Goal: Information Seeking & Learning: Check status

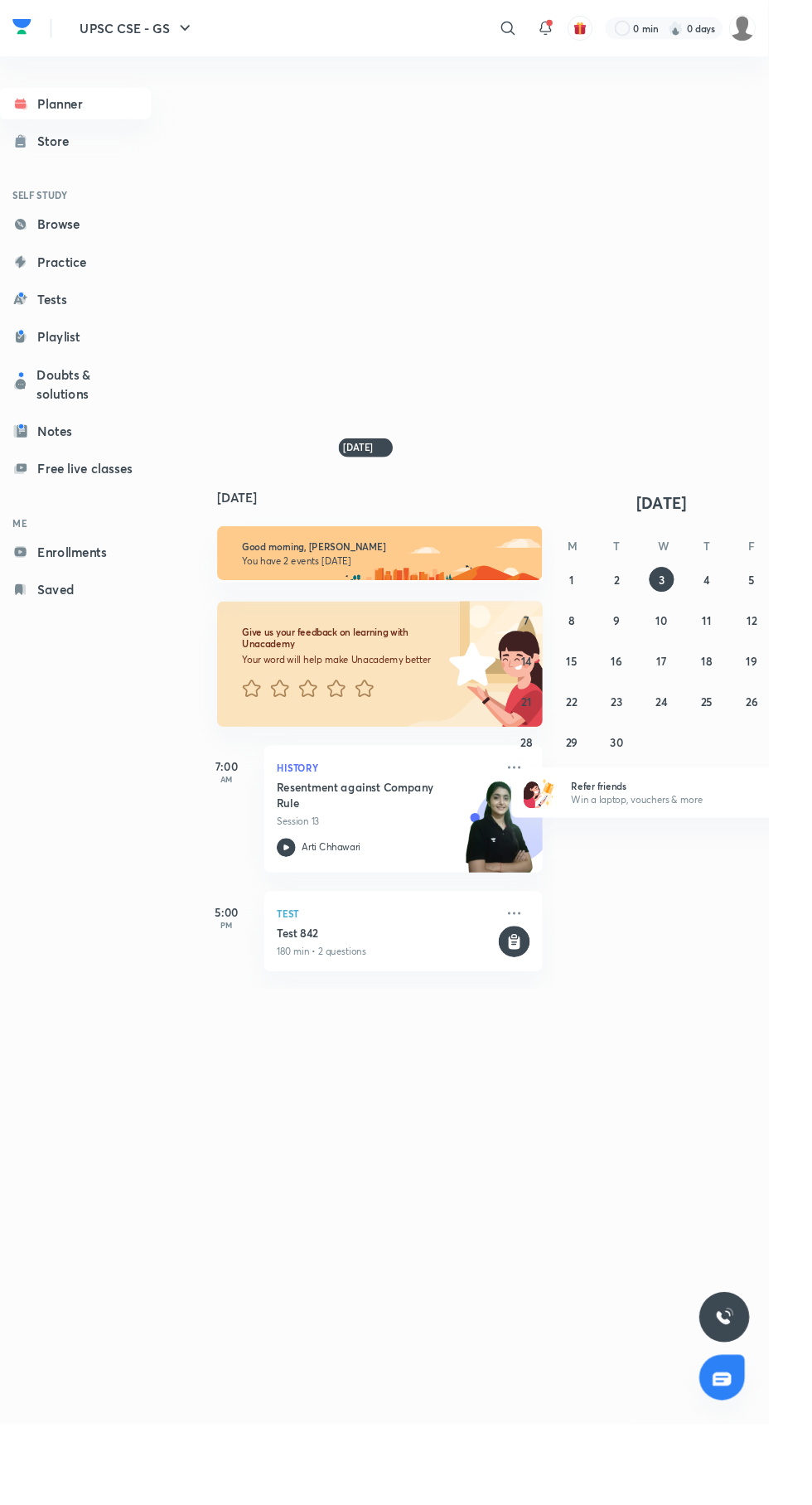
click at [535, 30] on icon at bounding box center [537, 30] width 20 height 20
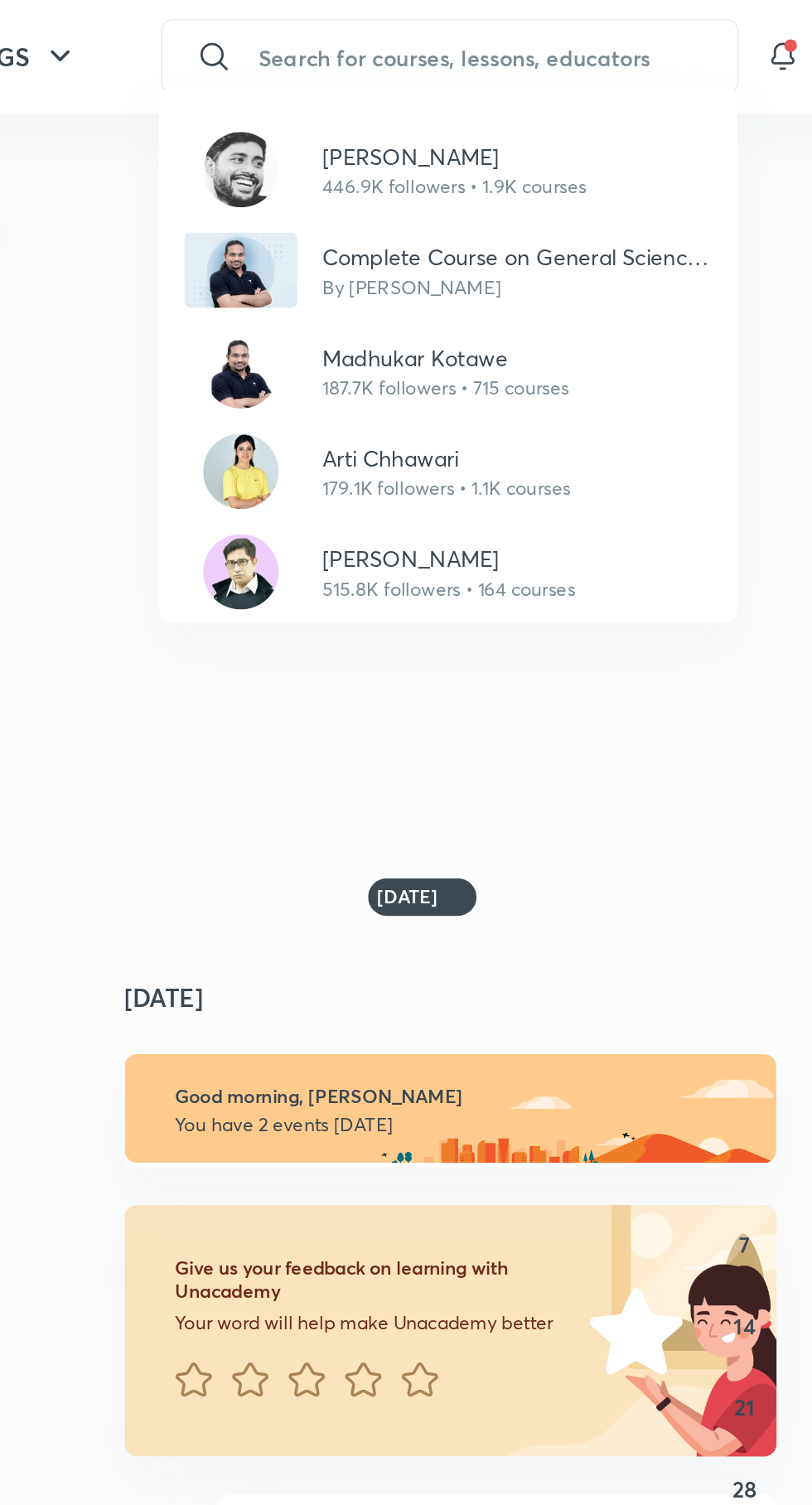
click at [345, 298] on p "[PERSON_NAME]" at bounding box center [400, 295] width 134 height 17
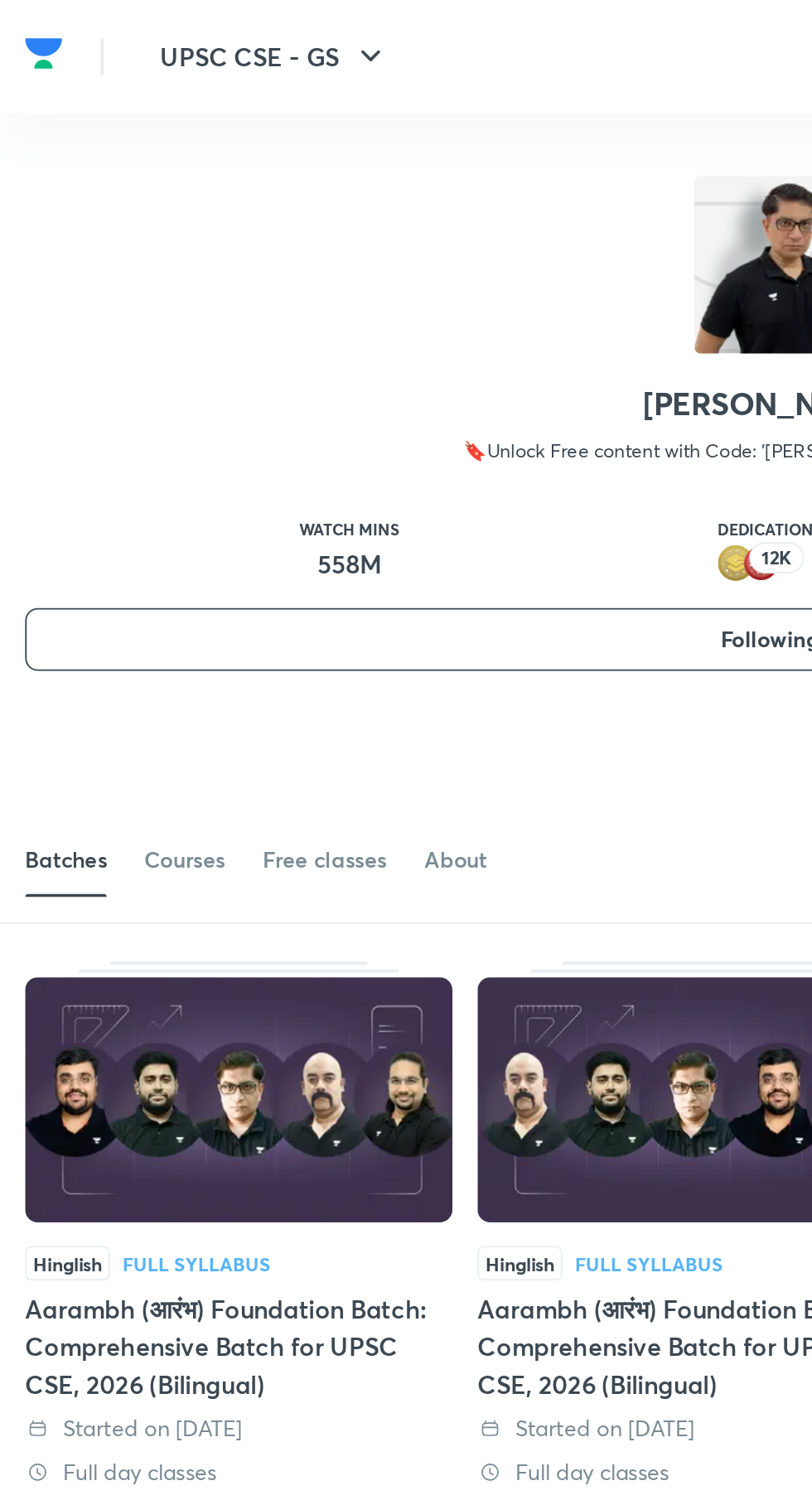
click at [86, 464] on link "Courses" at bounding box center [97, 454] width 43 height 40
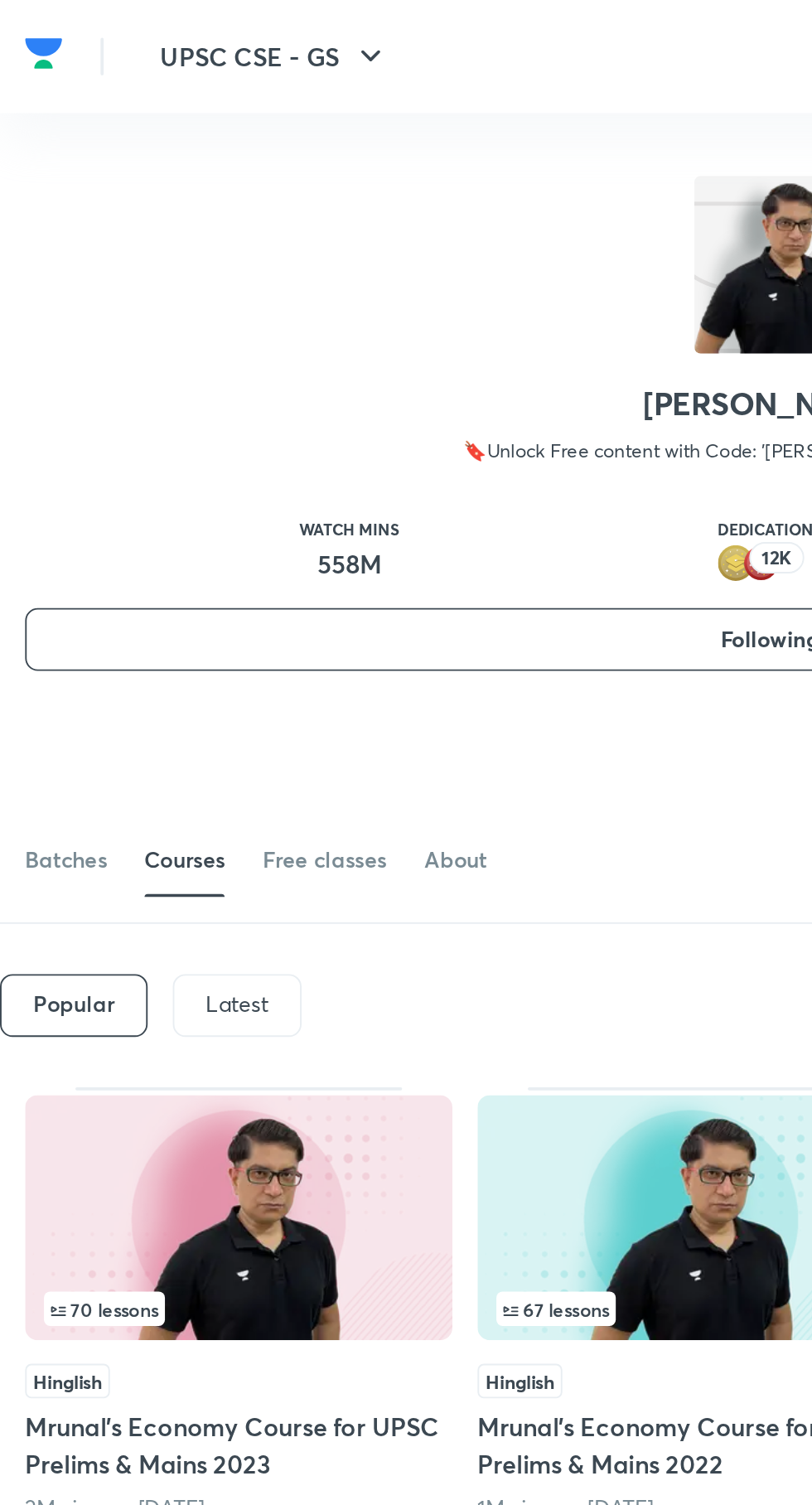
click at [143, 532] on div "Latest" at bounding box center [125, 530] width 68 height 33
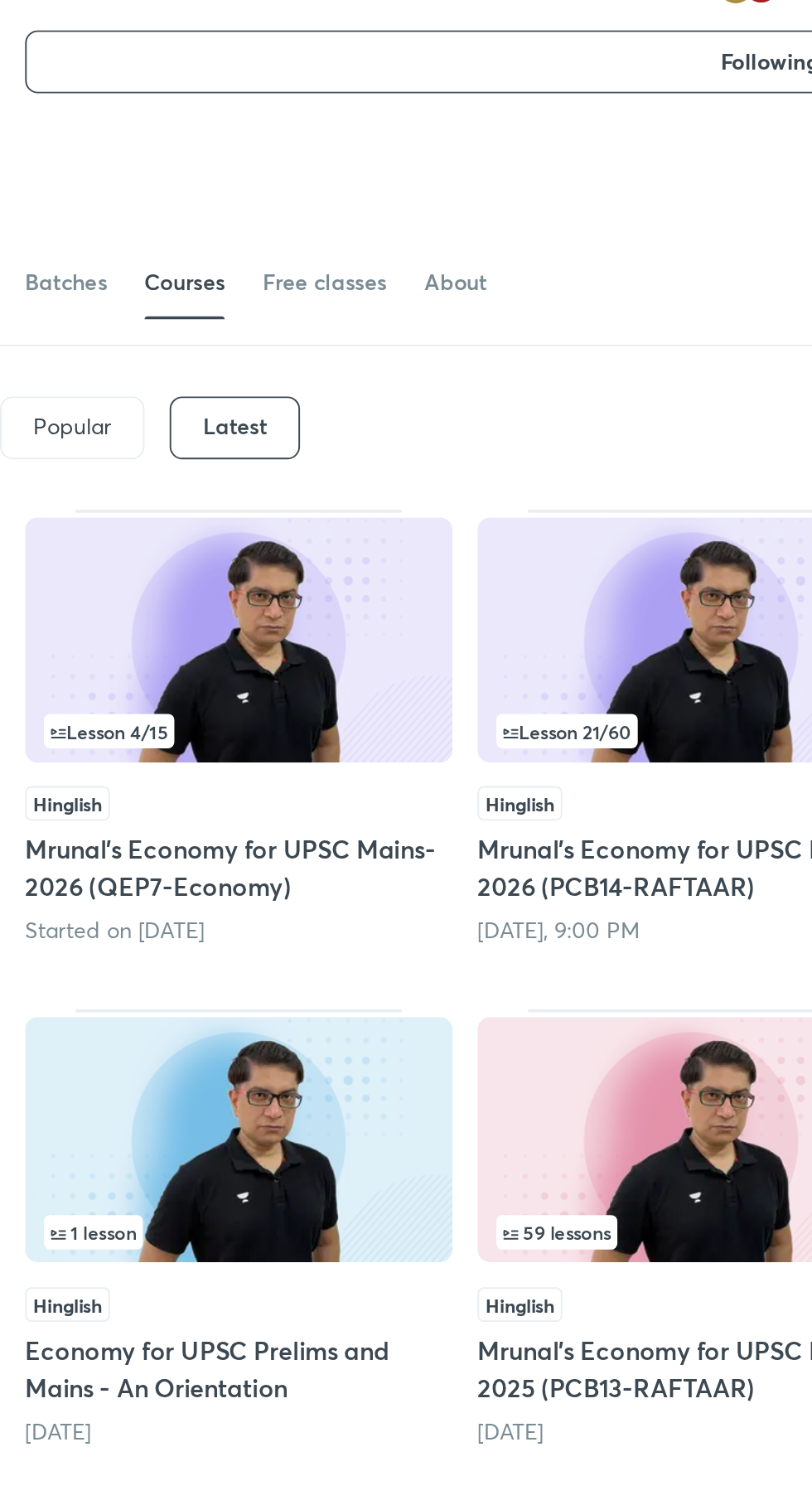
click at [122, 639] on img at bounding box center [125, 642] width 225 height 129
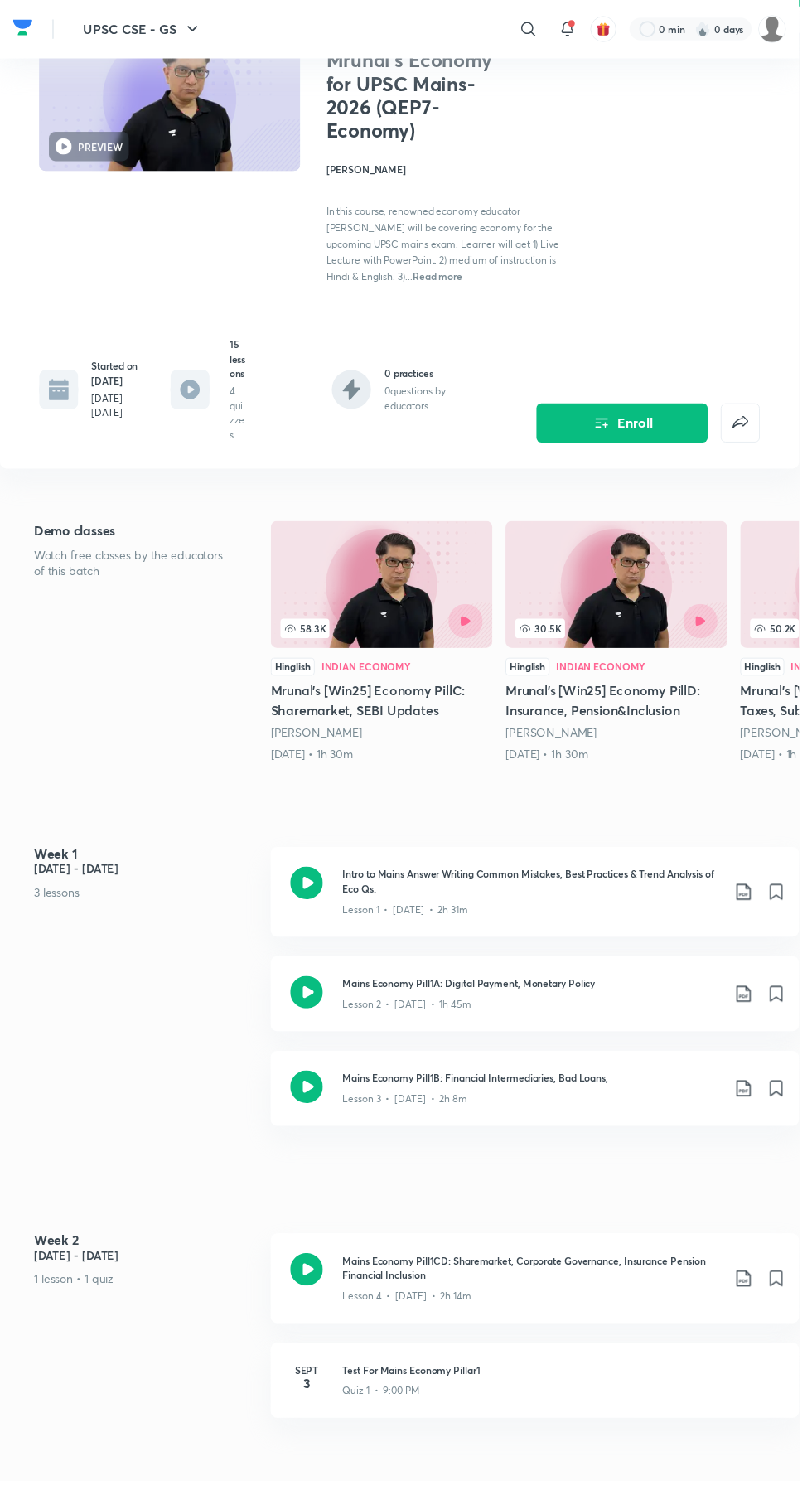
scroll to position [112, 0]
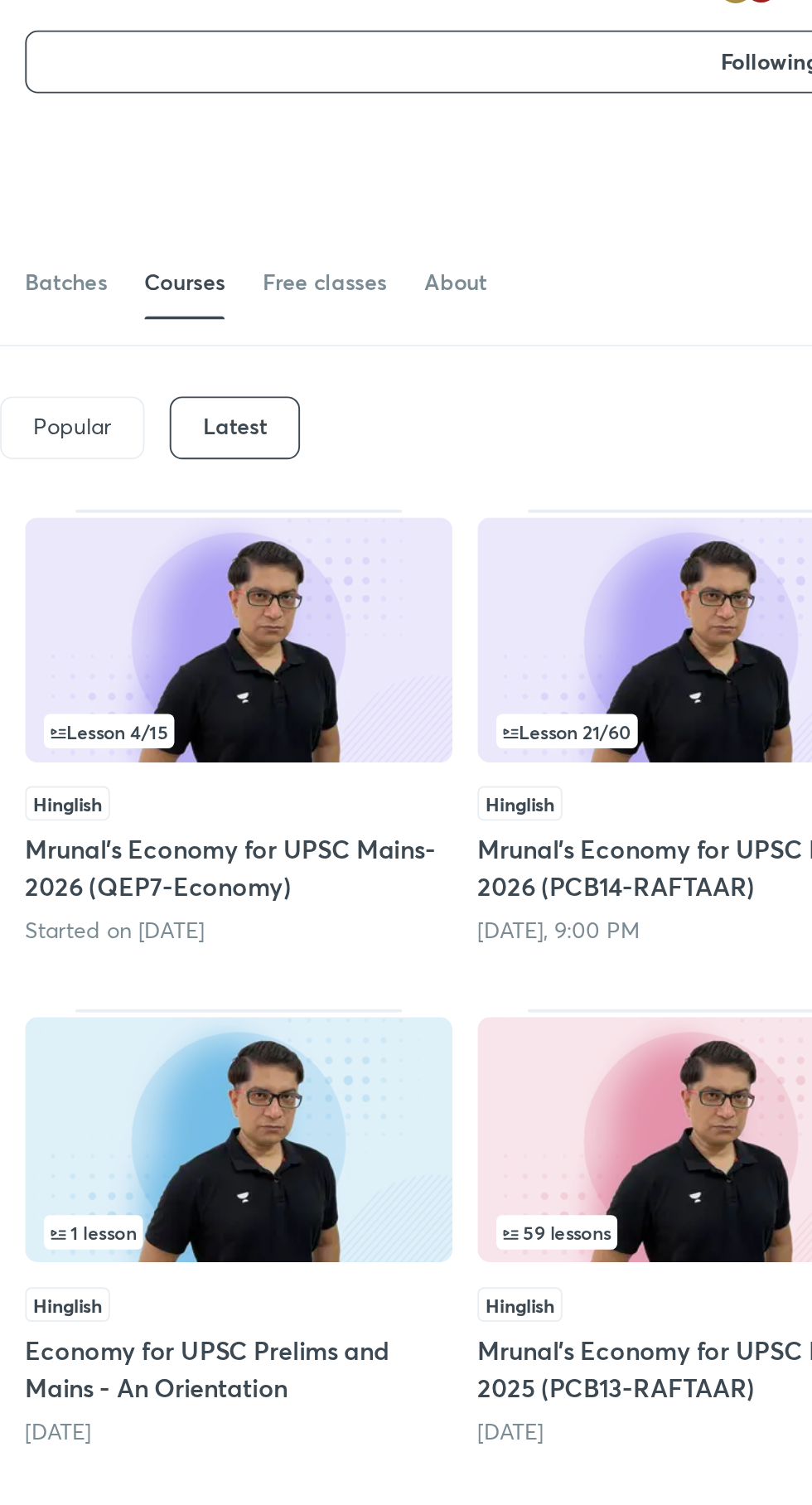
click at [389, 620] on img at bounding box center [364, 642] width 225 height 129
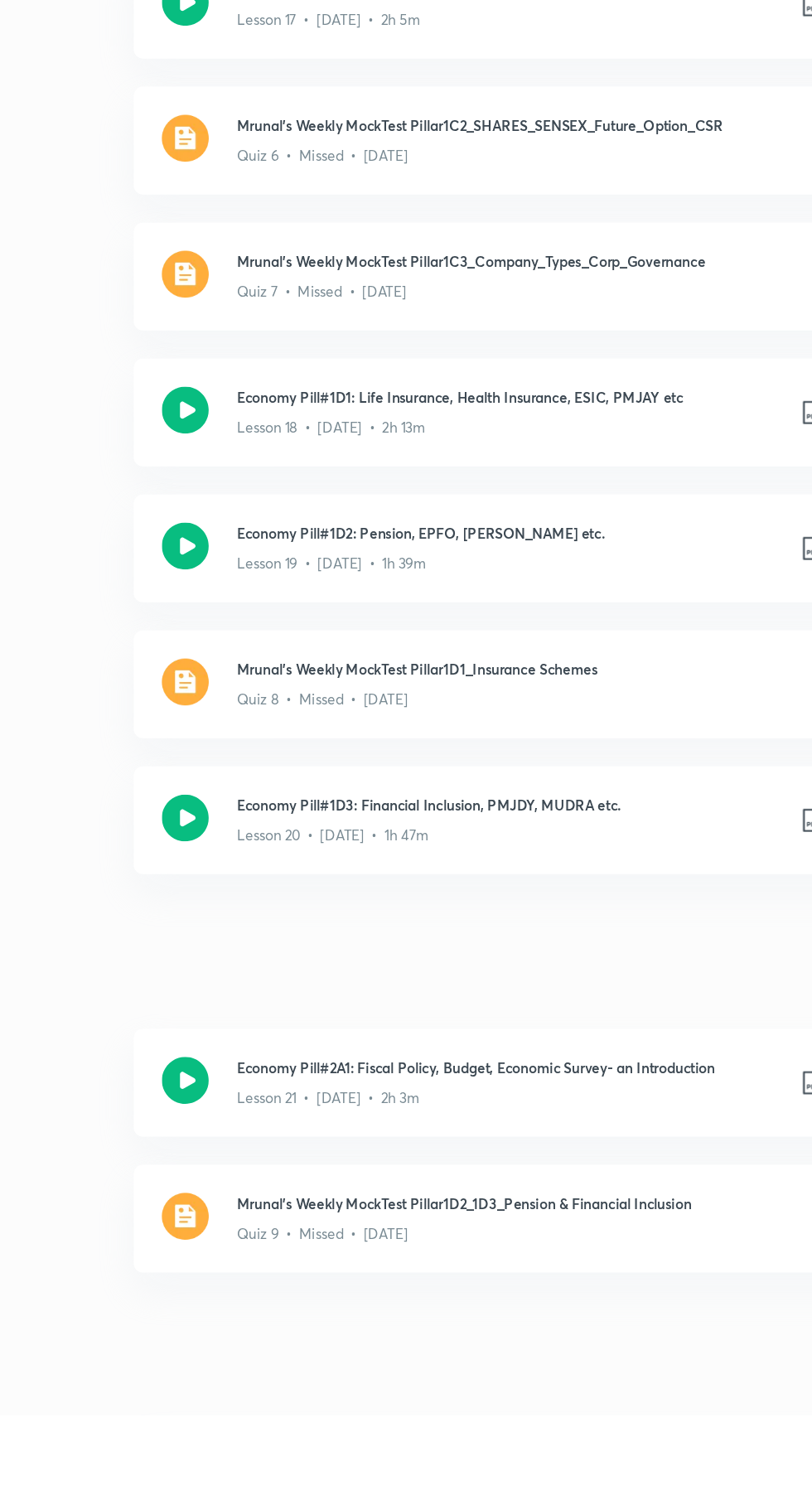
scroll to position [3040, 0]
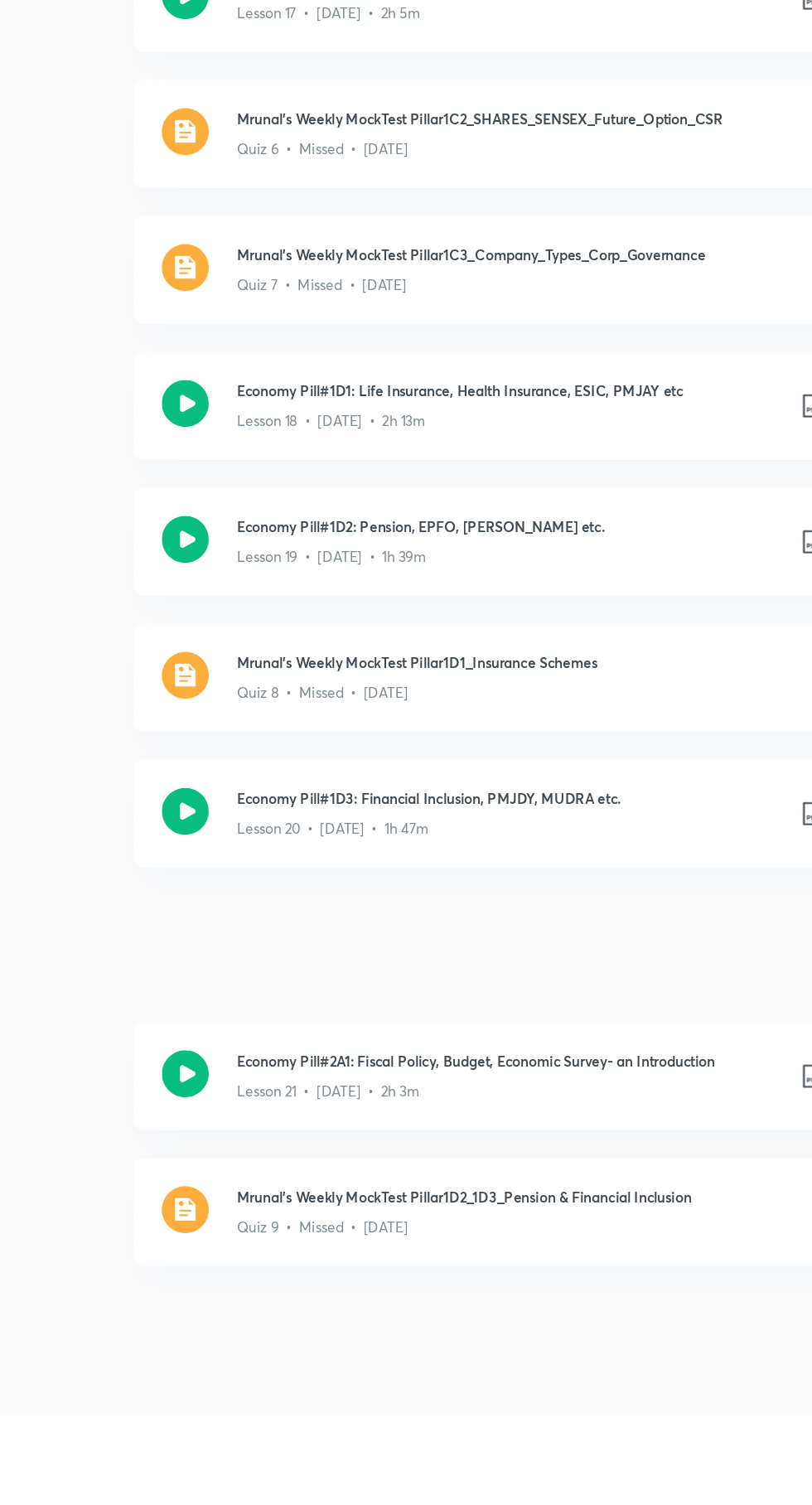
click at [306, 1077] on icon at bounding box center [312, 1078] width 33 height 33
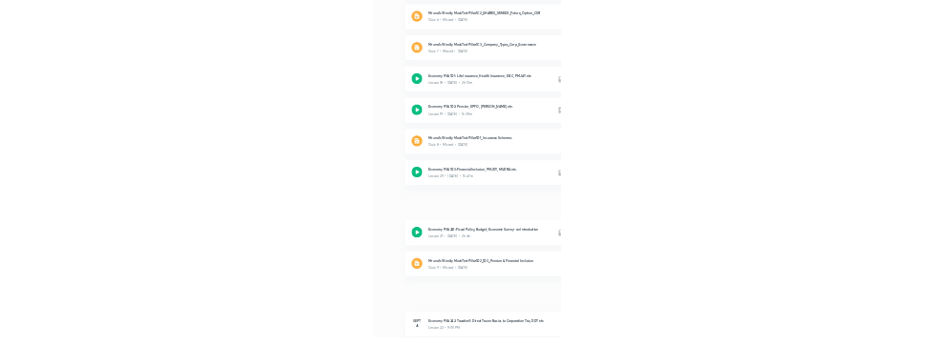
scroll to position [3599, 0]
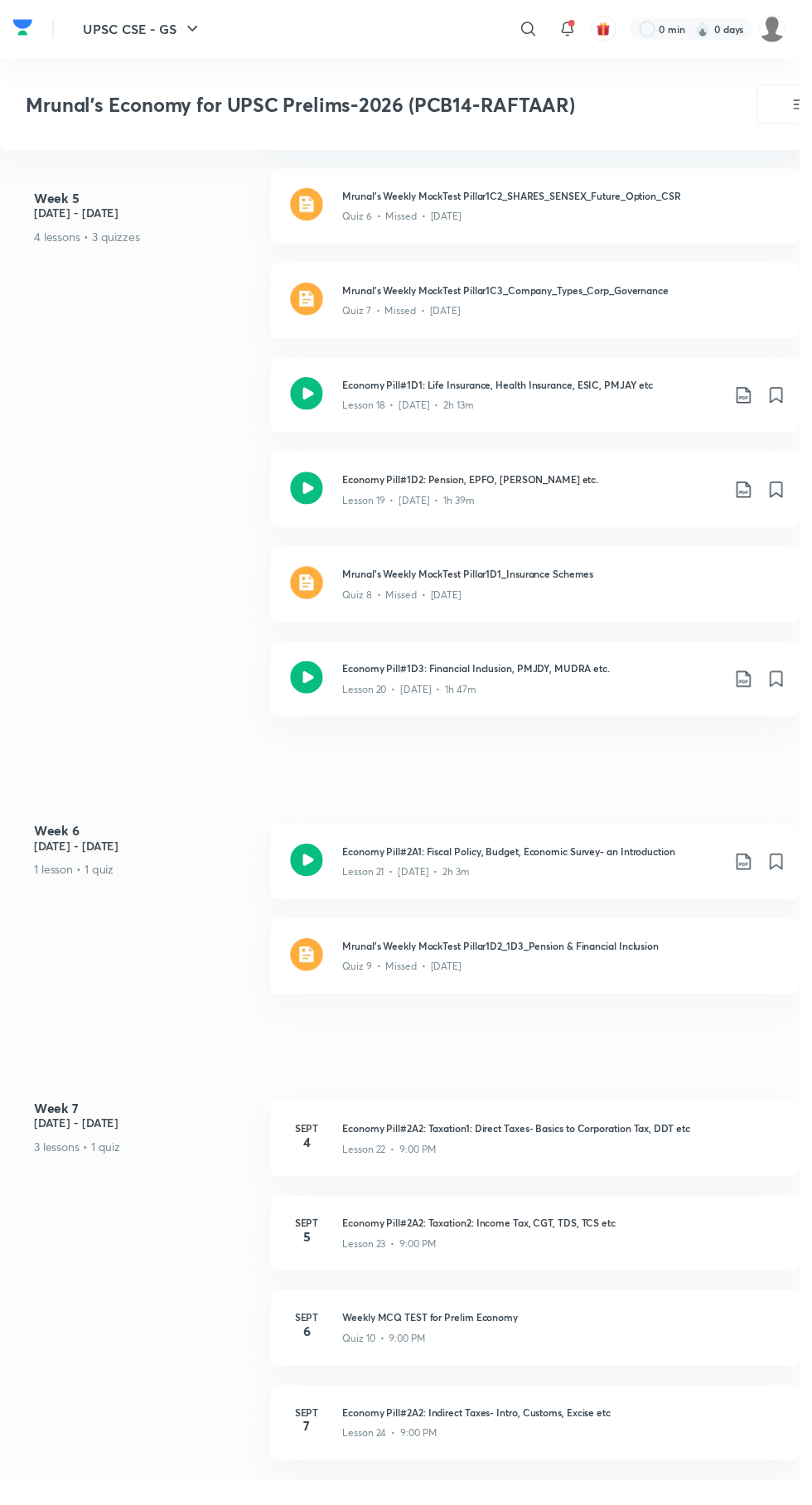
scroll to position [3427, 0]
click at [302, 586] on img at bounding box center [312, 595] width 33 height 33
click at [536, 599] on div "Quiz 8 • Missed • [DATE]" at bounding box center [570, 604] width 444 height 22
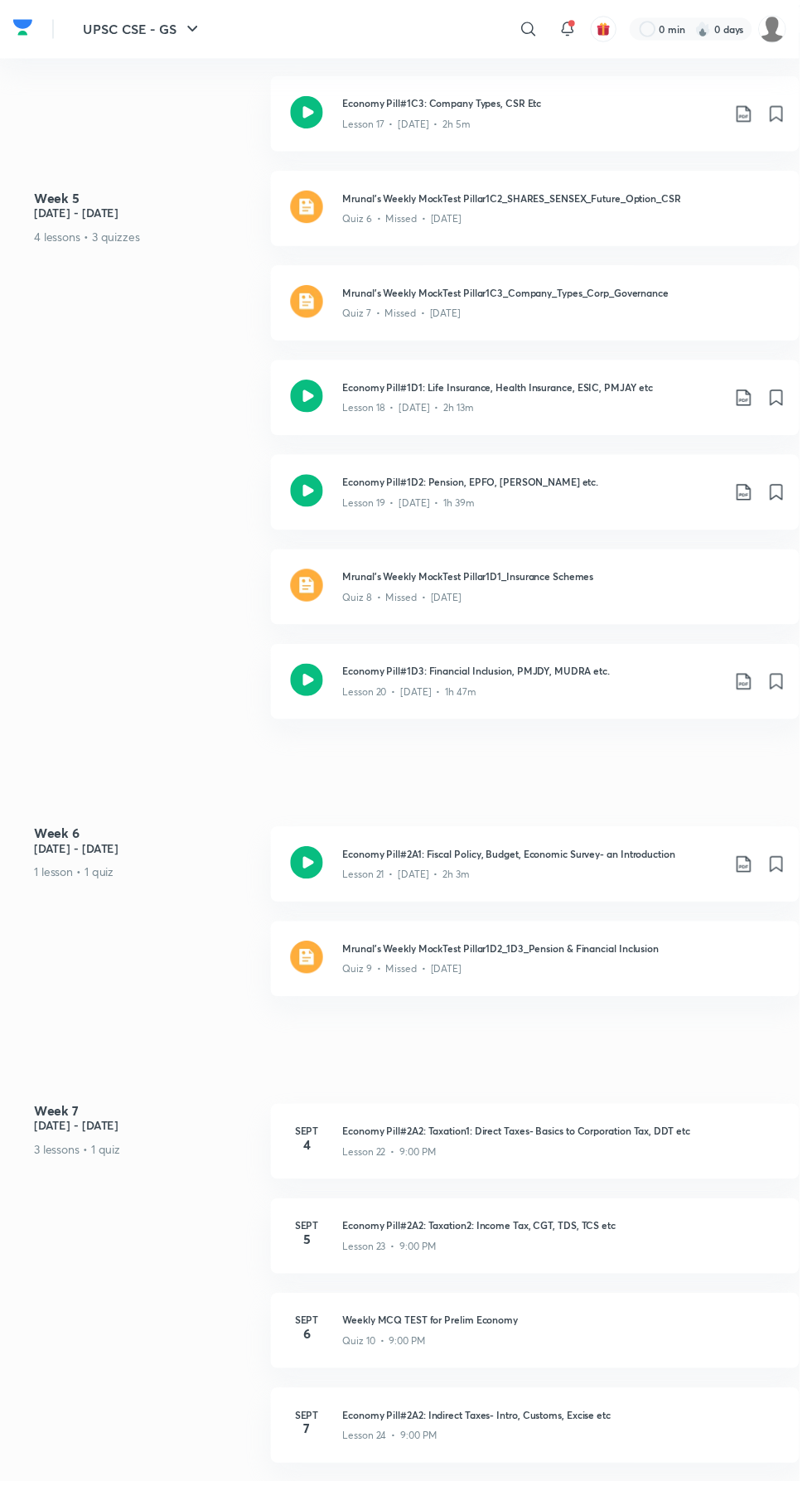
scroll to position [0, 0]
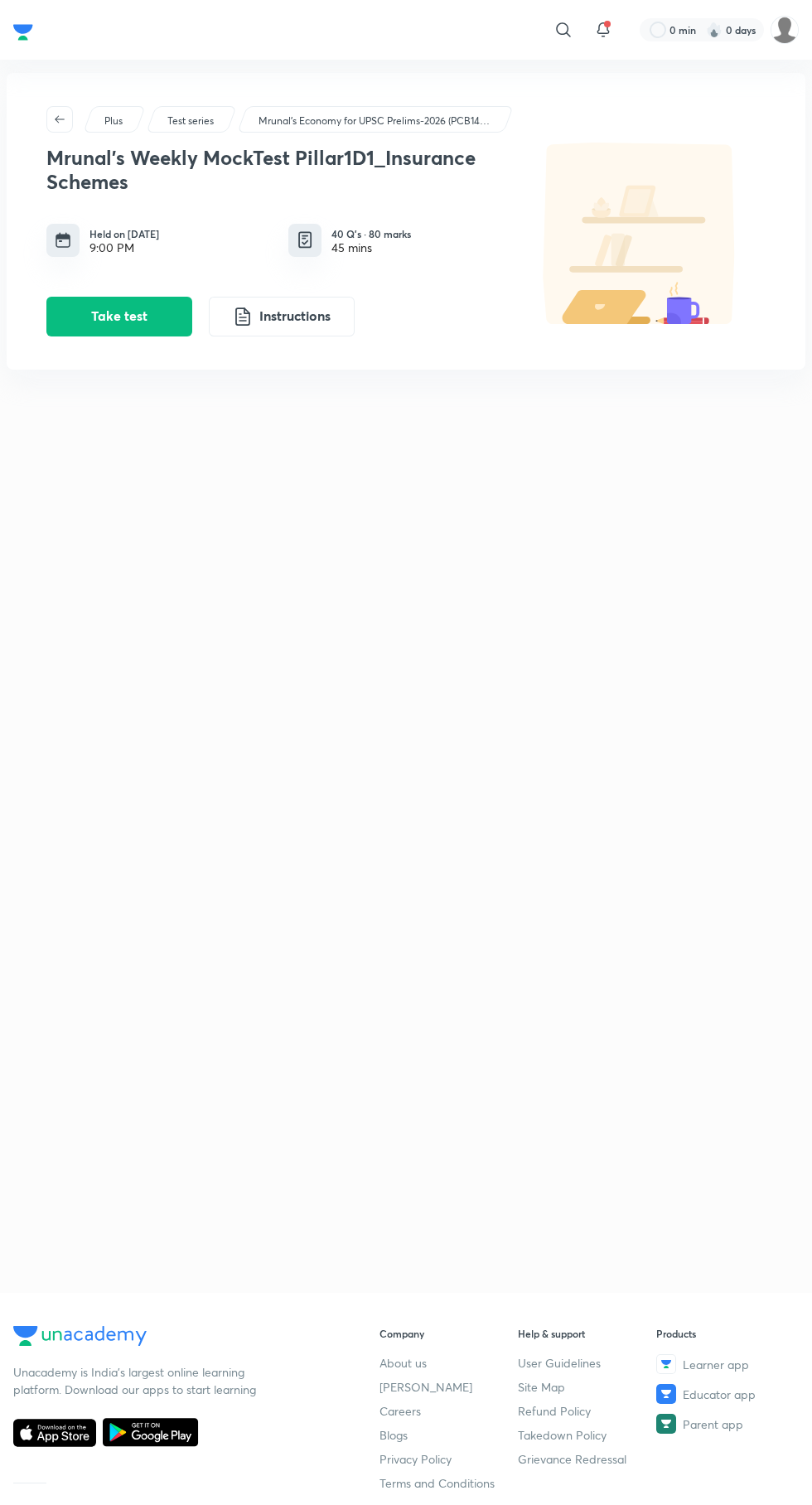
click at [89, 319] on button "Take test" at bounding box center [119, 316] width 146 height 40
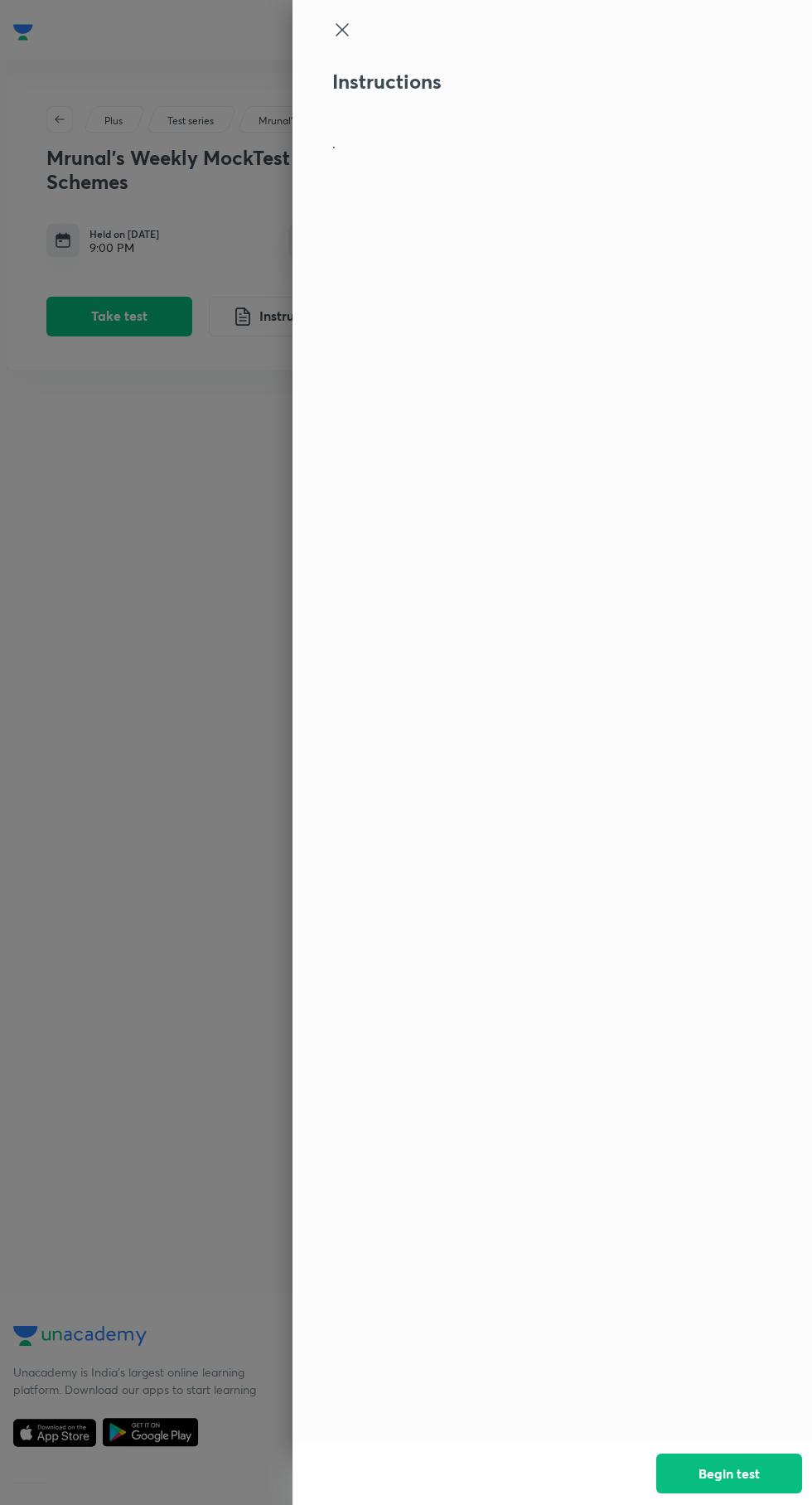
click at [717, 1467] on button "Begin test" at bounding box center [729, 1474] width 146 height 40
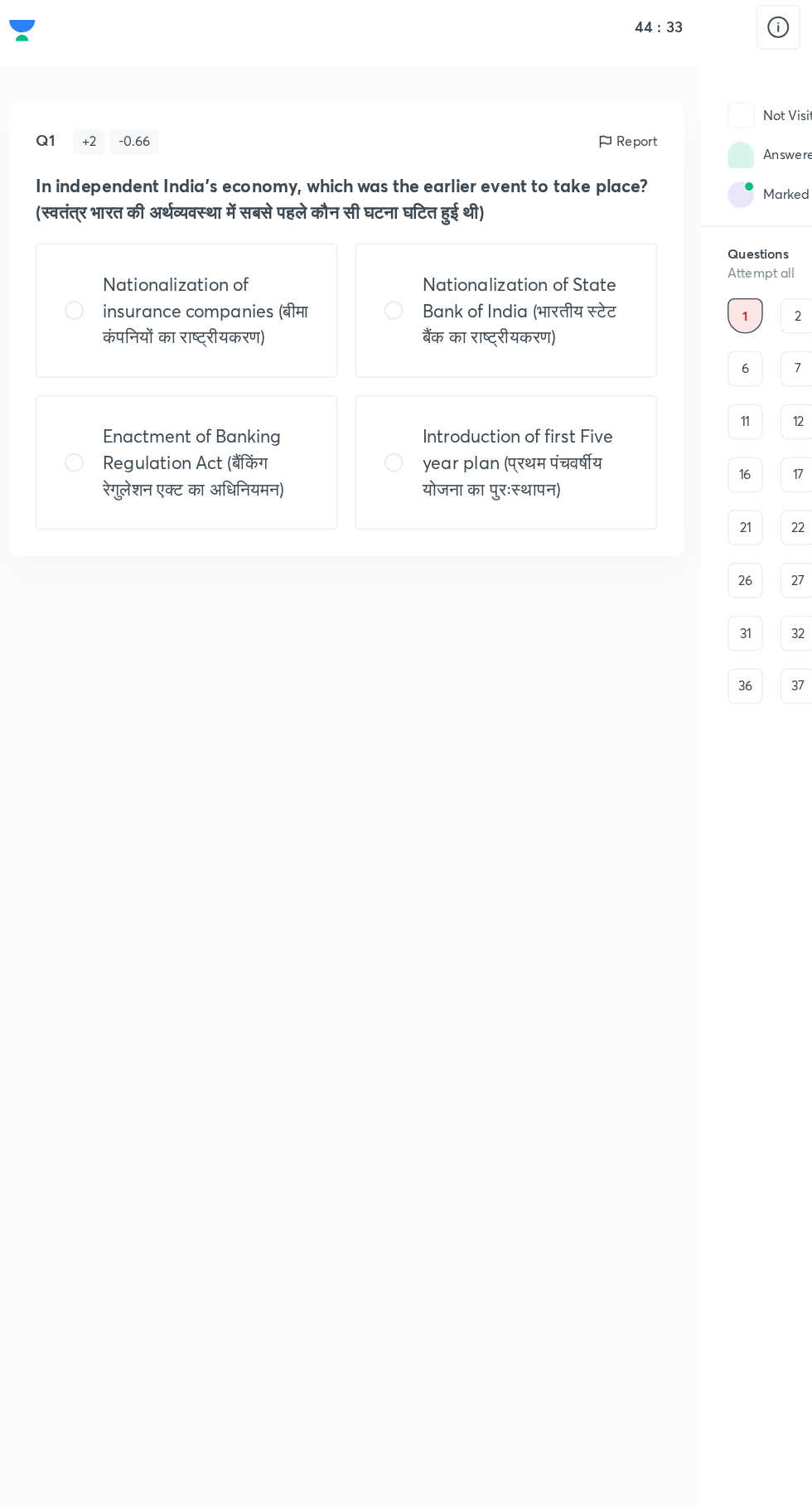
click at [89, 363] on input "radio" at bounding box center [89, 357] width 30 height 17
radio input "true"
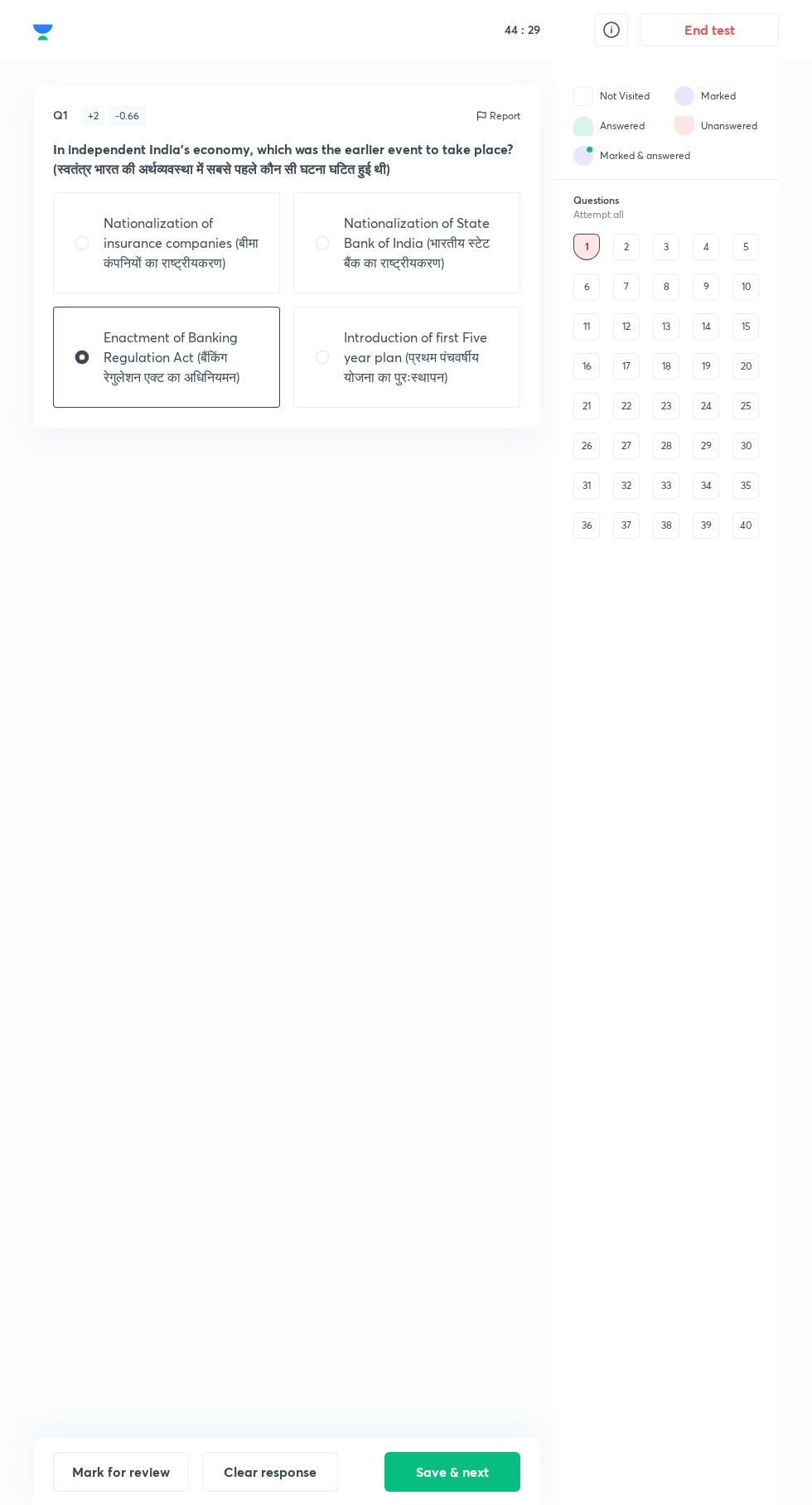
click at [468, 1492] on button "Save & next" at bounding box center [452, 1472] width 135 height 40
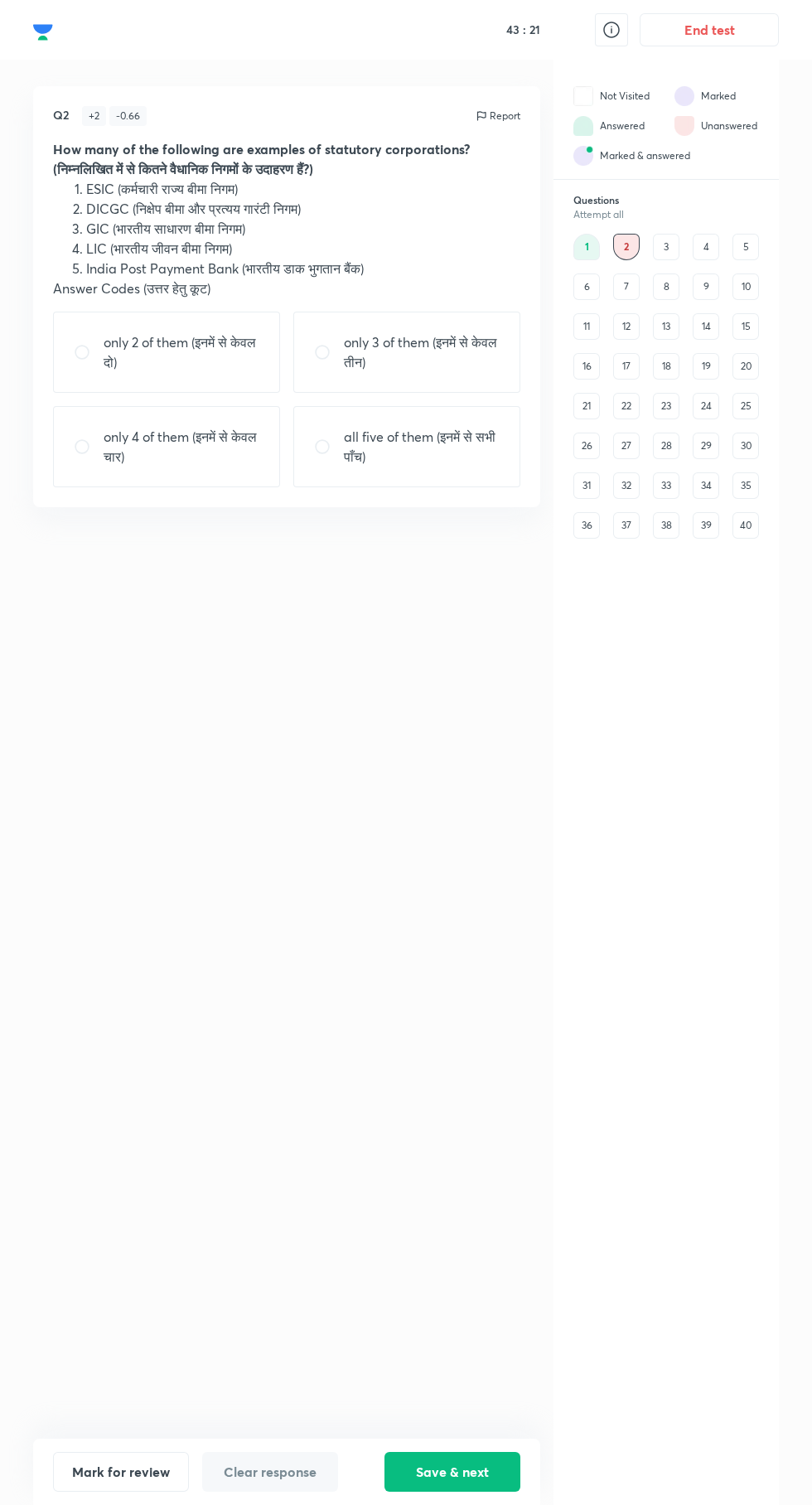
click at [387, 342] on p "only 3 of them (इनमें से केवल तीन)" at bounding box center [421, 352] width 155 height 40
radio input "true"
click at [448, 1492] on button "Save & next" at bounding box center [452, 1472] width 135 height 40
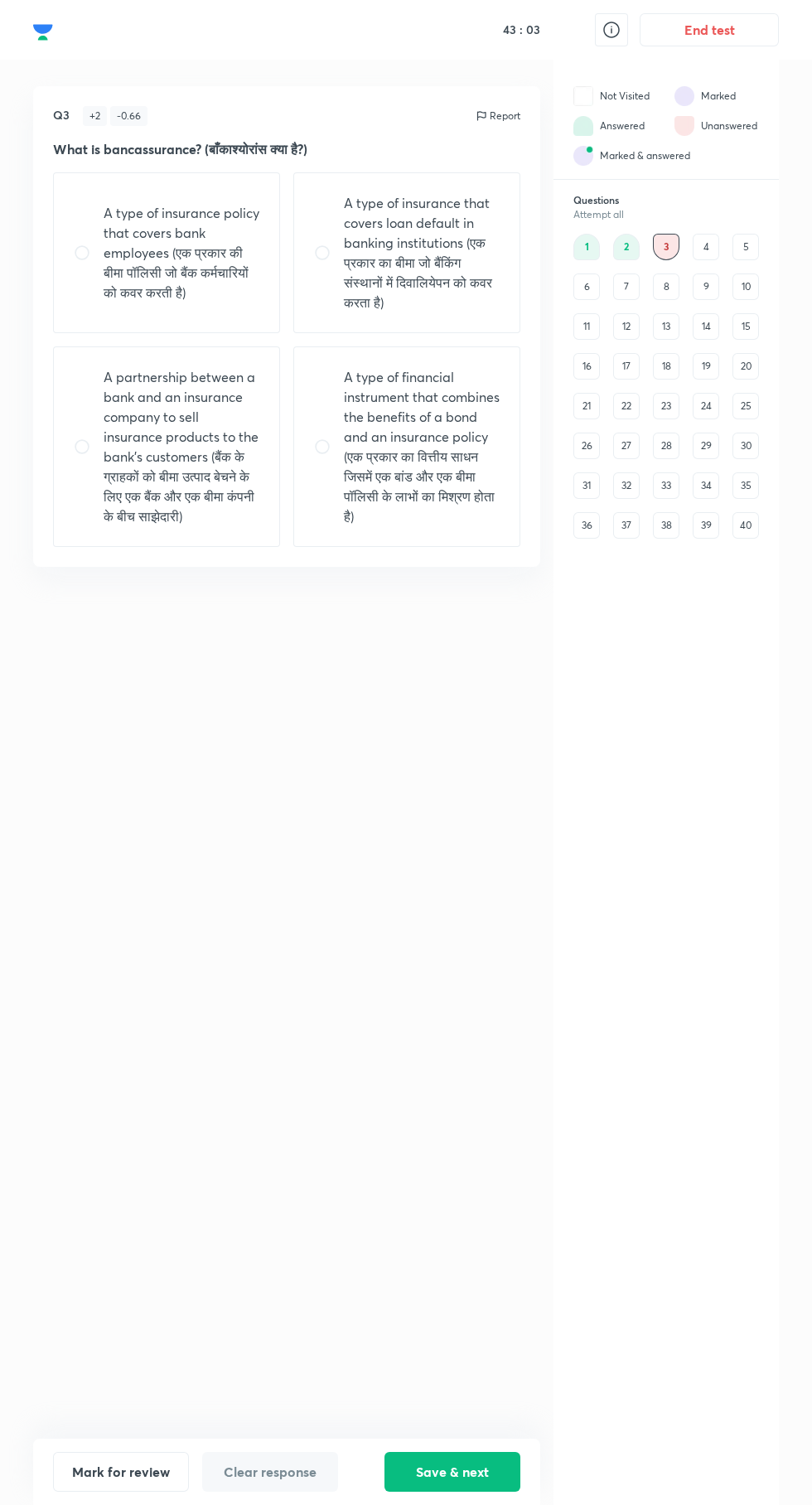
click at [147, 437] on p "A partnership between a bank and an insurance company to sell insurance product…" at bounding box center [181, 446] width 155 height 159
radio input "true"
click at [430, 1492] on button "Save & next" at bounding box center [452, 1472] width 135 height 40
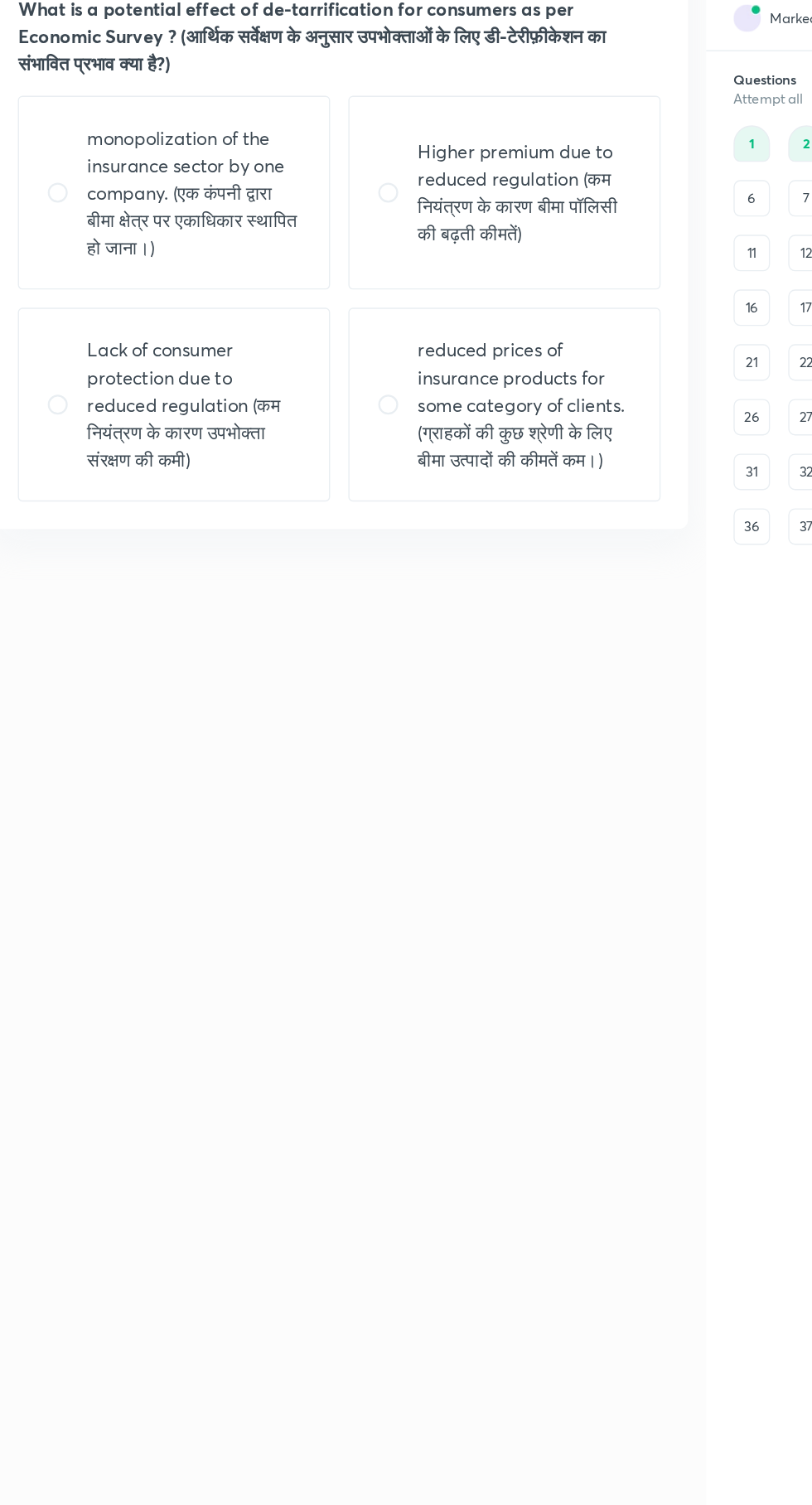
click at [342, 434] on input "radio" at bounding box center [328, 436] width 30 height 17
radio input "true"
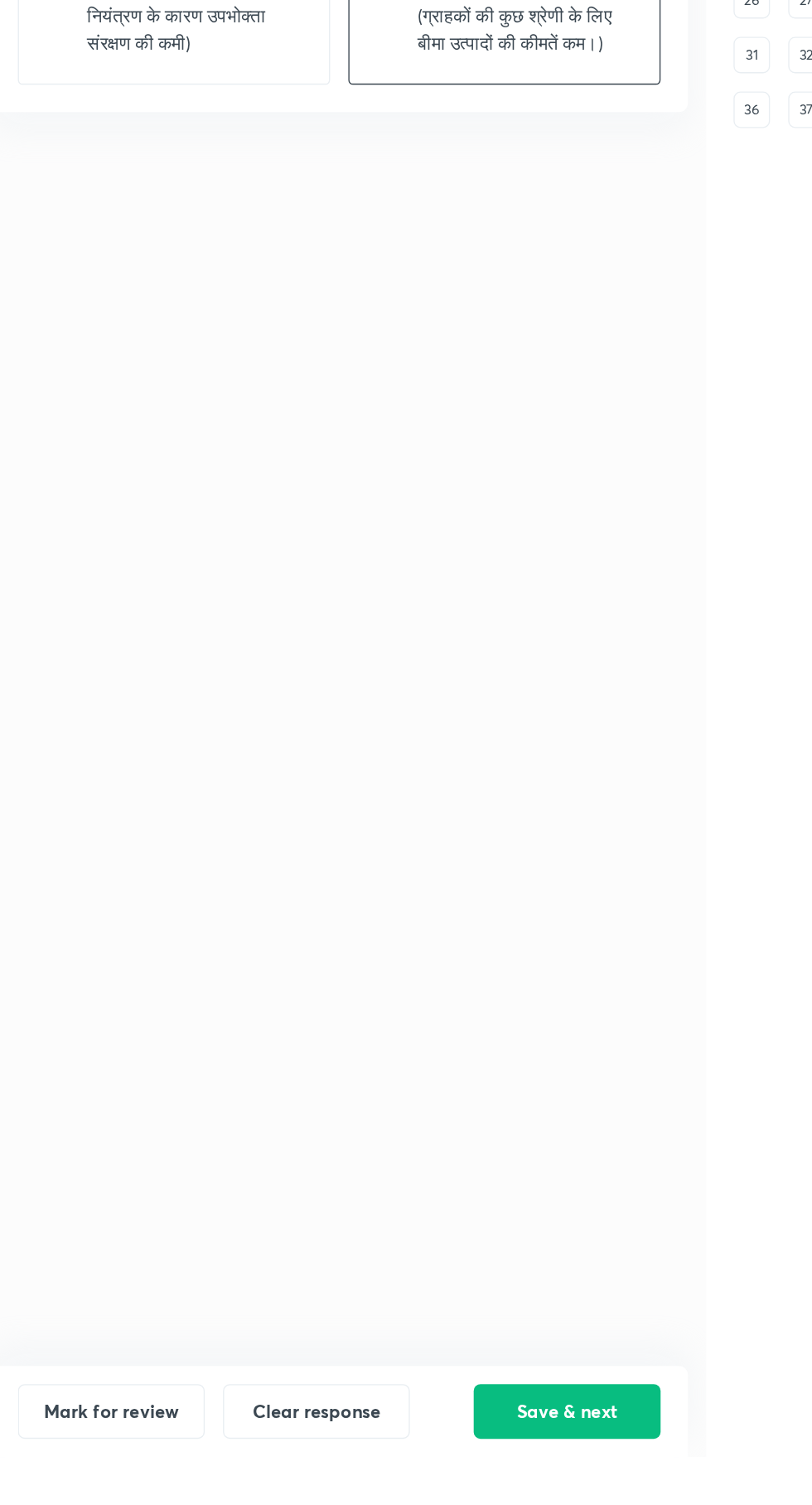
click at [453, 1492] on button "Save & next" at bounding box center [452, 1472] width 135 height 40
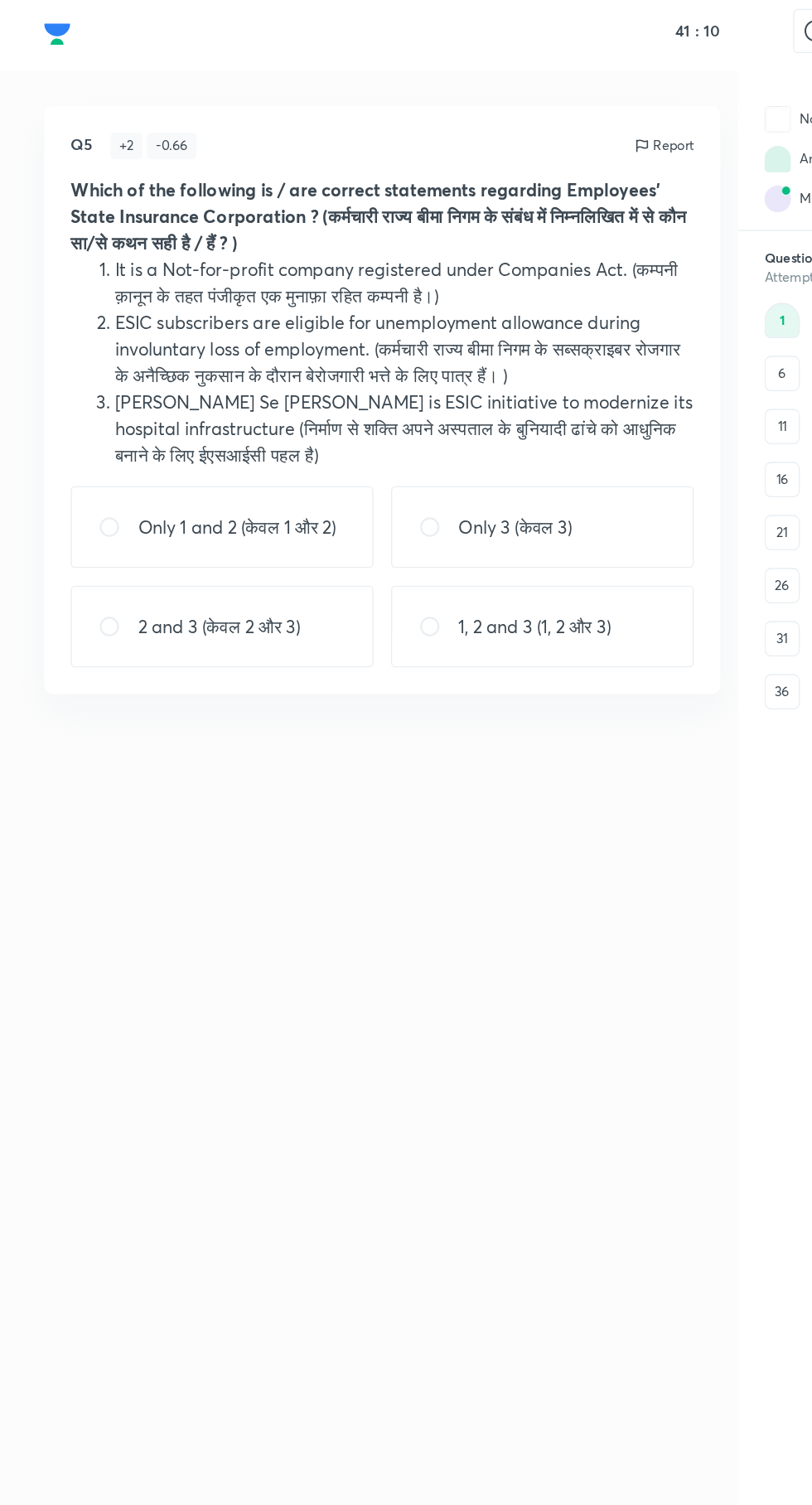
click at [135, 481] on p "2 and 3 (केवल 2 और 3)" at bounding box center [164, 476] width 122 height 20
radio input "true"
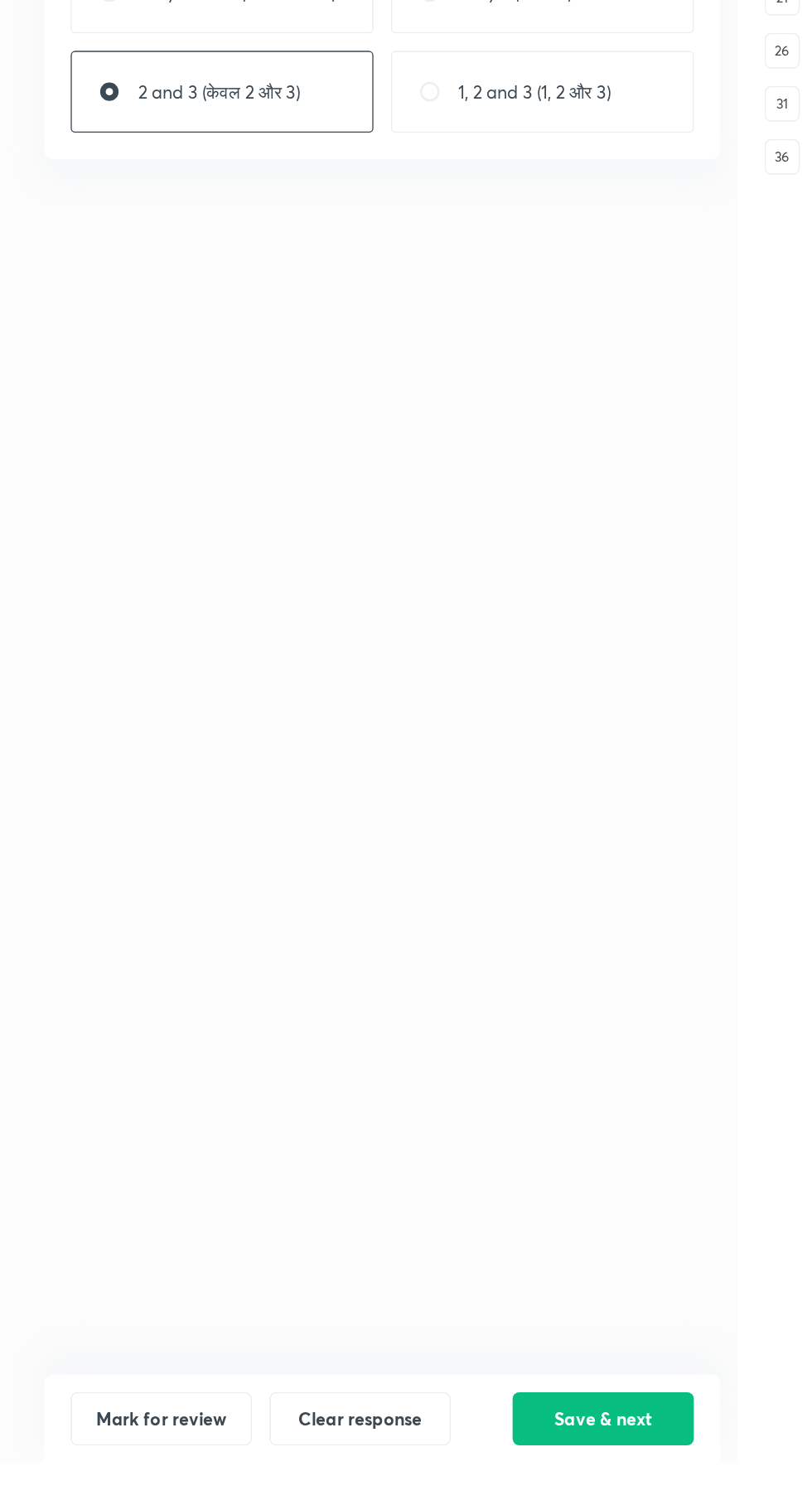
click at [440, 1492] on button "Save & next" at bounding box center [452, 1472] width 135 height 40
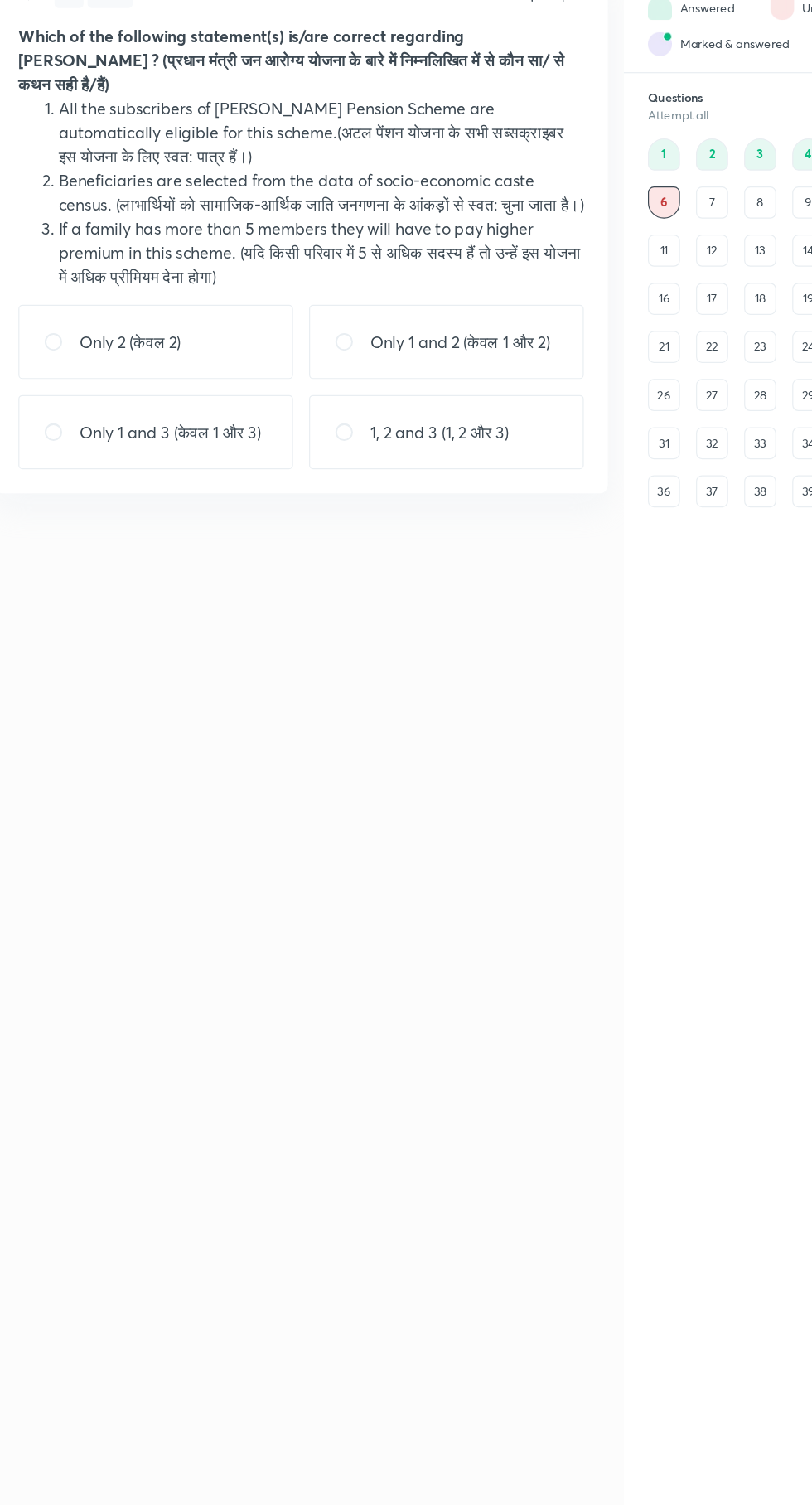
click at [99, 410] on input "radio" at bounding box center [89, 401] width 30 height 17
radio input "true"
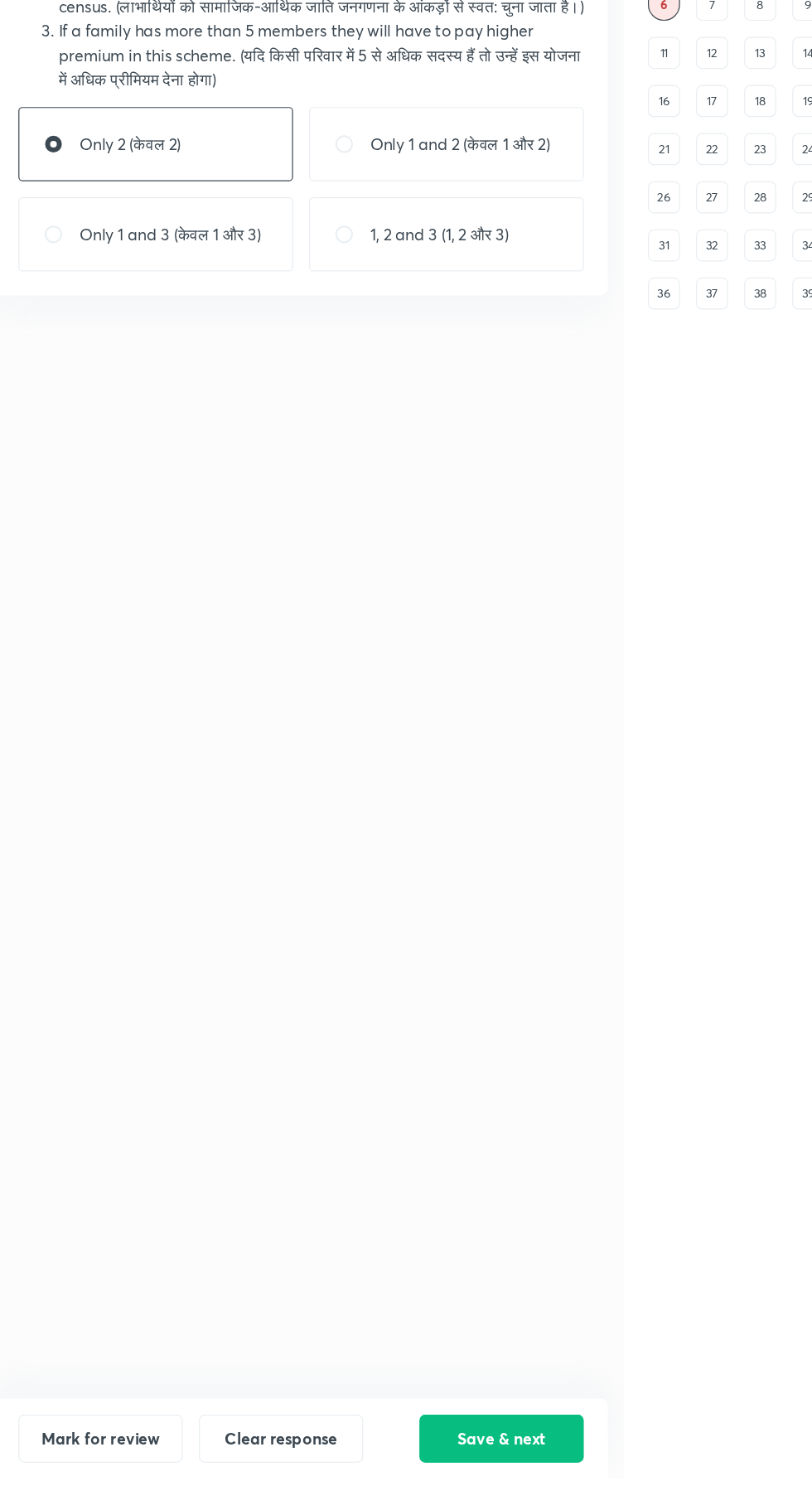
click at [465, 1492] on button "Save & next" at bounding box center [452, 1472] width 135 height 40
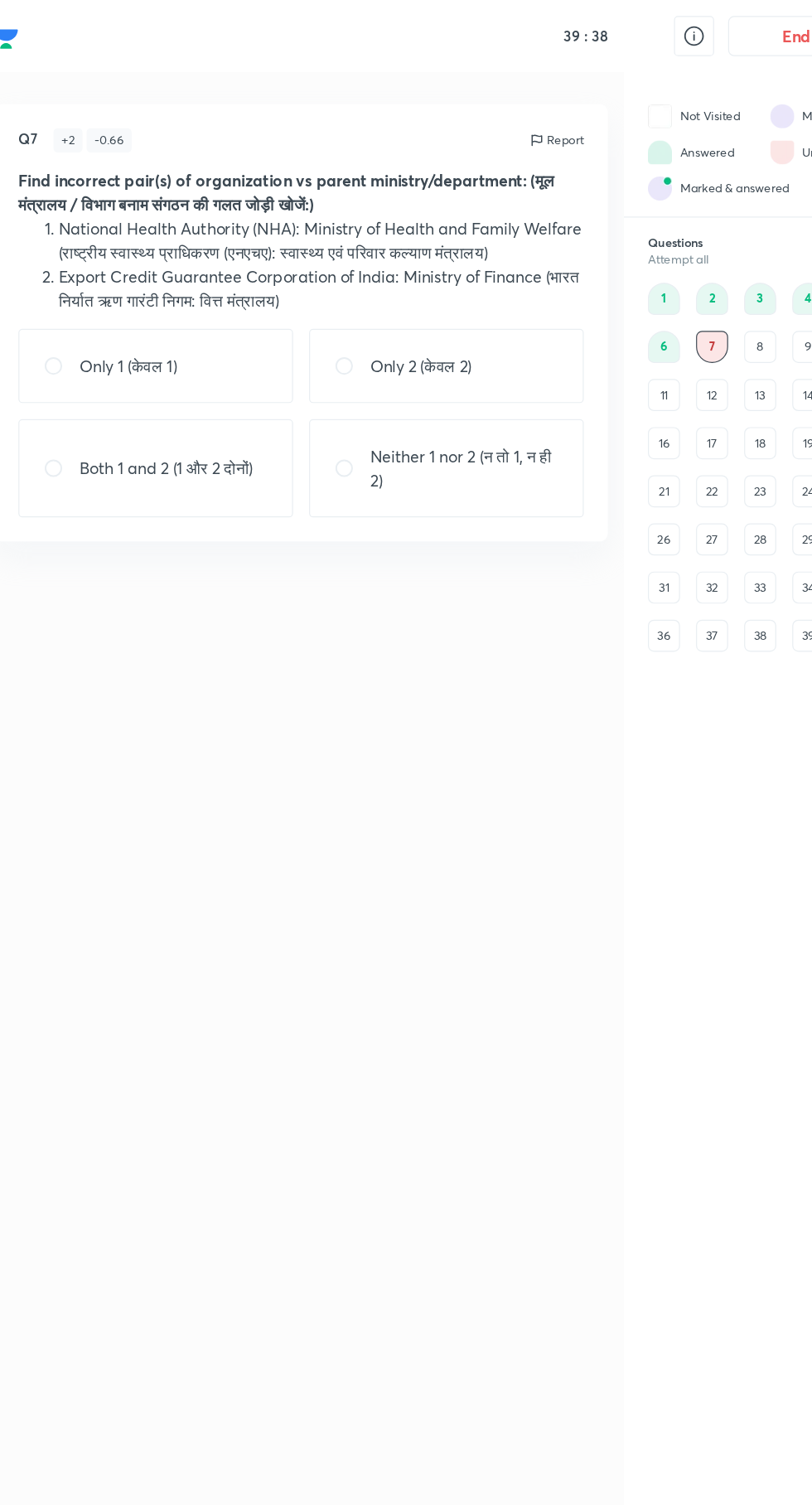
click at [98, 302] on input "radio" at bounding box center [89, 302] width 30 height 17
radio input "true"
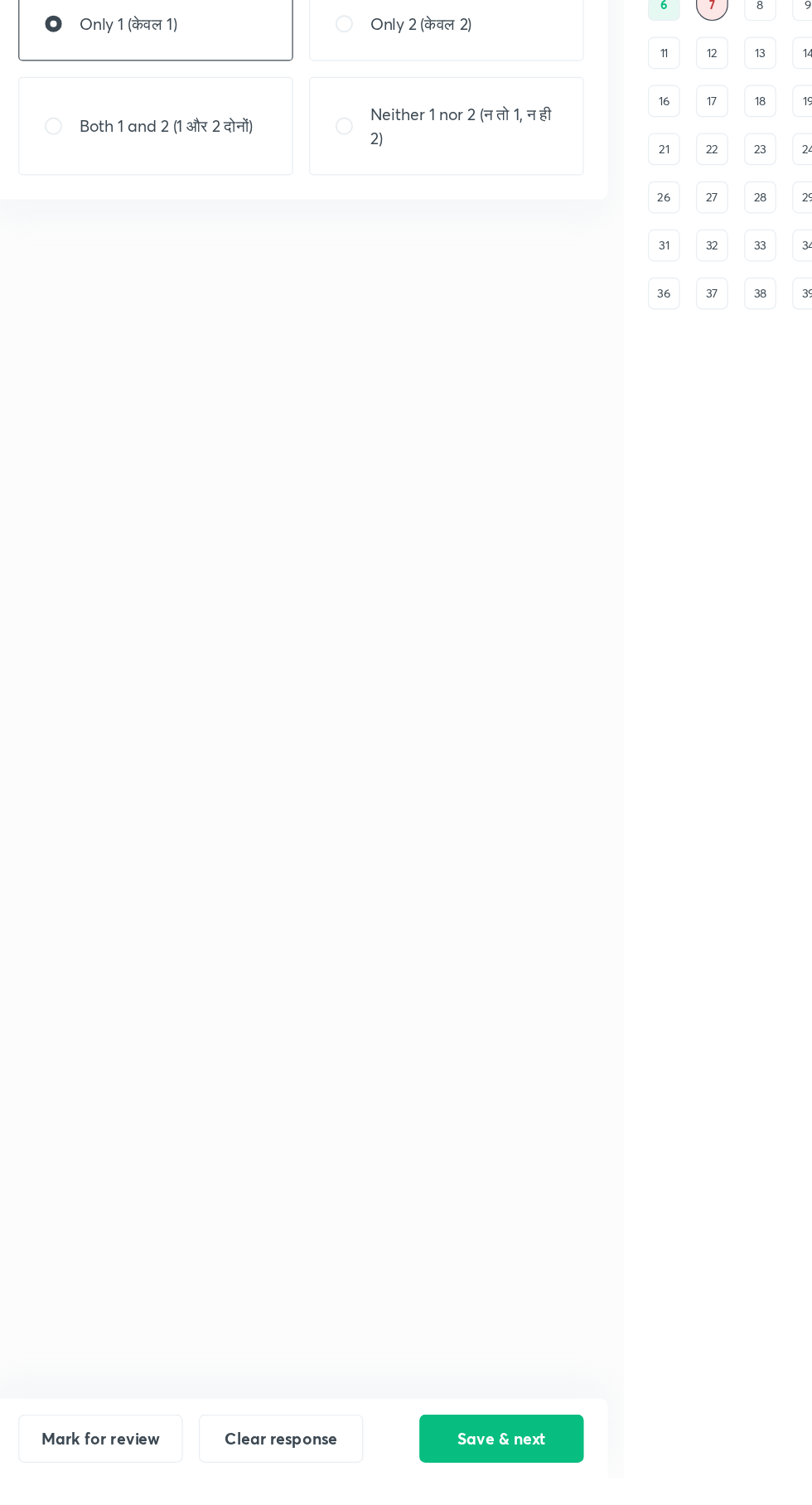
click at [465, 1492] on button "Save & next" at bounding box center [452, 1472] width 135 height 40
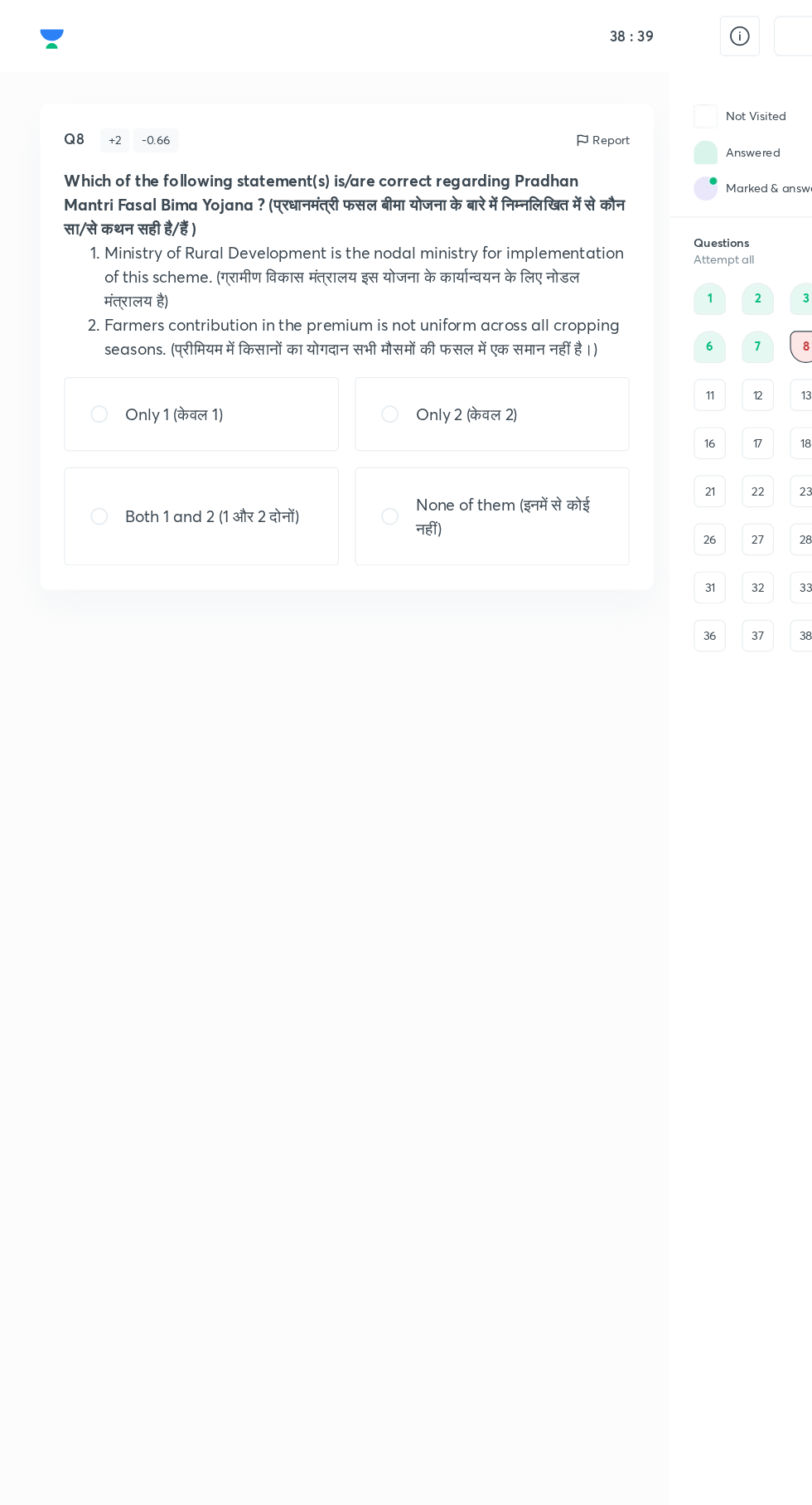
click at [357, 387] on div "None of them (इनमें से कोई नहीं)" at bounding box center [406, 426] width 227 height 81
radio input "true"
click at [366, 341] on p "Only 2 (केवल 2)" at bounding box center [386, 341] width 83 height 20
radio input "true"
radio input "false"
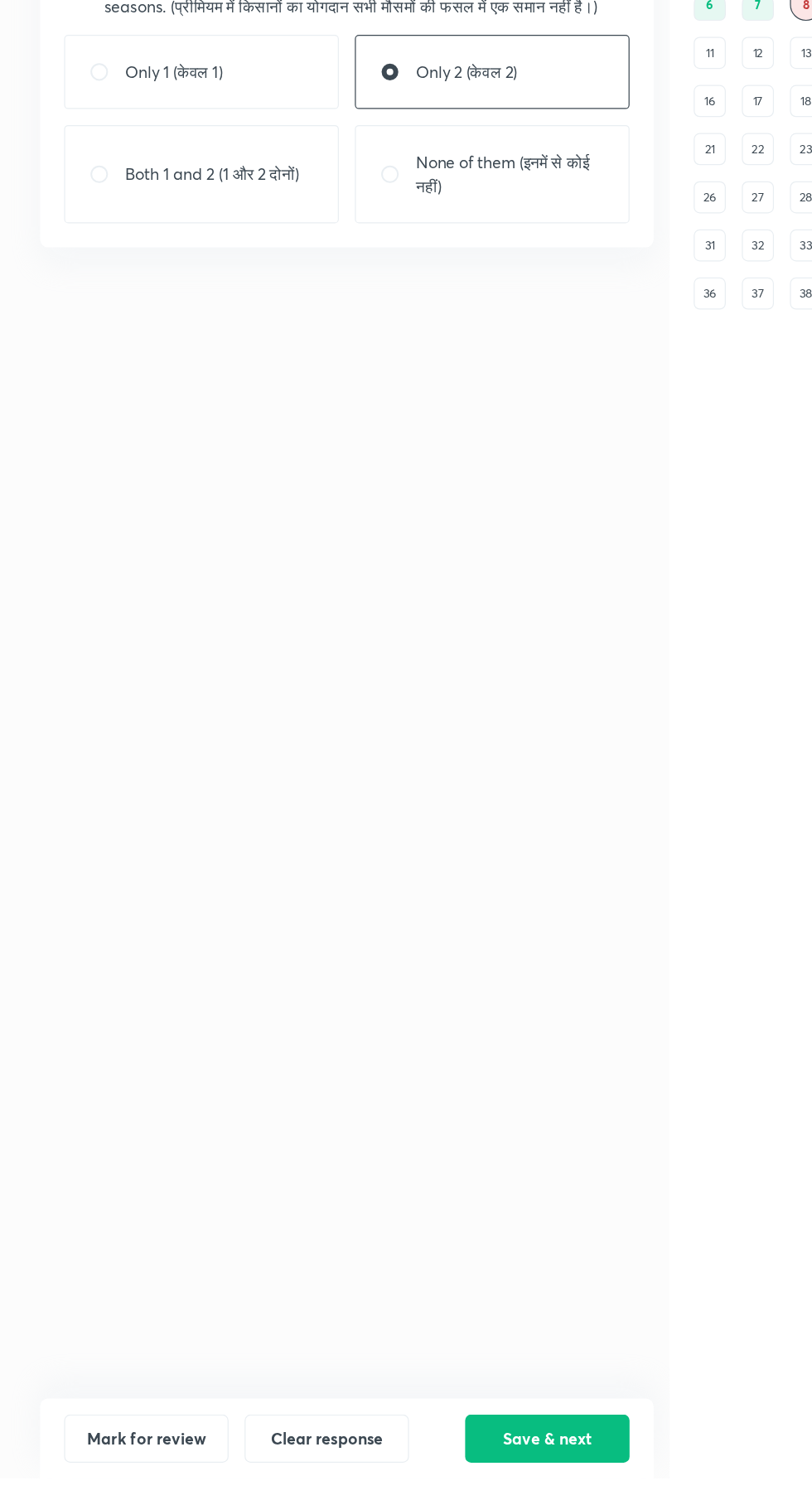
click at [432, 1492] on button "Save & next" at bounding box center [452, 1472] width 135 height 40
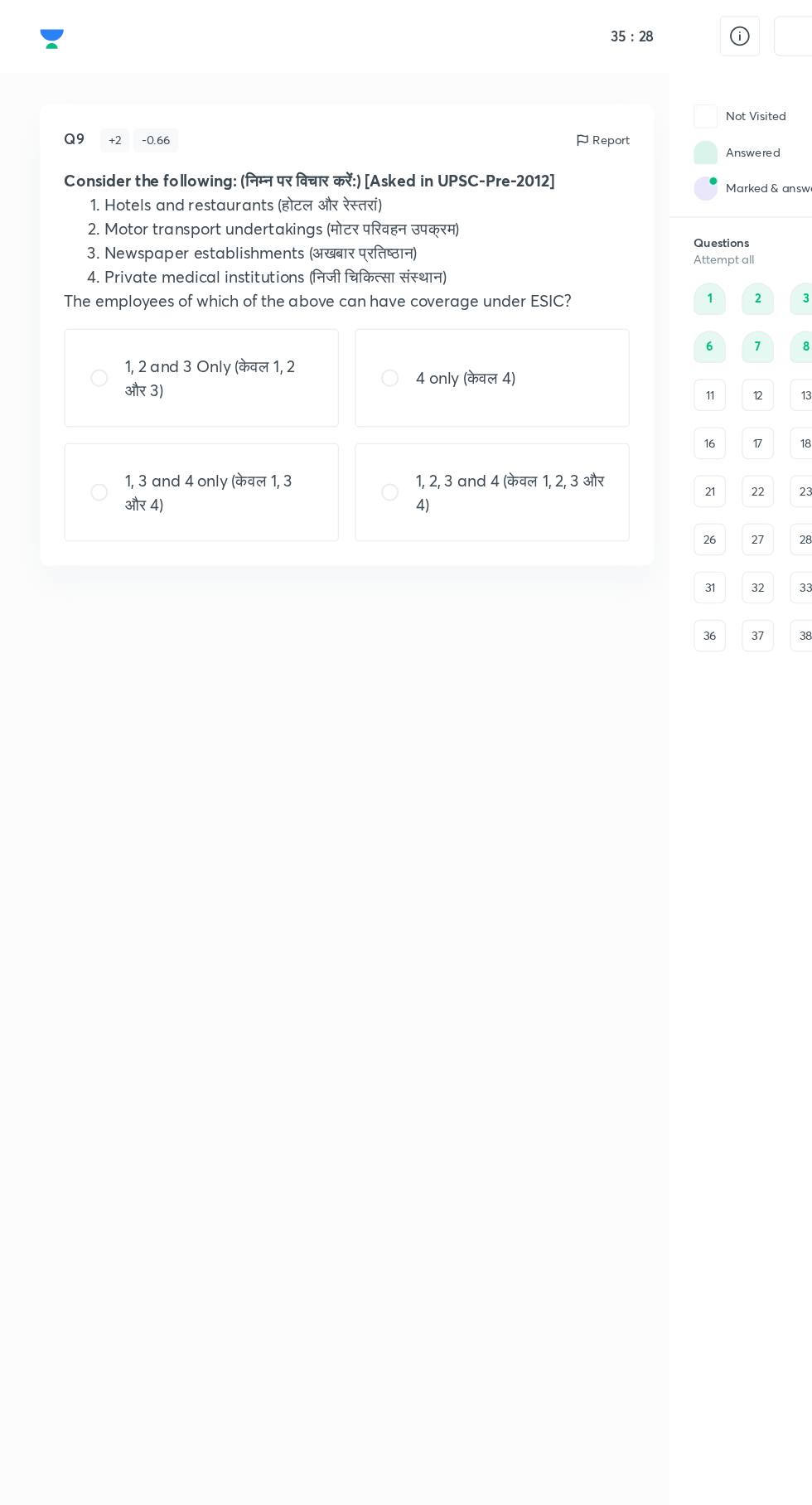
click at [85, 435] on div "1, 3 and 4 only (केवल 1, 3 और 4)" at bounding box center [166, 407] width 227 height 81
radio input "true"
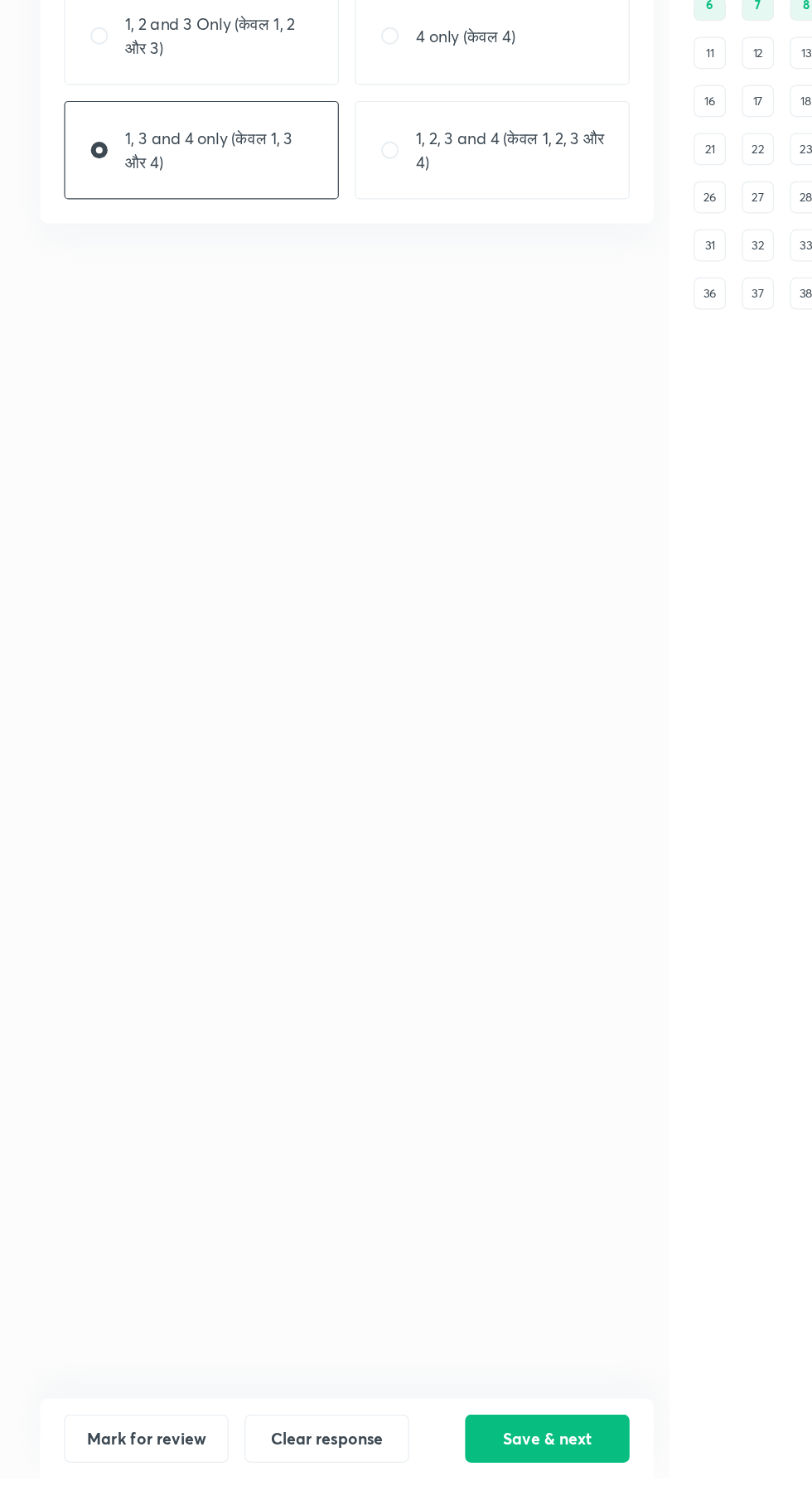
click at [455, 1492] on button "Save & next" at bounding box center [452, 1472] width 135 height 40
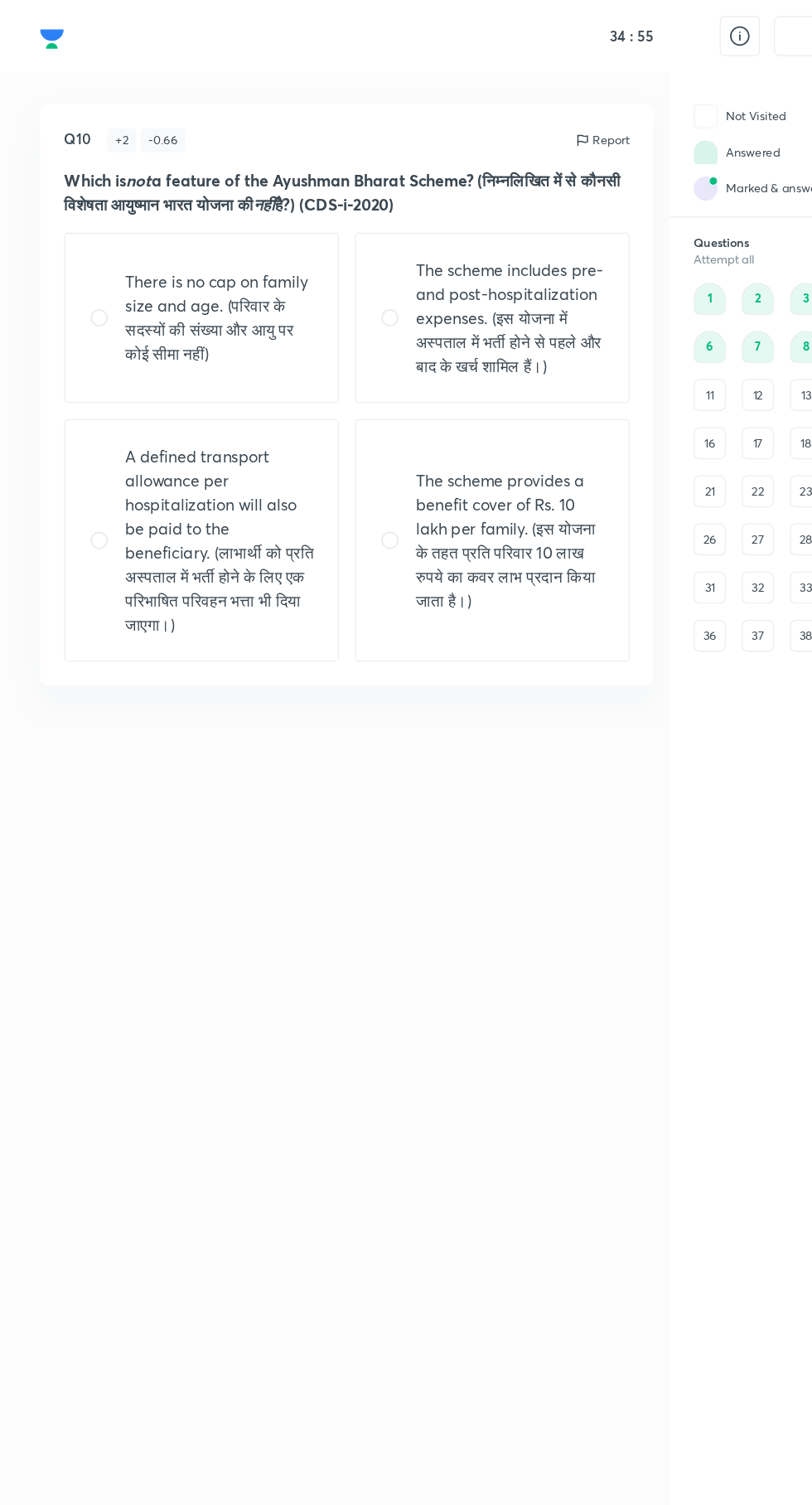
click at [450, 476] on p "The scheme provides a benefit cover of Rs. 10 lakh per family. (इस योजना के तहत…" at bounding box center [421, 446] width 155 height 119
radio input "true"
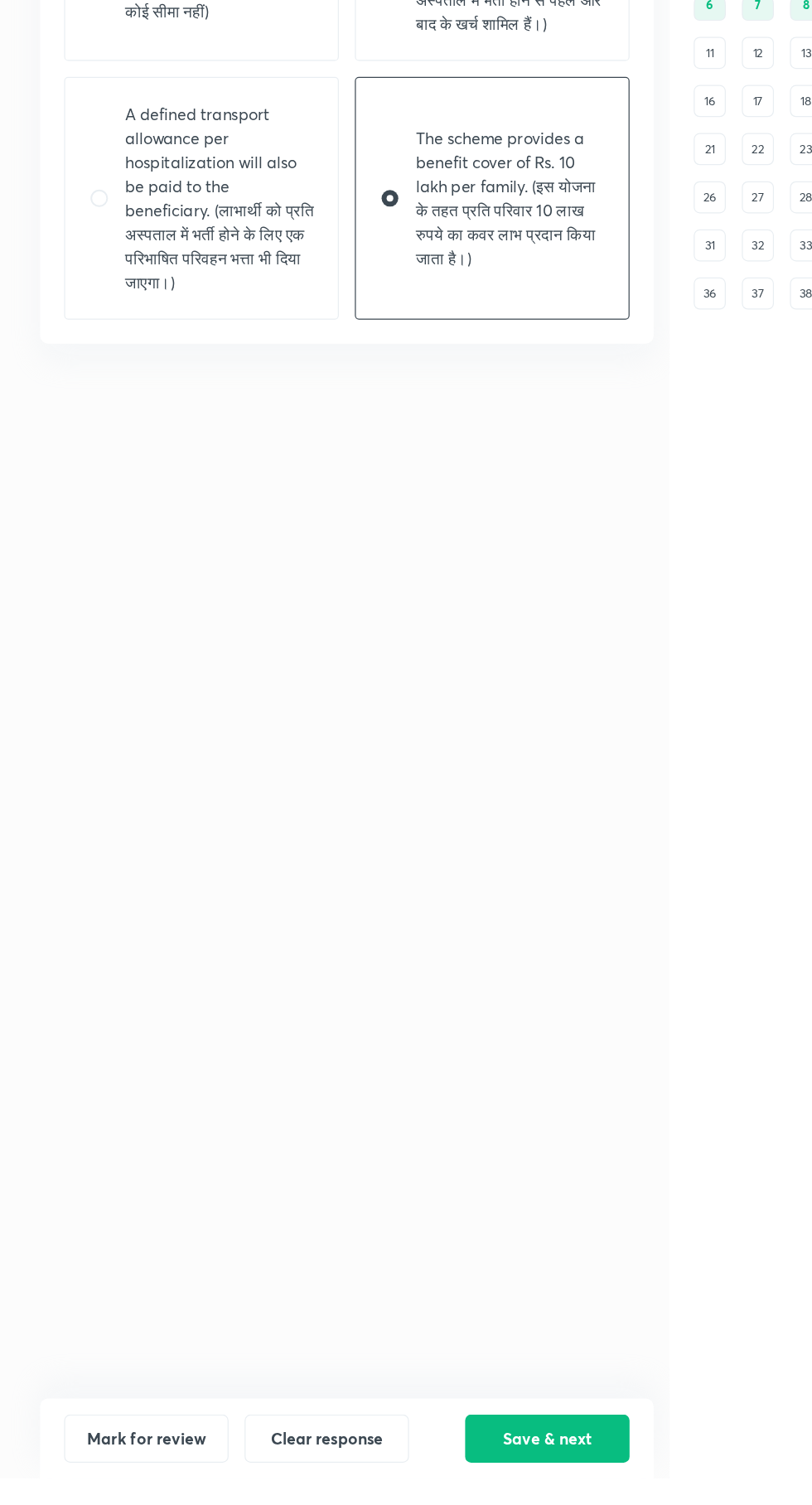
click at [452, 1492] on button "Save & next" at bounding box center [452, 1472] width 135 height 40
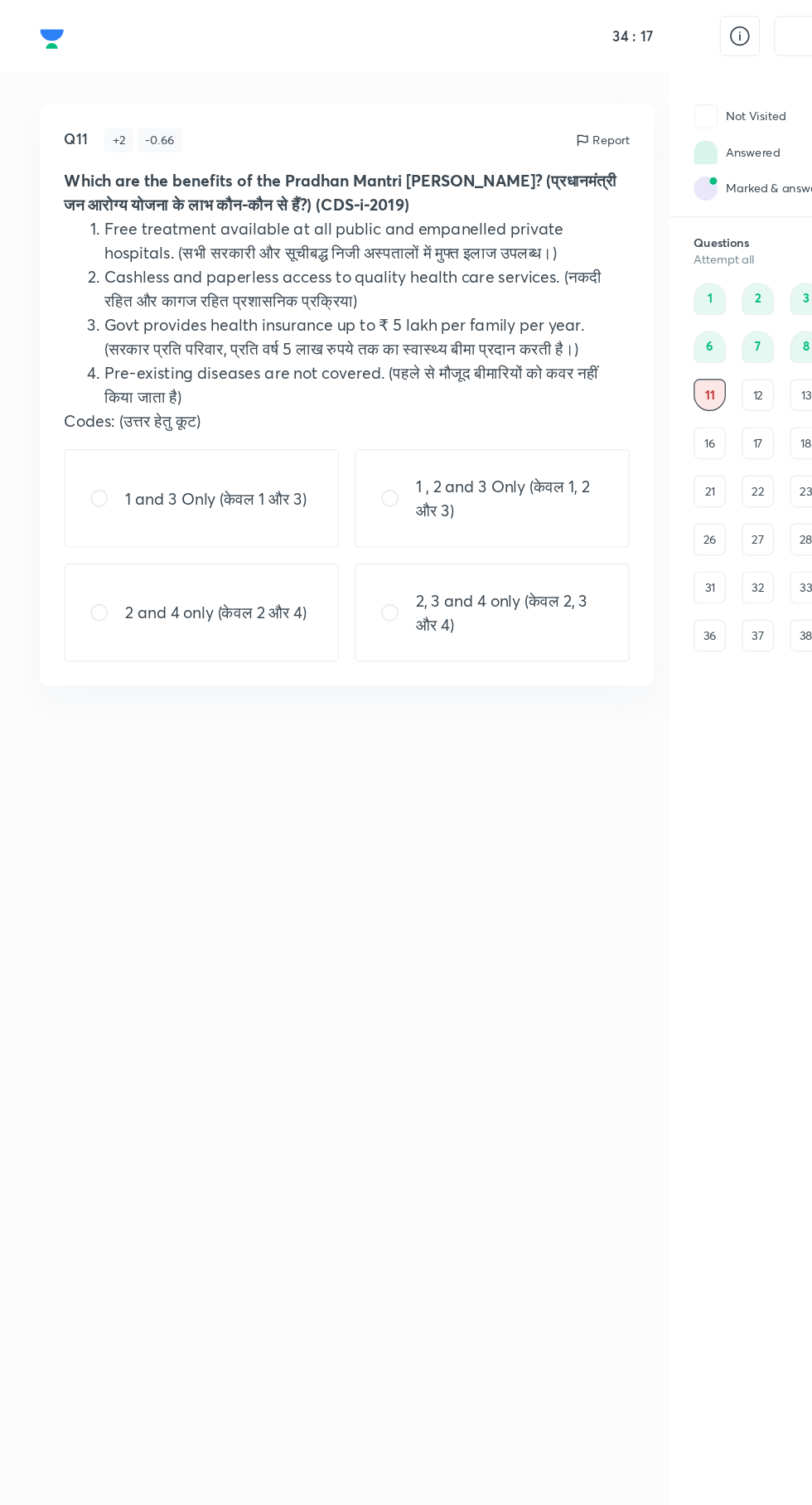
click at [423, 409] on p "1 , 2 and 3 Only (केवल 1, 2 और 3)" at bounding box center [421, 412] width 155 height 40
radio input "true"
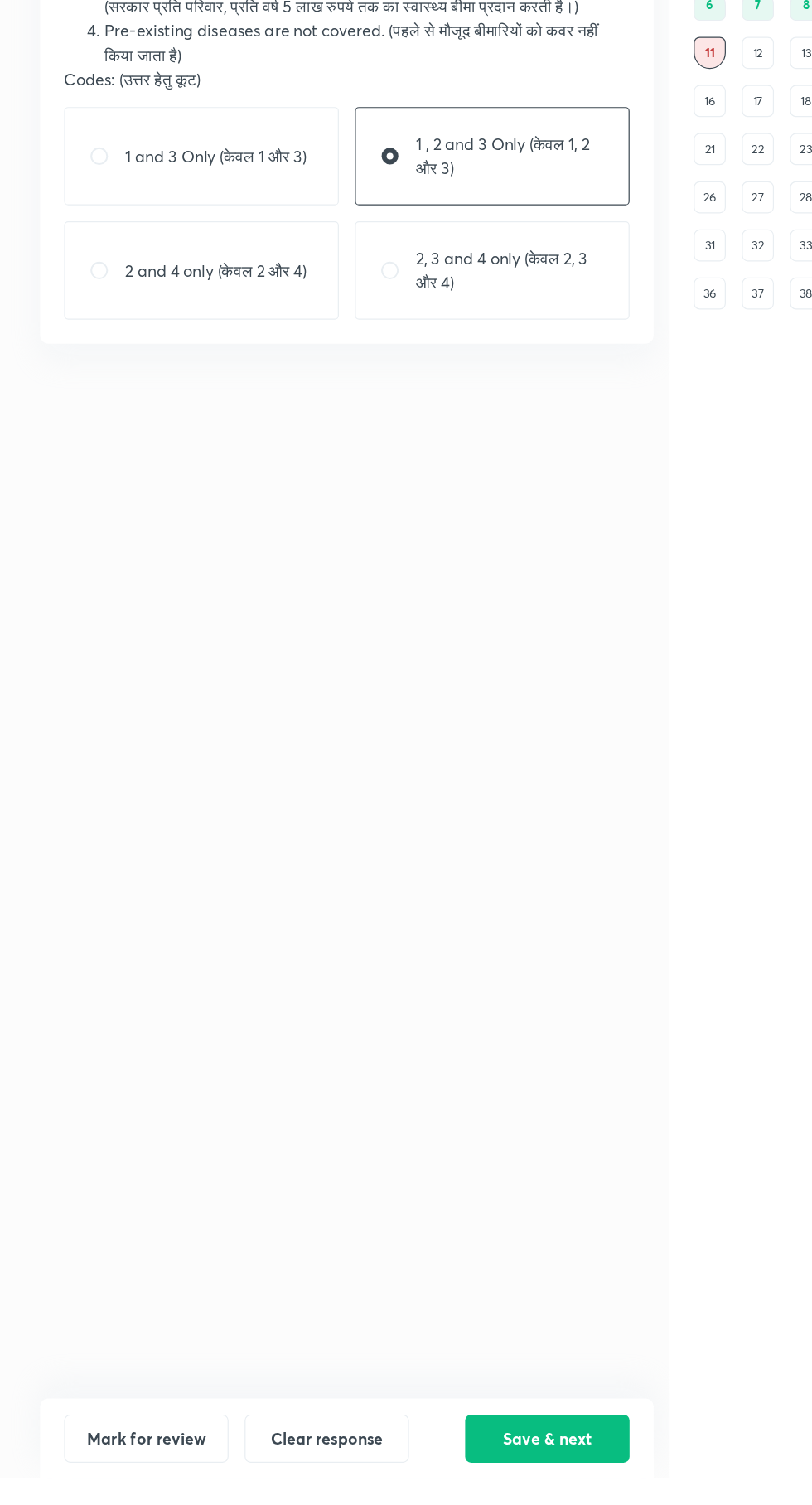
click at [465, 1492] on button "Save & next" at bounding box center [452, 1472] width 135 height 40
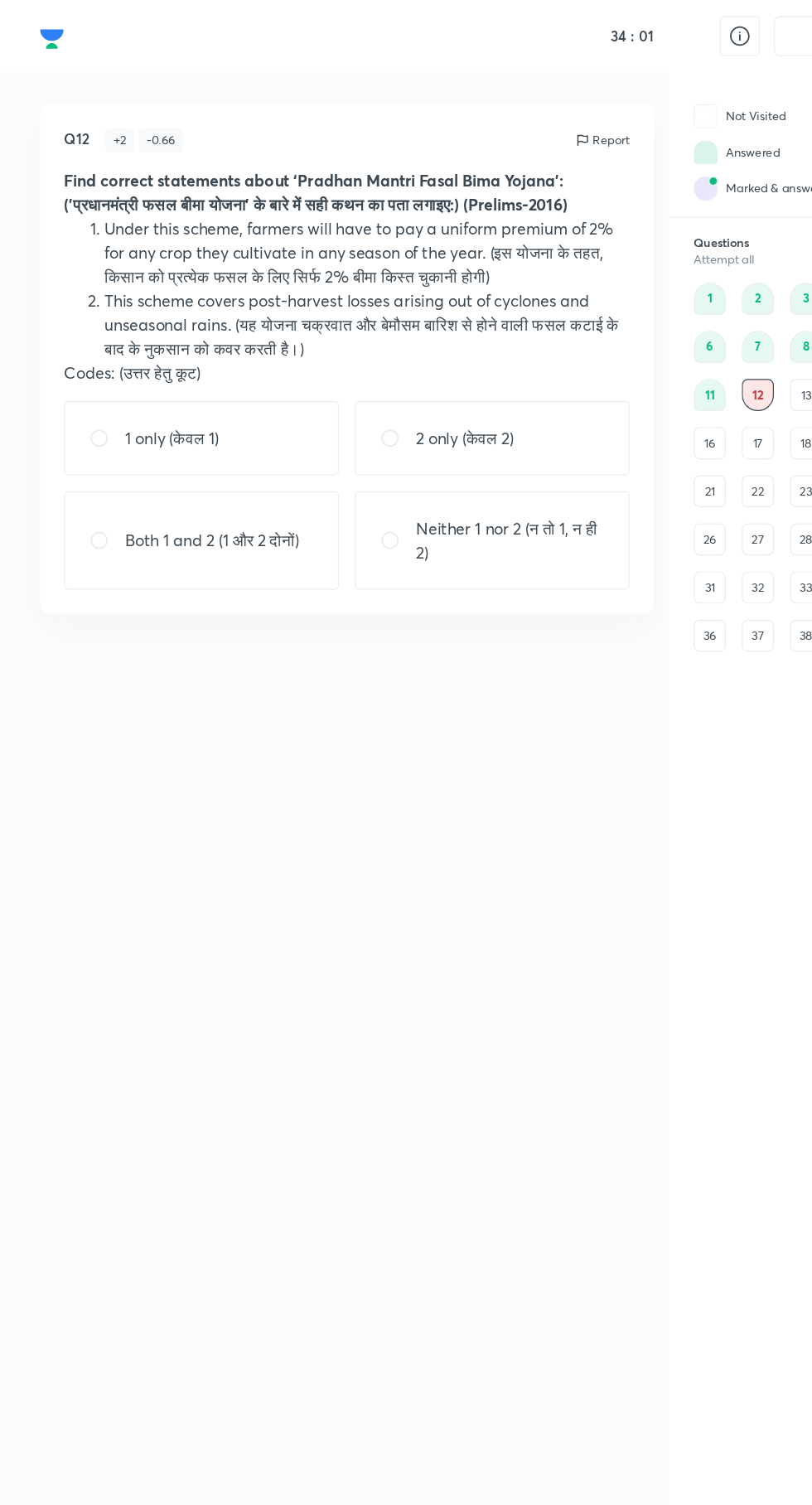
click at [390, 381] on div "2 only (केवल 2)" at bounding box center [406, 361] width 227 height 62
radio input "true"
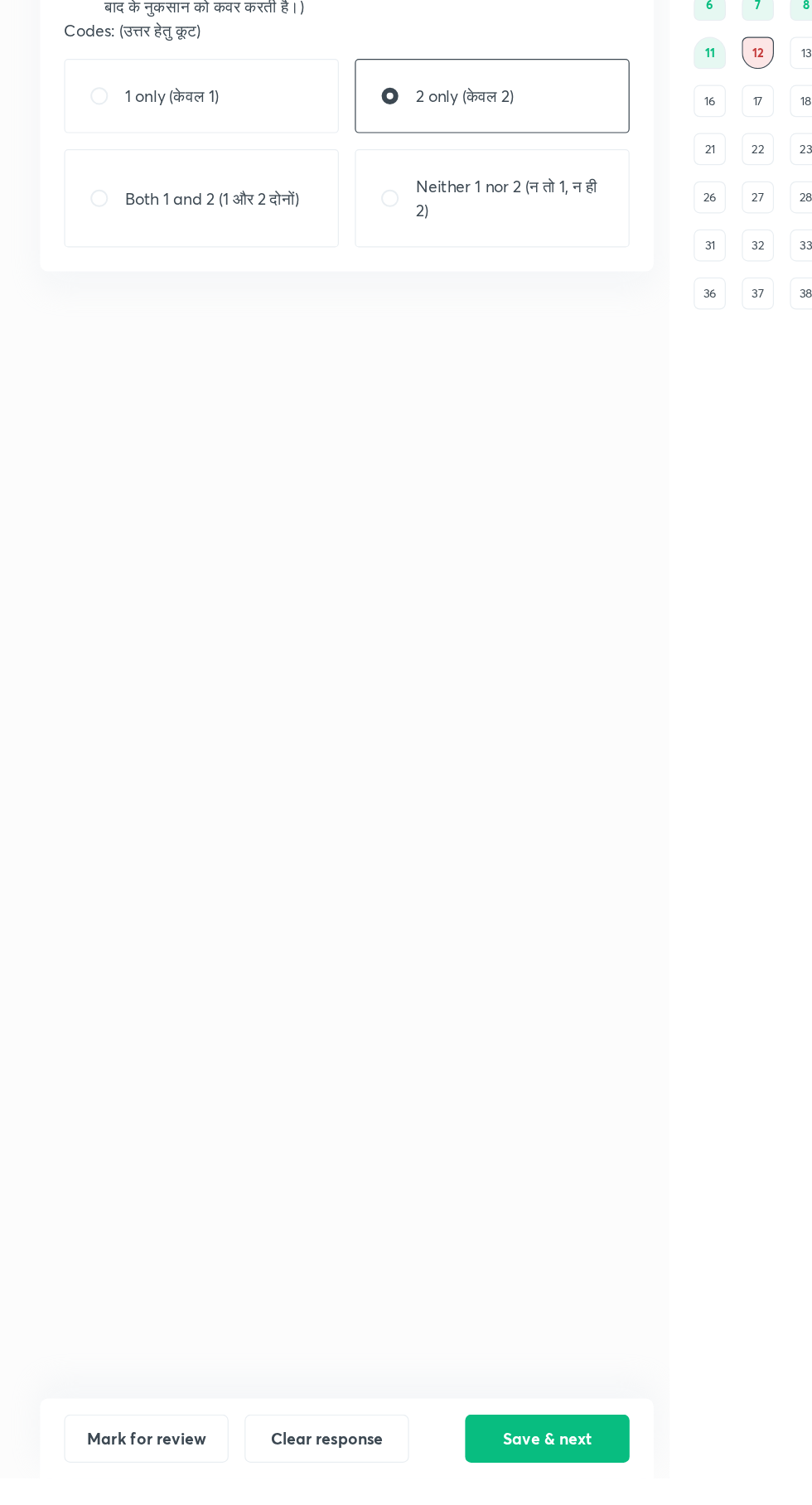
click at [461, 1492] on button "Save & next" at bounding box center [452, 1472] width 135 height 40
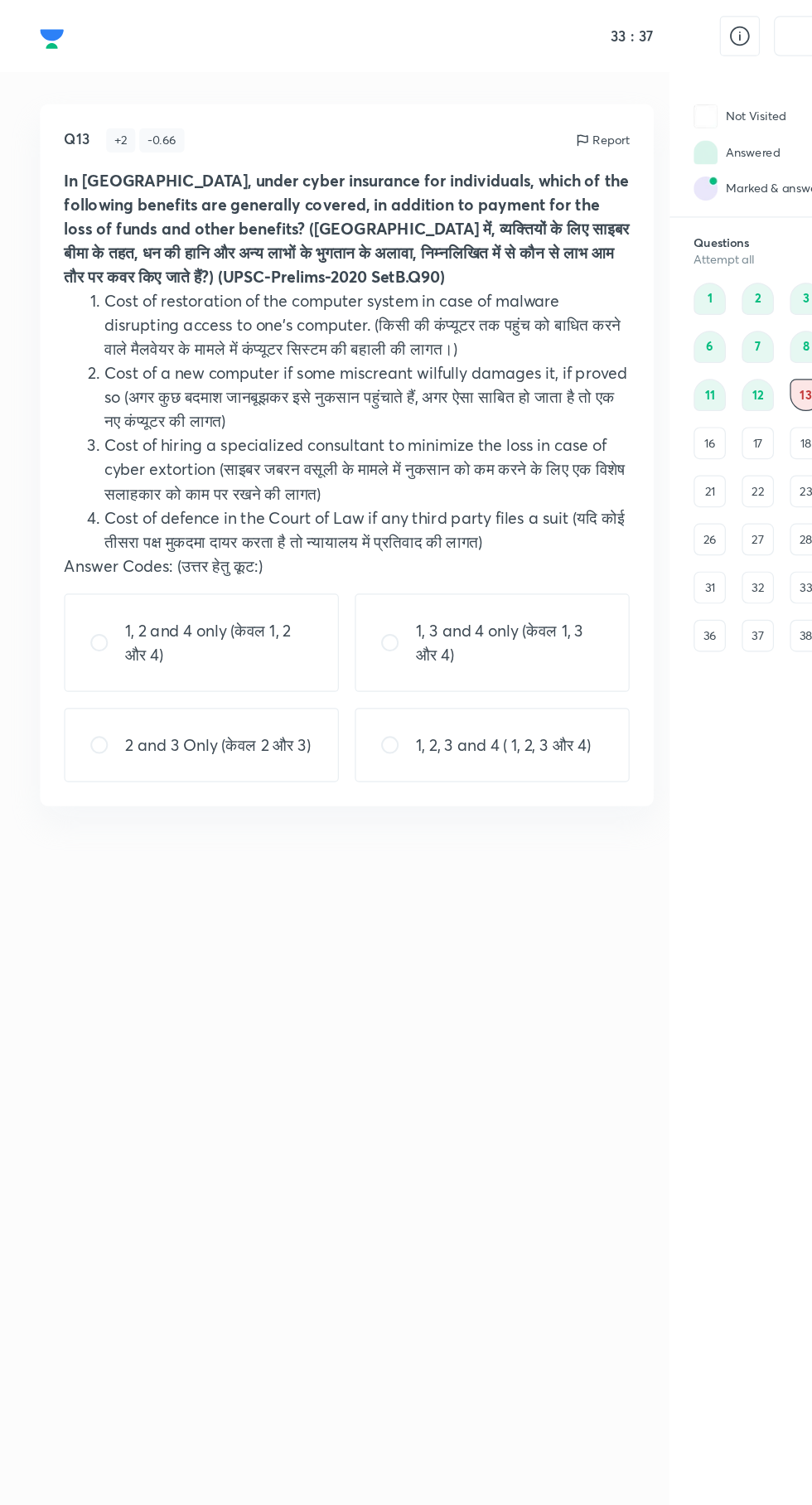
click at [426, 527] on p "1, 3 and 4 only (केवल 1, 3 और 4)" at bounding box center [421, 531] width 155 height 40
radio input "true"
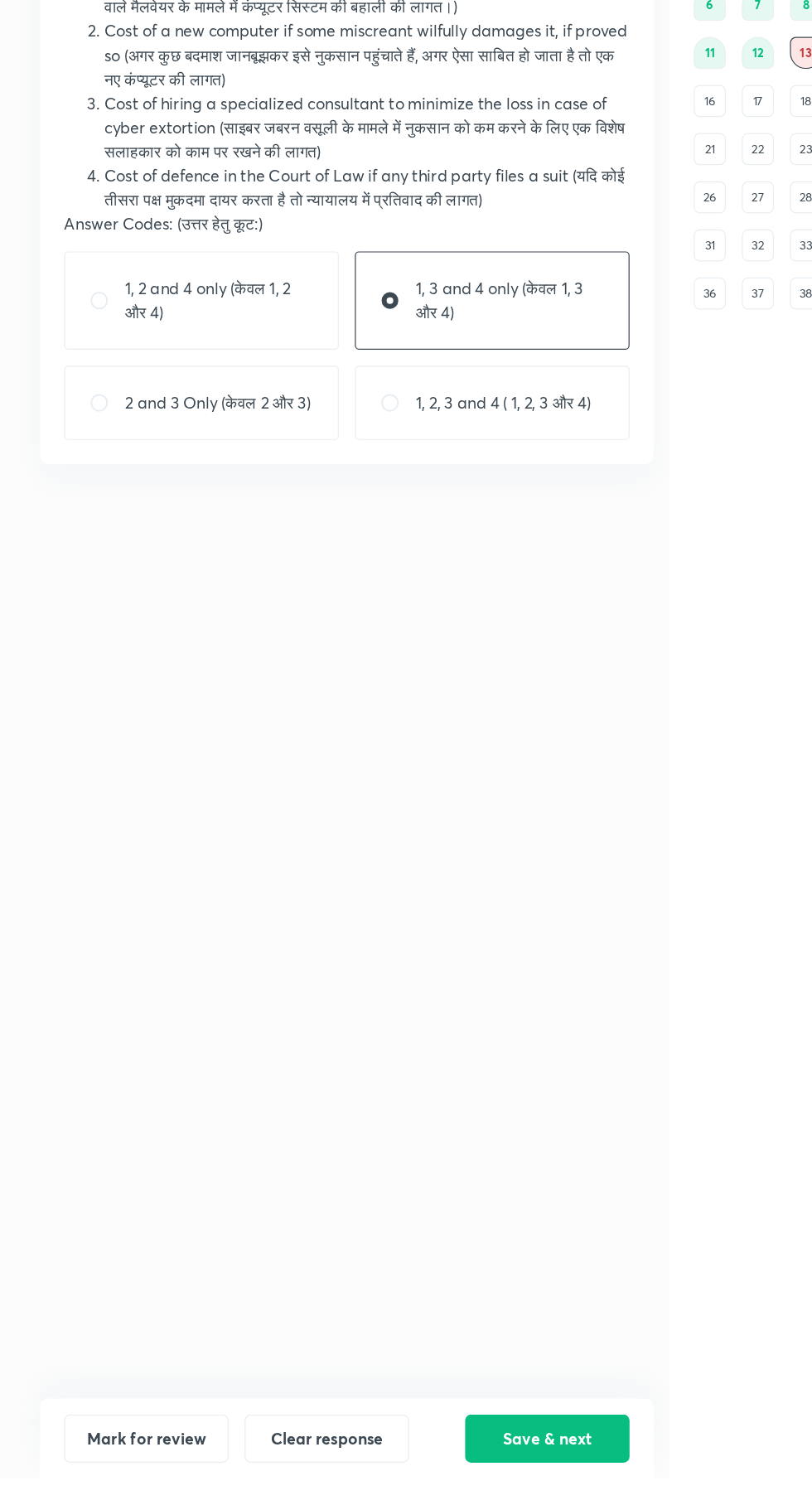
click at [465, 1492] on button "Save & next" at bounding box center [452, 1472] width 135 height 40
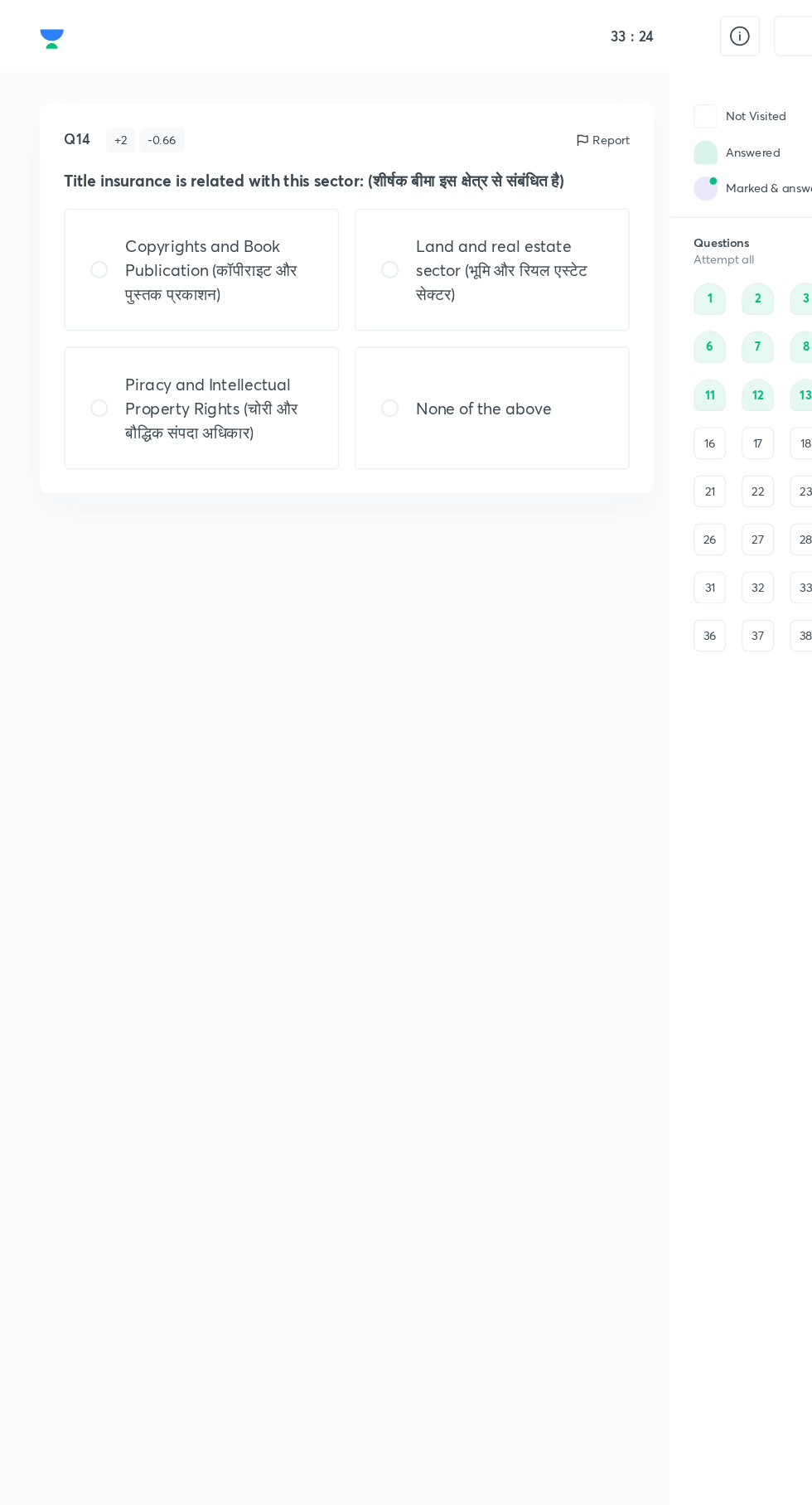
click at [419, 236] on p "Land and real estate sector (भूमि और रियल एस्टेट सेक्टर)" at bounding box center [421, 222] width 155 height 60
radio input "true"
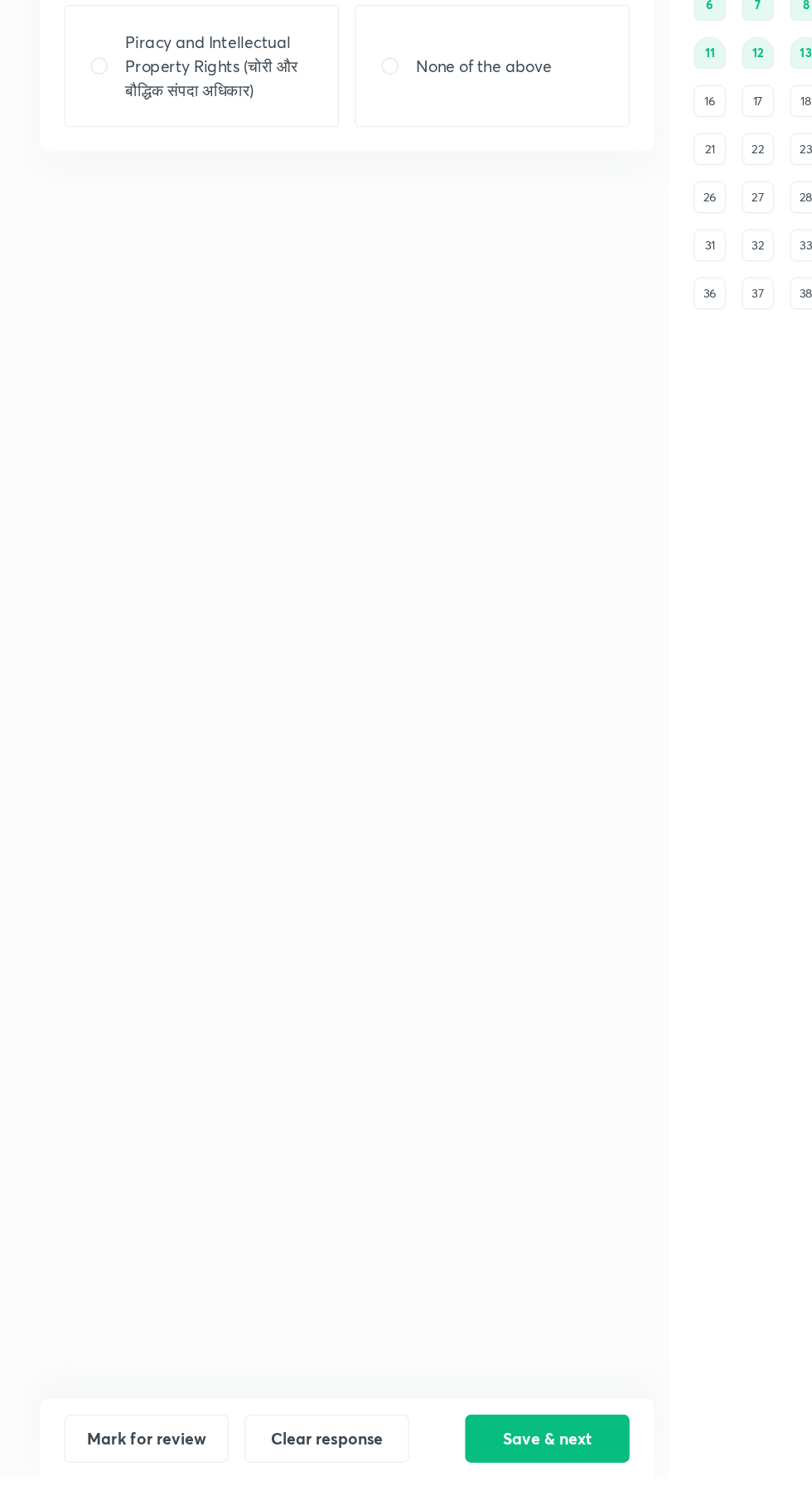
click at [458, 1492] on button "Save & next" at bounding box center [452, 1472] width 135 height 40
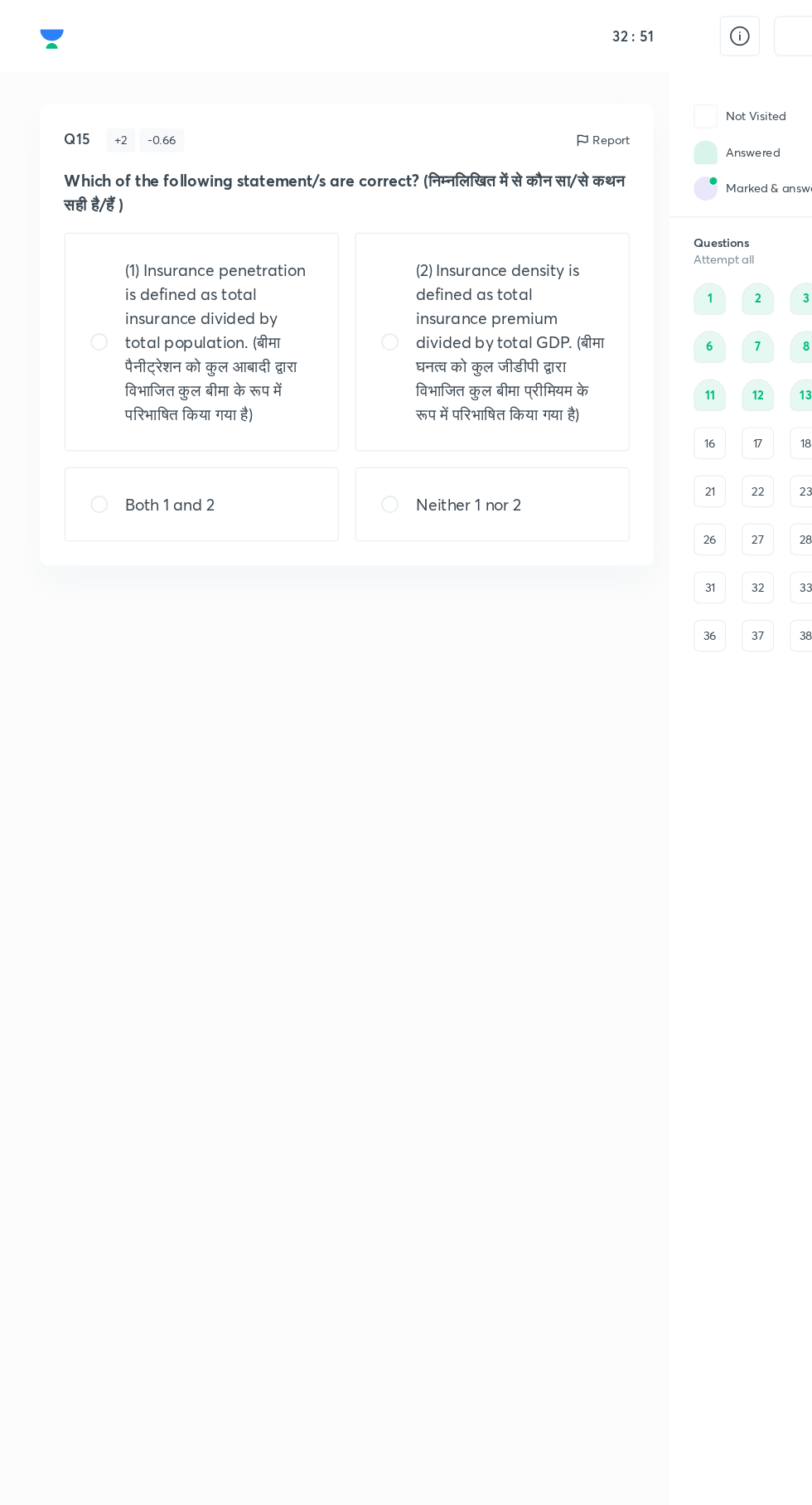
click at [94, 425] on input "radio" at bounding box center [89, 416] width 30 height 17
click at [418, 427] on p "Neither 1 nor 2" at bounding box center [387, 416] width 87 height 20
radio input "false"
radio input "true"
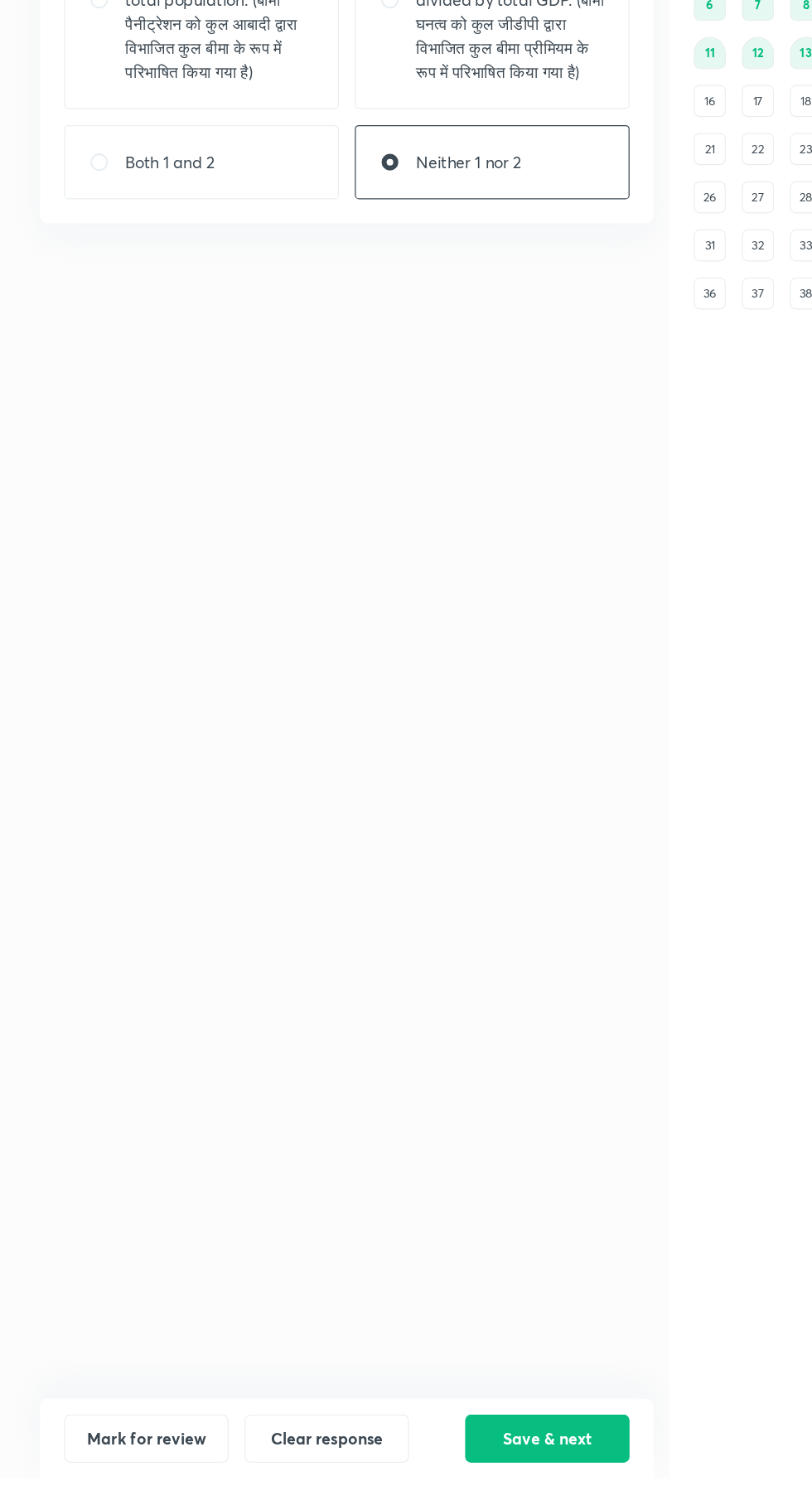
click at [448, 1492] on button "Save & next" at bounding box center [452, 1472] width 135 height 40
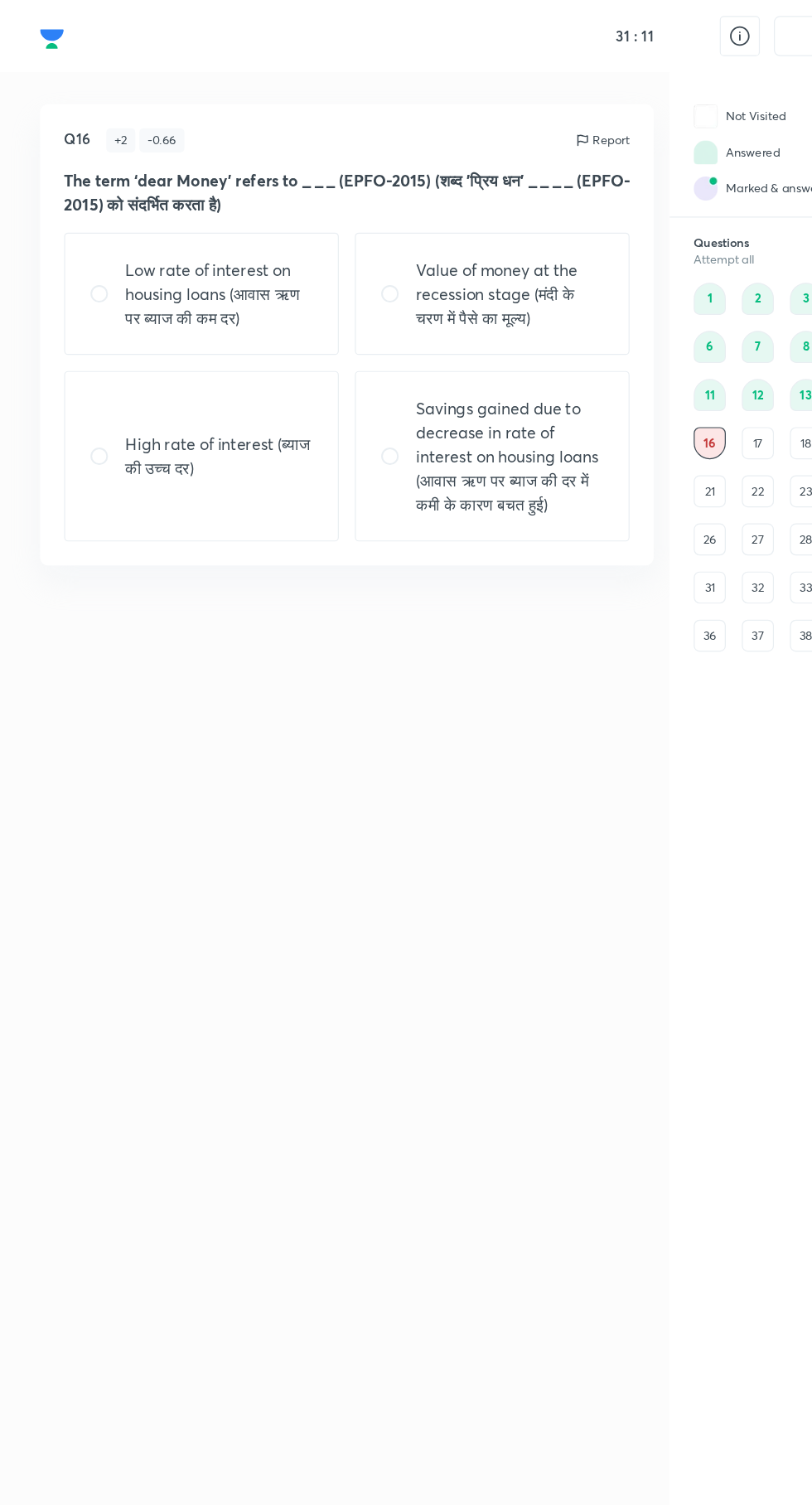
click at [195, 394] on p "High rate of interest (ब्याज की उच्च दर)" at bounding box center [181, 377] width 155 height 40
radio input "true"
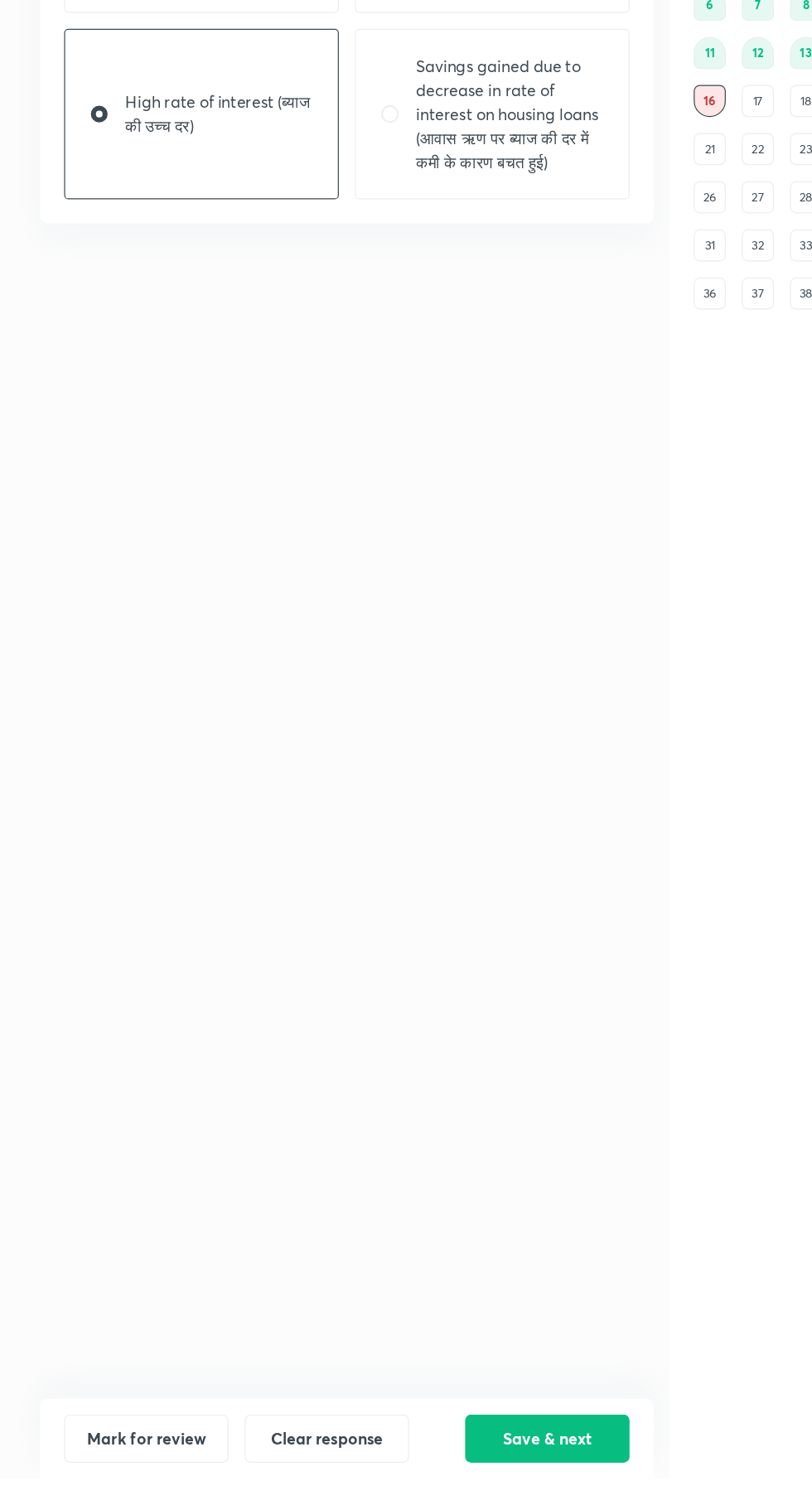
click at [465, 1492] on button "Save & next" at bounding box center [452, 1472] width 135 height 40
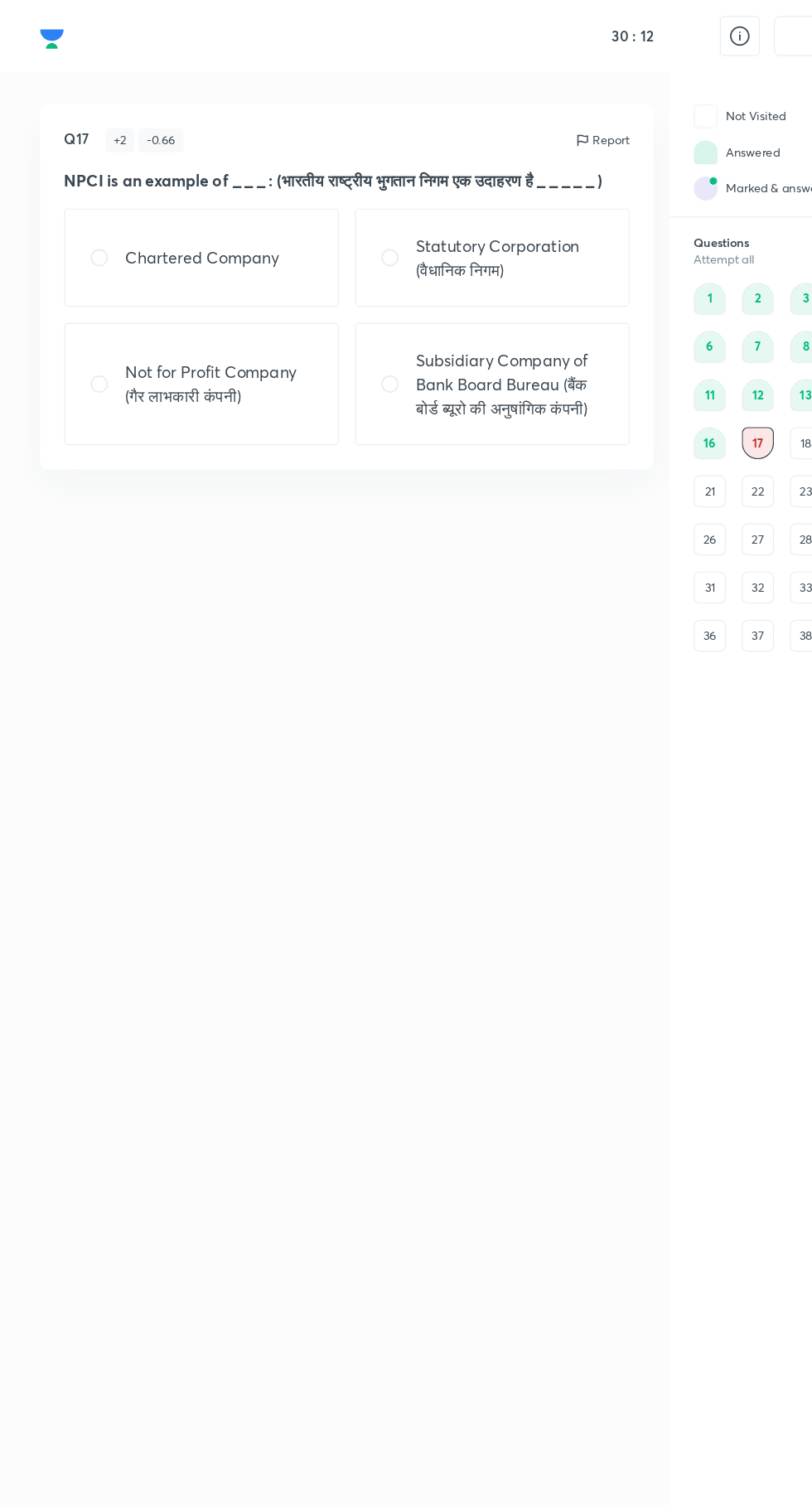
click at [186, 337] on p "Not for Profit Company (गैर लाभकारी कंपनी)" at bounding box center [181, 317] width 155 height 40
radio input "true"
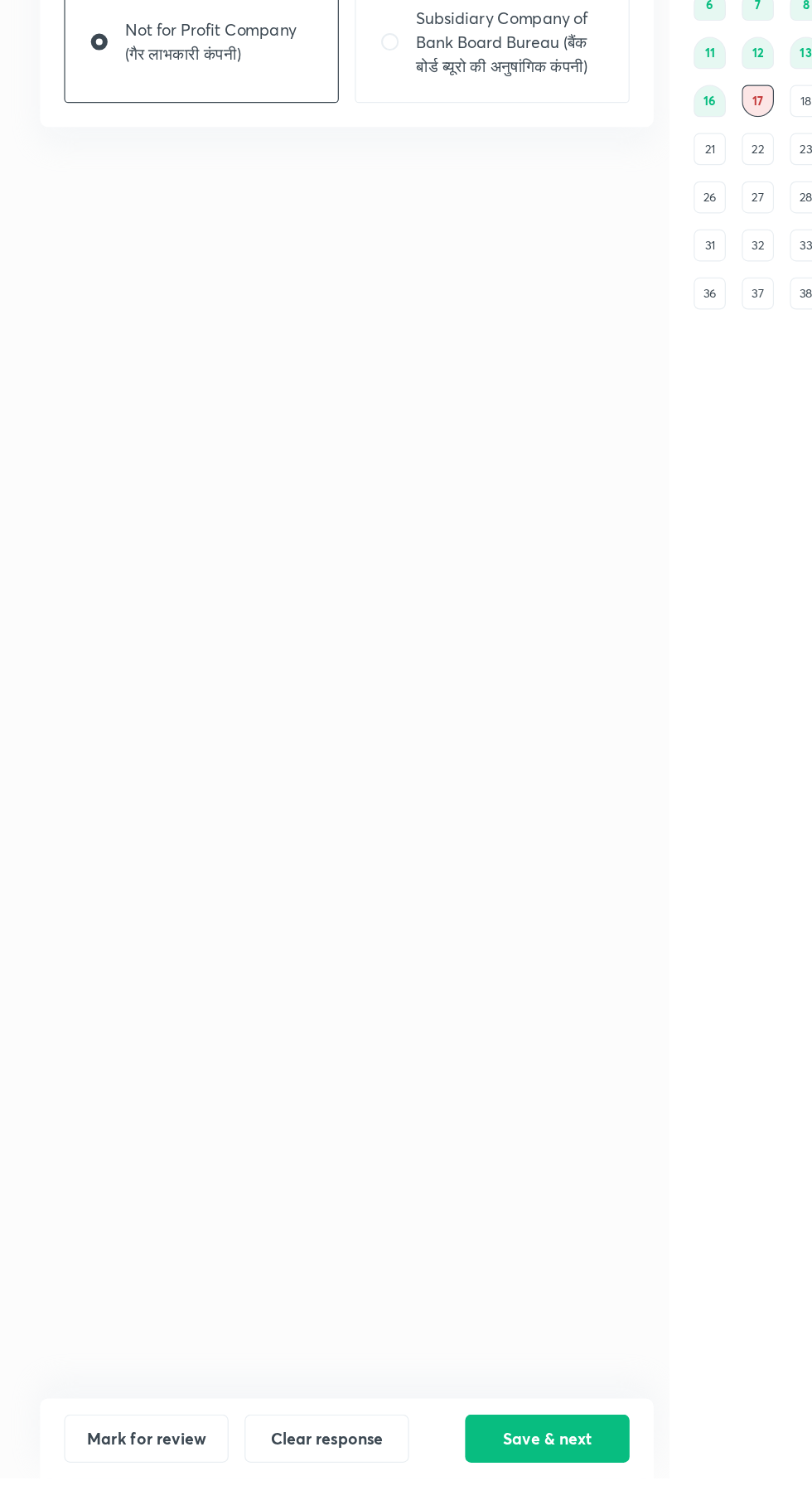
click at [447, 1492] on button "Save & next" at bounding box center [452, 1472] width 135 height 40
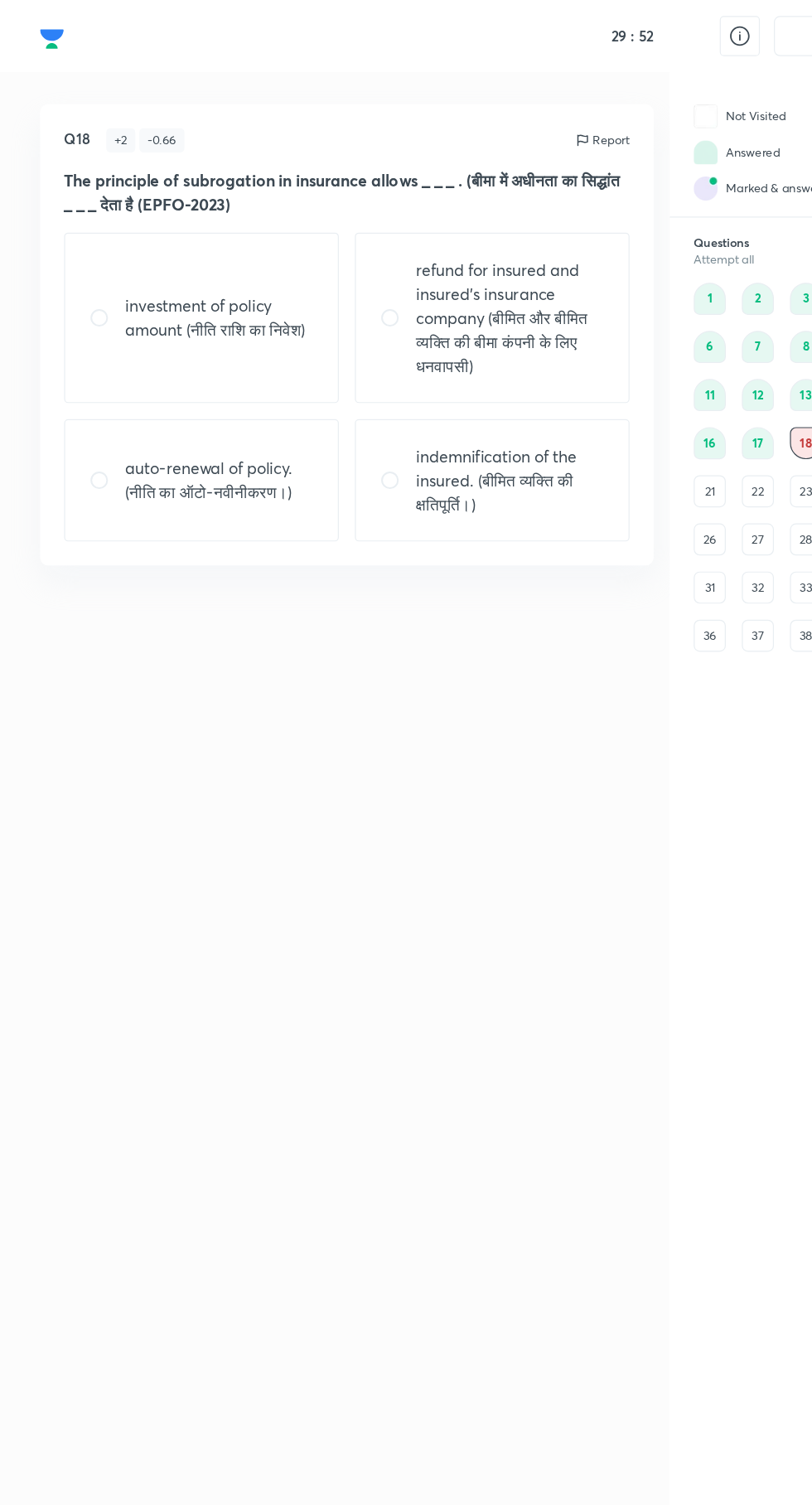
click at [452, 260] on p "refund for insured and insured's insurance company (बीमित और बीमित व्यक्ति की ब…" at bounding box center [421, 262] width 155 height 99
radio input "true"
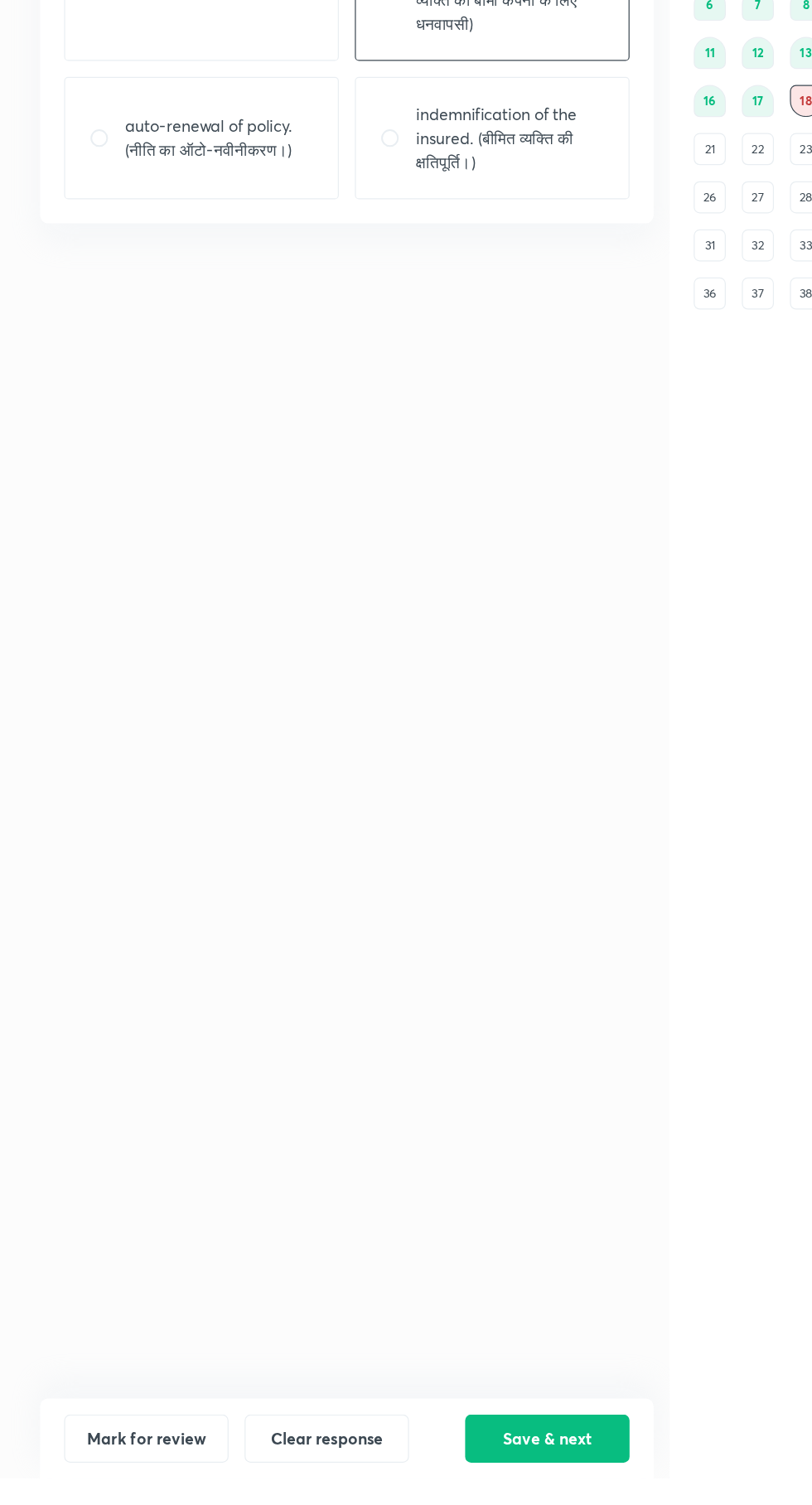
click at [459, 1492] on button "Save & next" at bounding box center [452, 1472] width 135 height 40
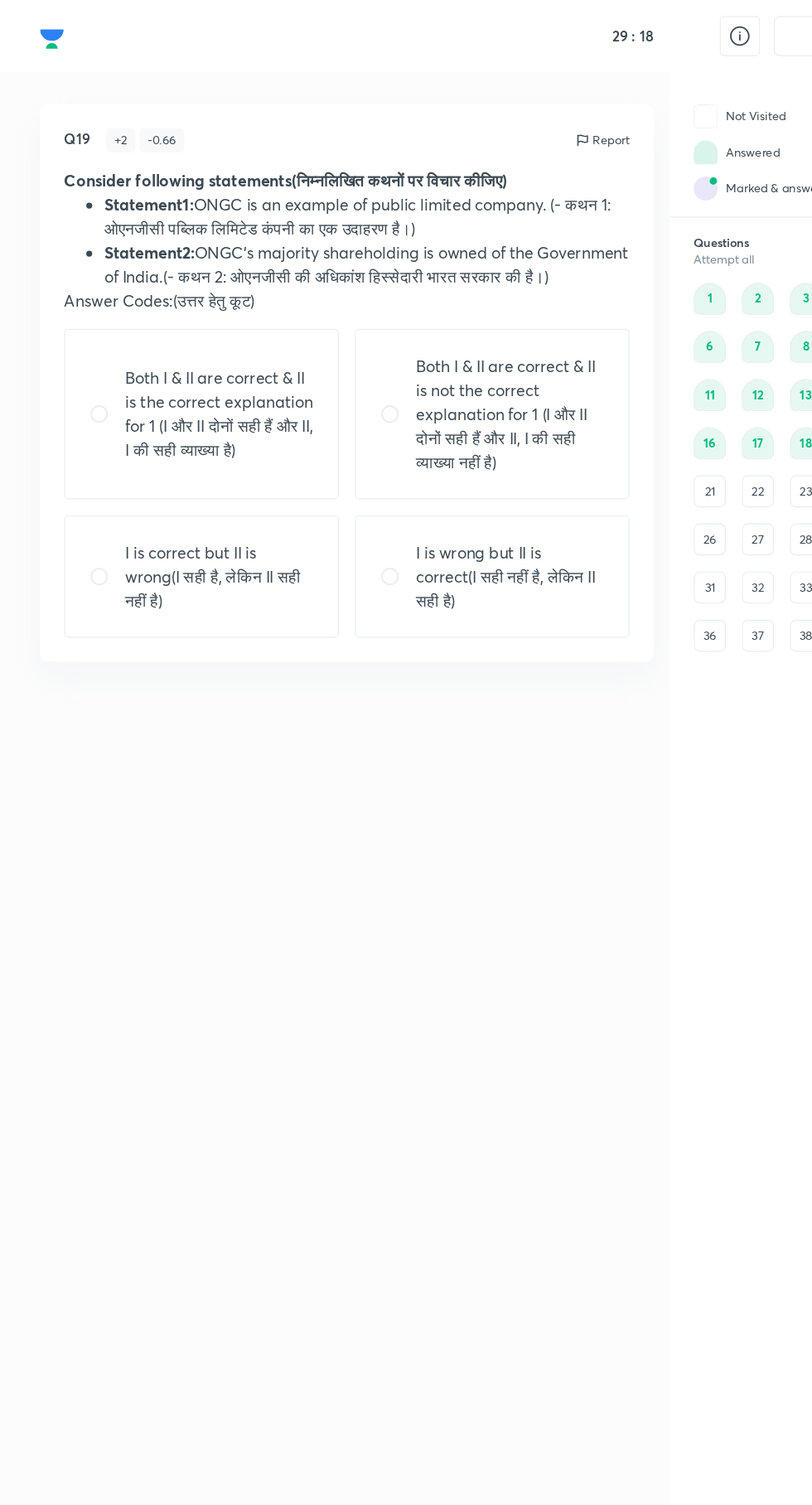
click at [122, 348] on p "Both I & II are correct & II is the correct explanation for 1 (I और II दोनों सह…" at bounding box center [181, 342] width 155 height 80
click at [433, 387] on p "Both I & II are correct & II is not the correct explanation for 1 (I और II दोनो…" at bounding box center [421, 342] width 155 height 99
radio input "false"
radio input "true"
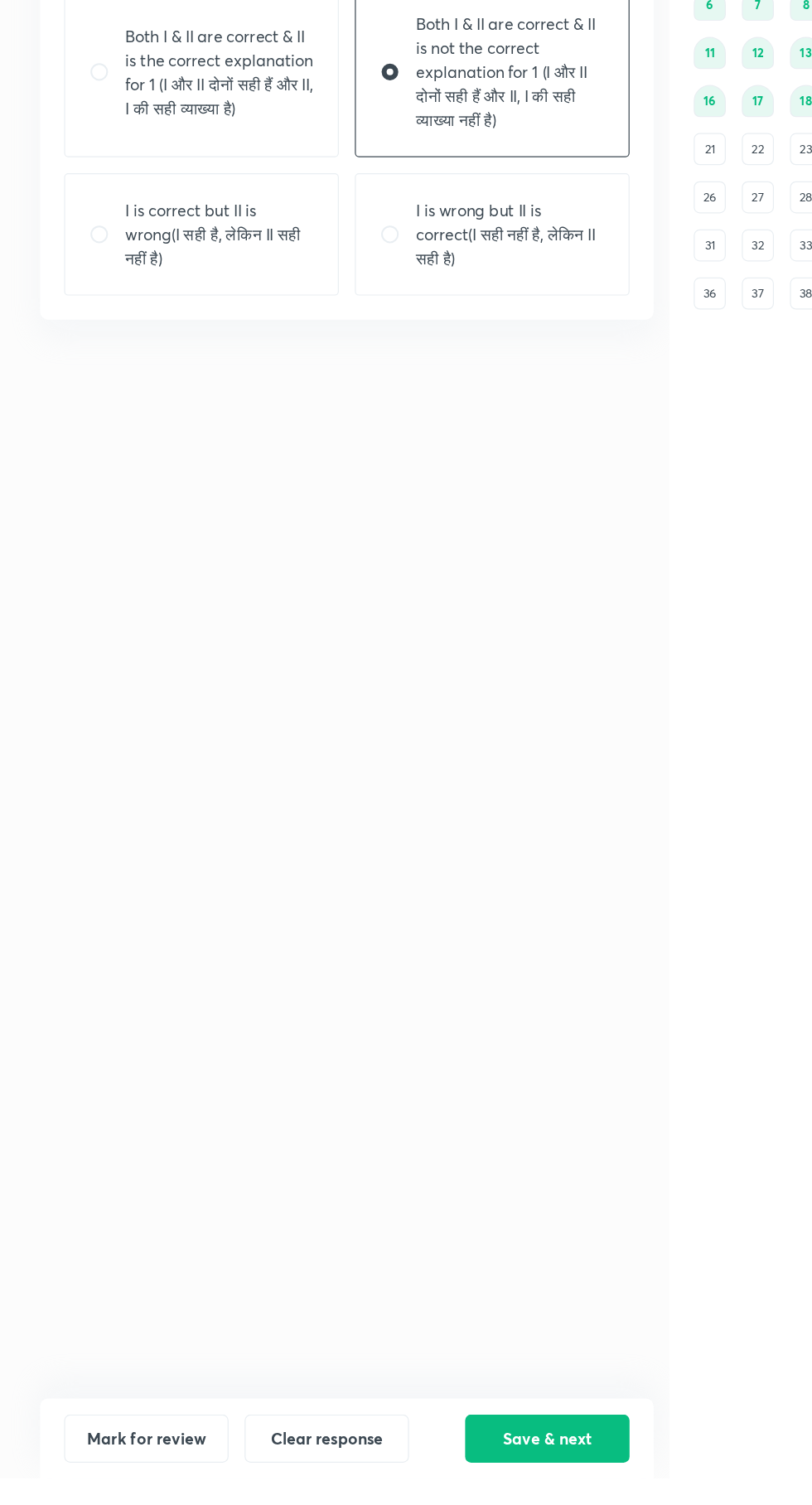
click at [473, 1492] on button "Save & next" at bounding box center [452, 1472] width 135 height 40
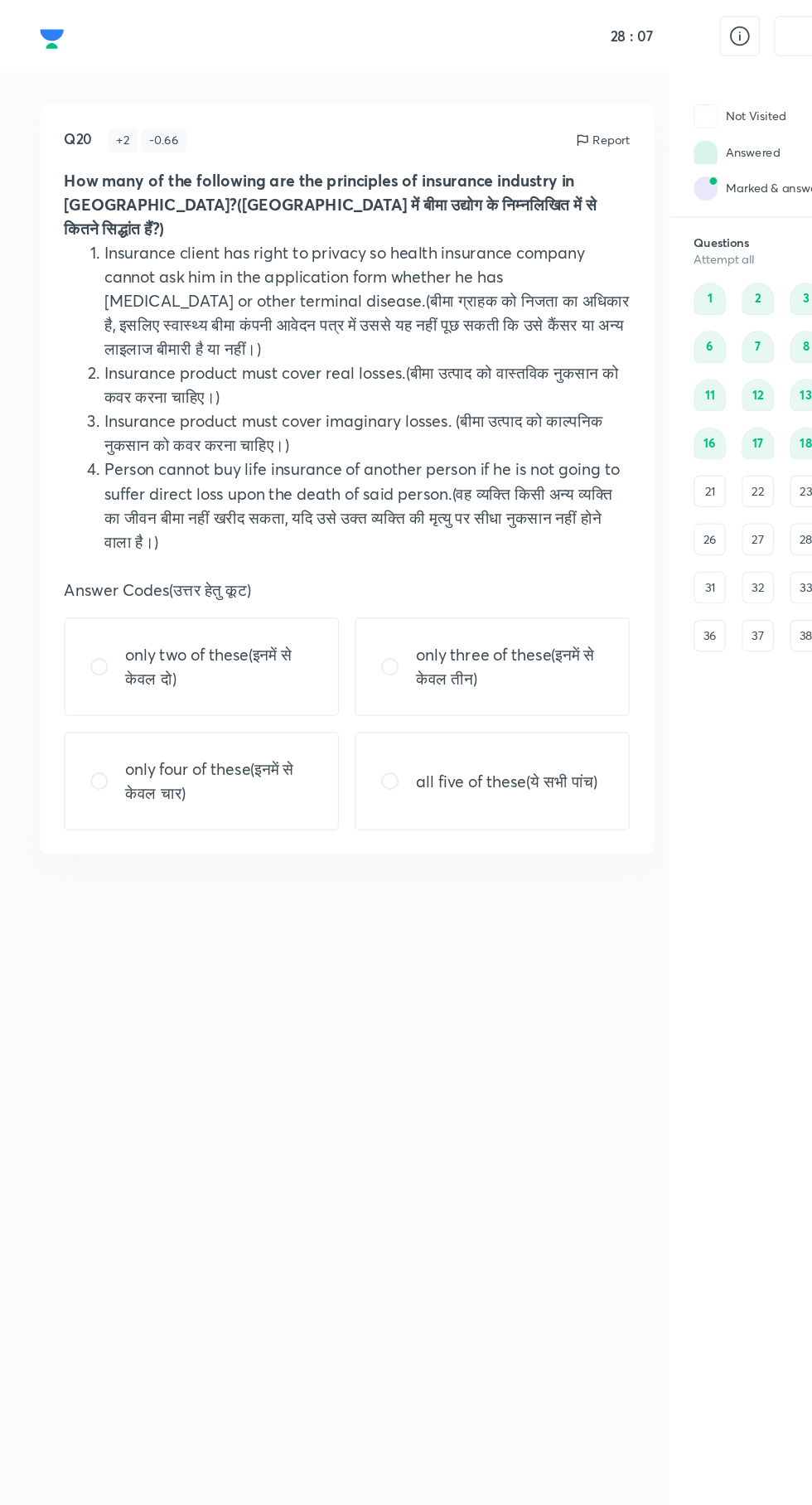
click at [178, 531] on p "only two of these(इनमें से केवल दो)" at bounding box center [181, 551] width 155 height 40
radio input "true"
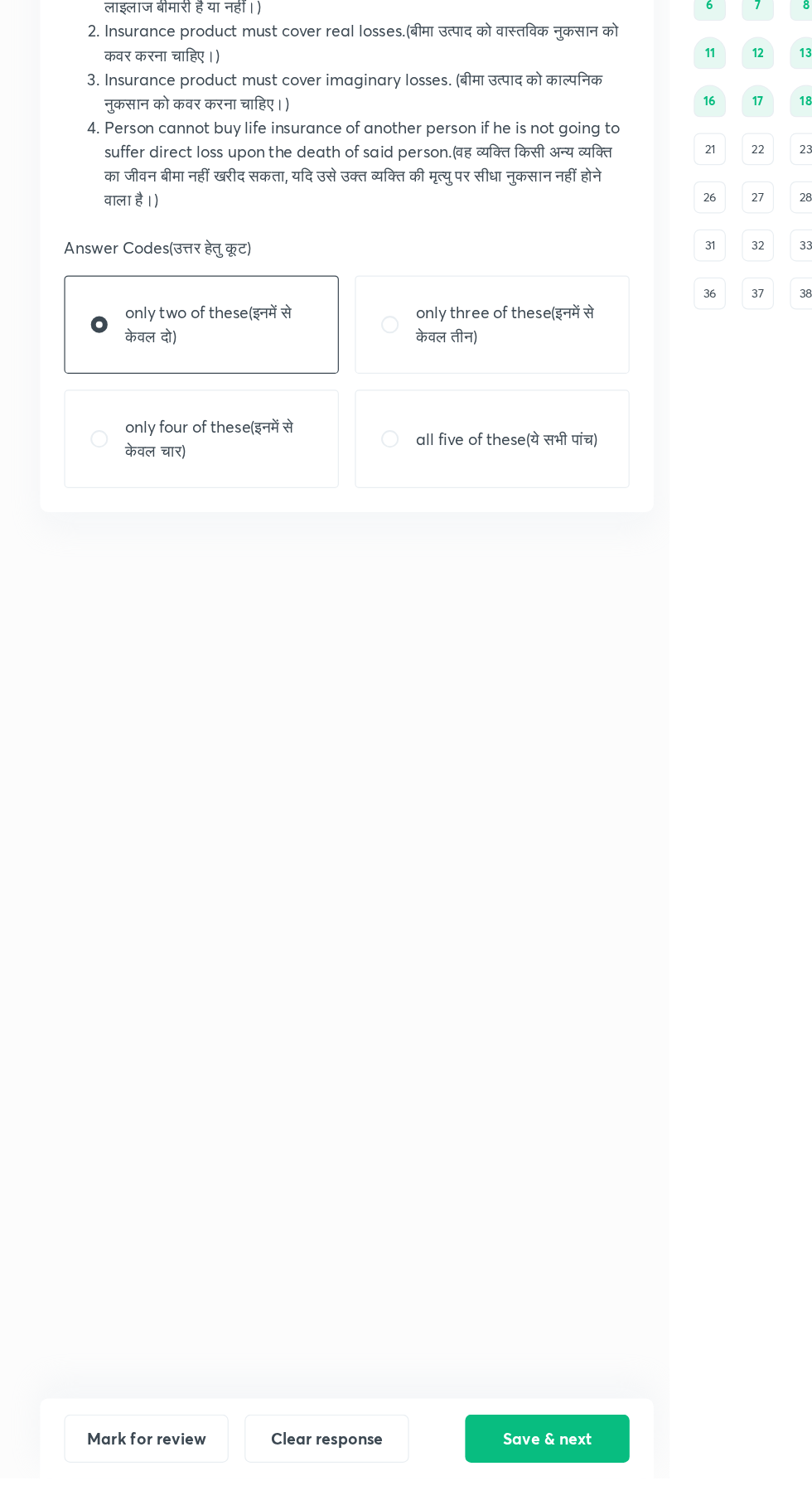
click at [441, 1492] on button "Save & next" at bounding box center [452, 1472] width 135 height 40
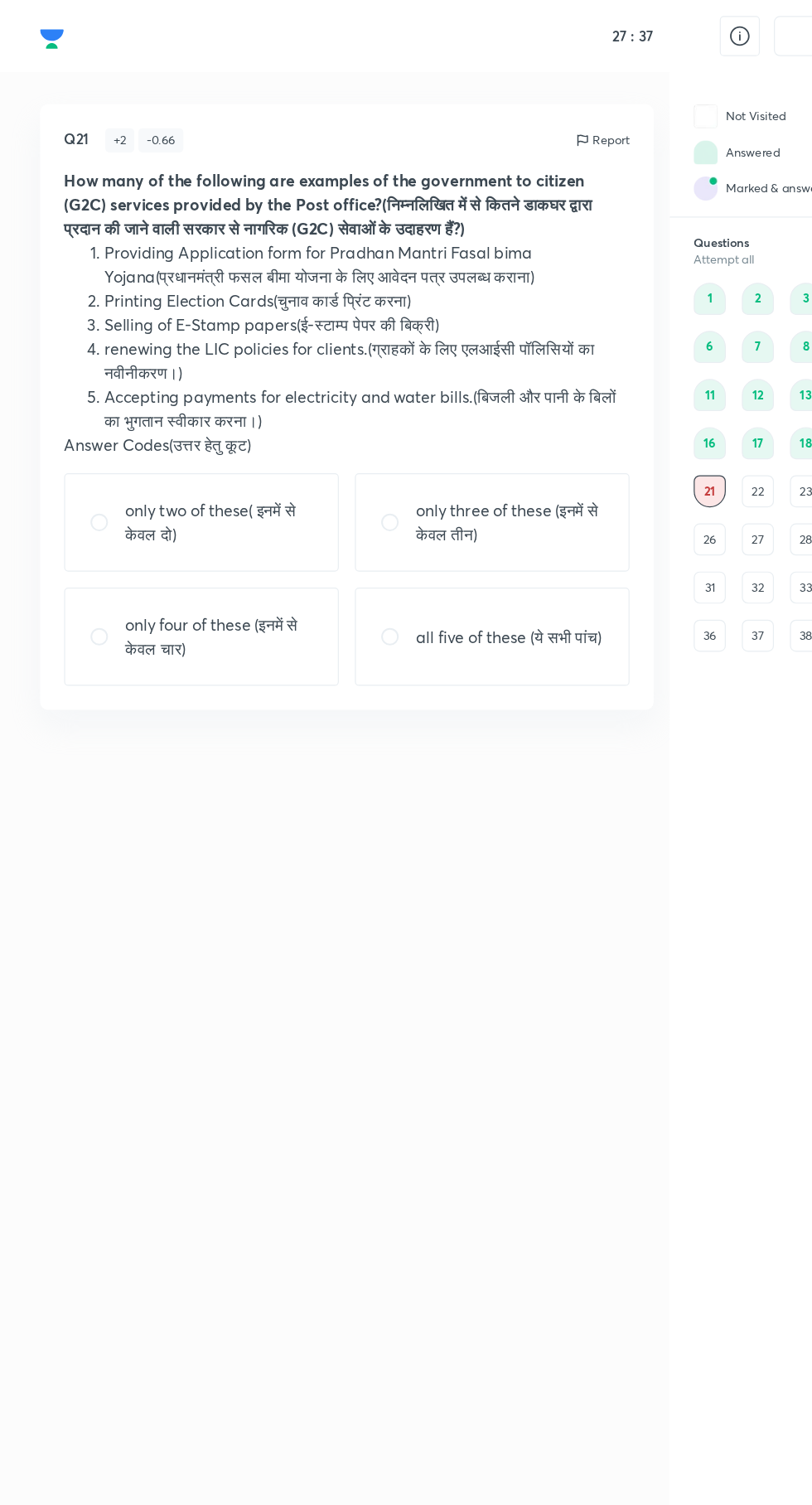
click at [431, 428] on p "only three of these (इनमें से केवल तीन)" at bounding box center [421, 432] width 155 height 40
radio input "true"
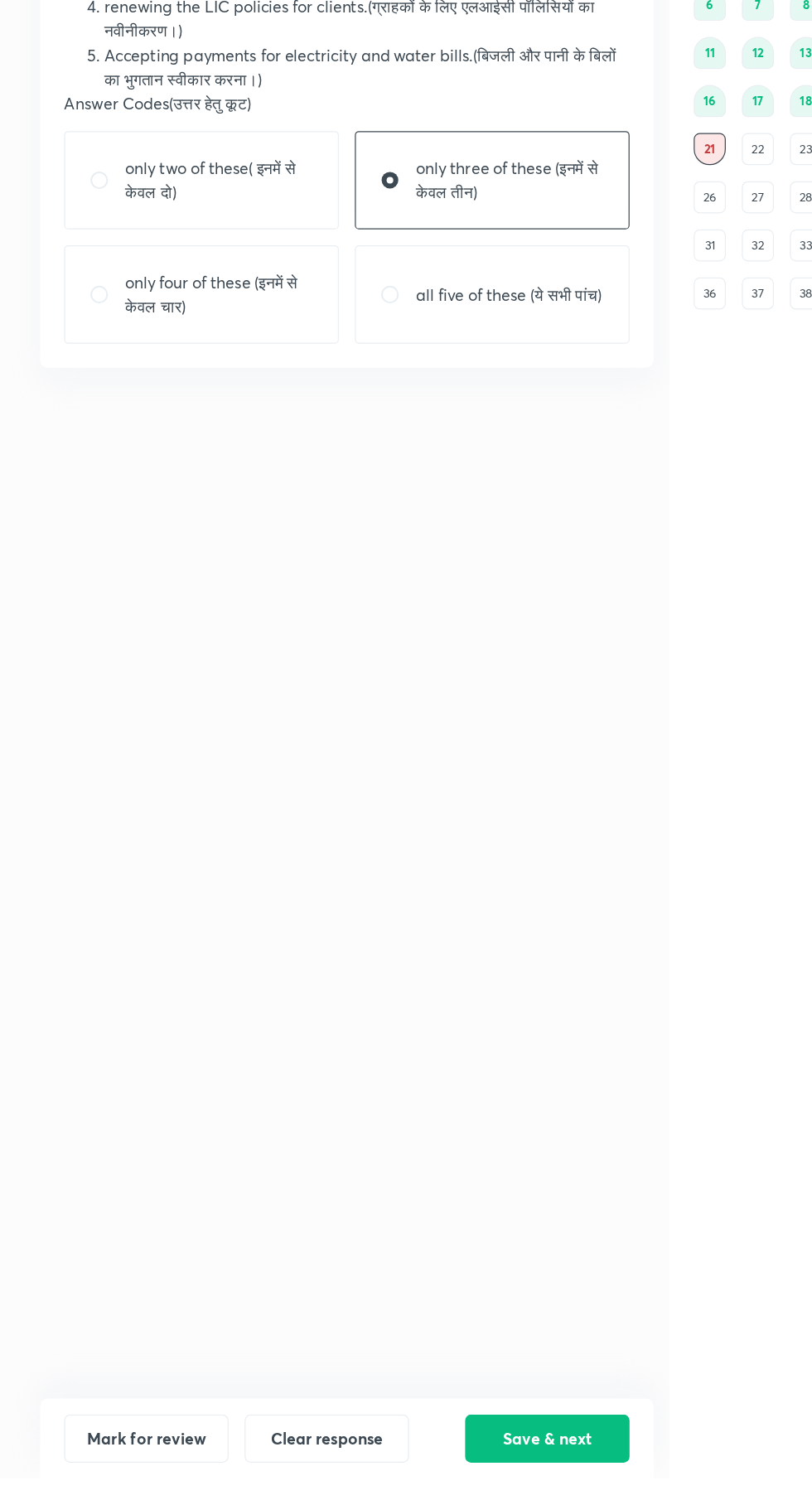
click at [459, 1492] on button "Save & next" at bounding box center [452, 1472] width 135 height 40
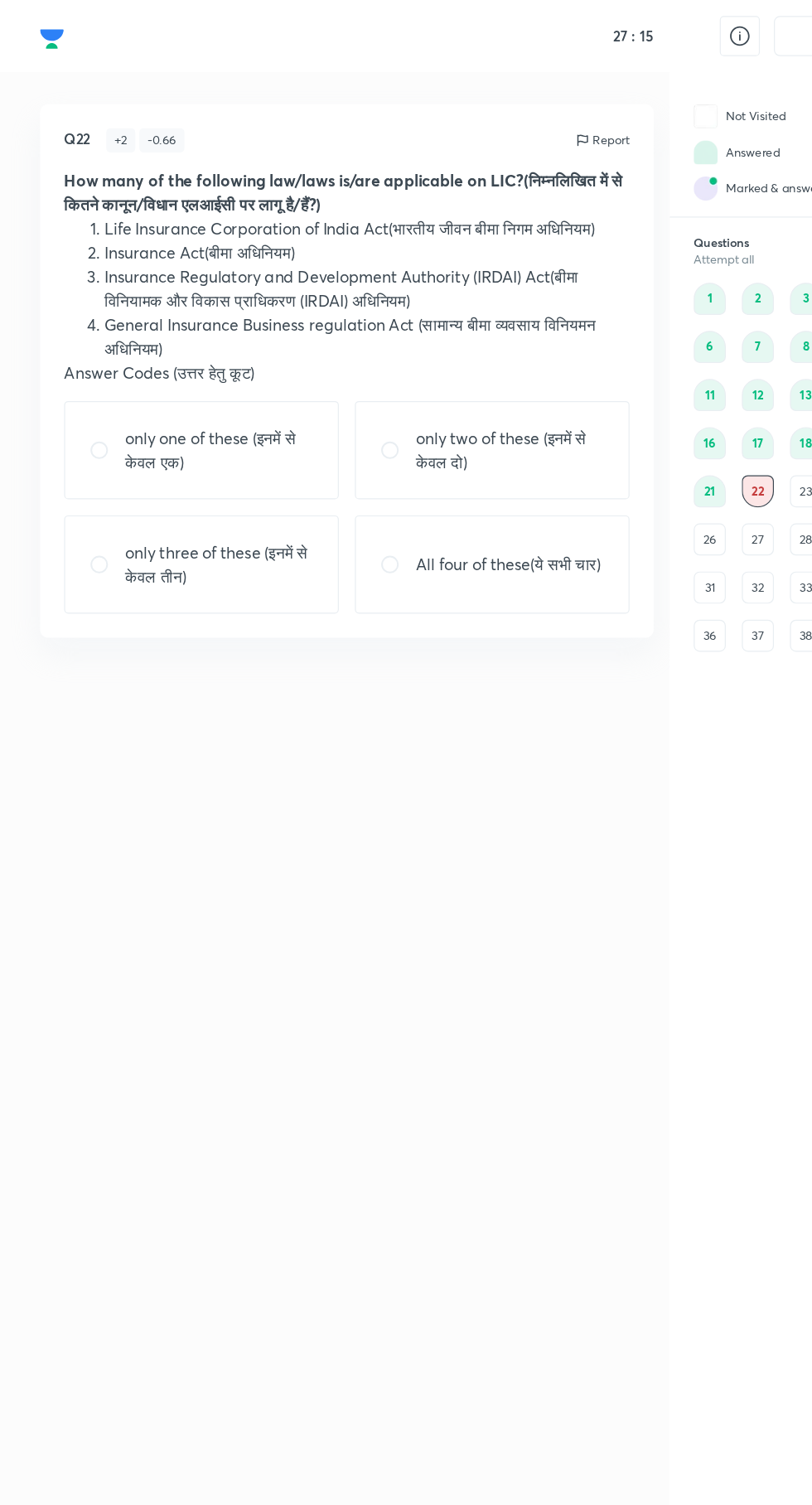
click at [202, 476] on p "only three of these (इनमें से केवल तीन)" at bounding box center [181, 467] width 155 height 40
radio input "true"
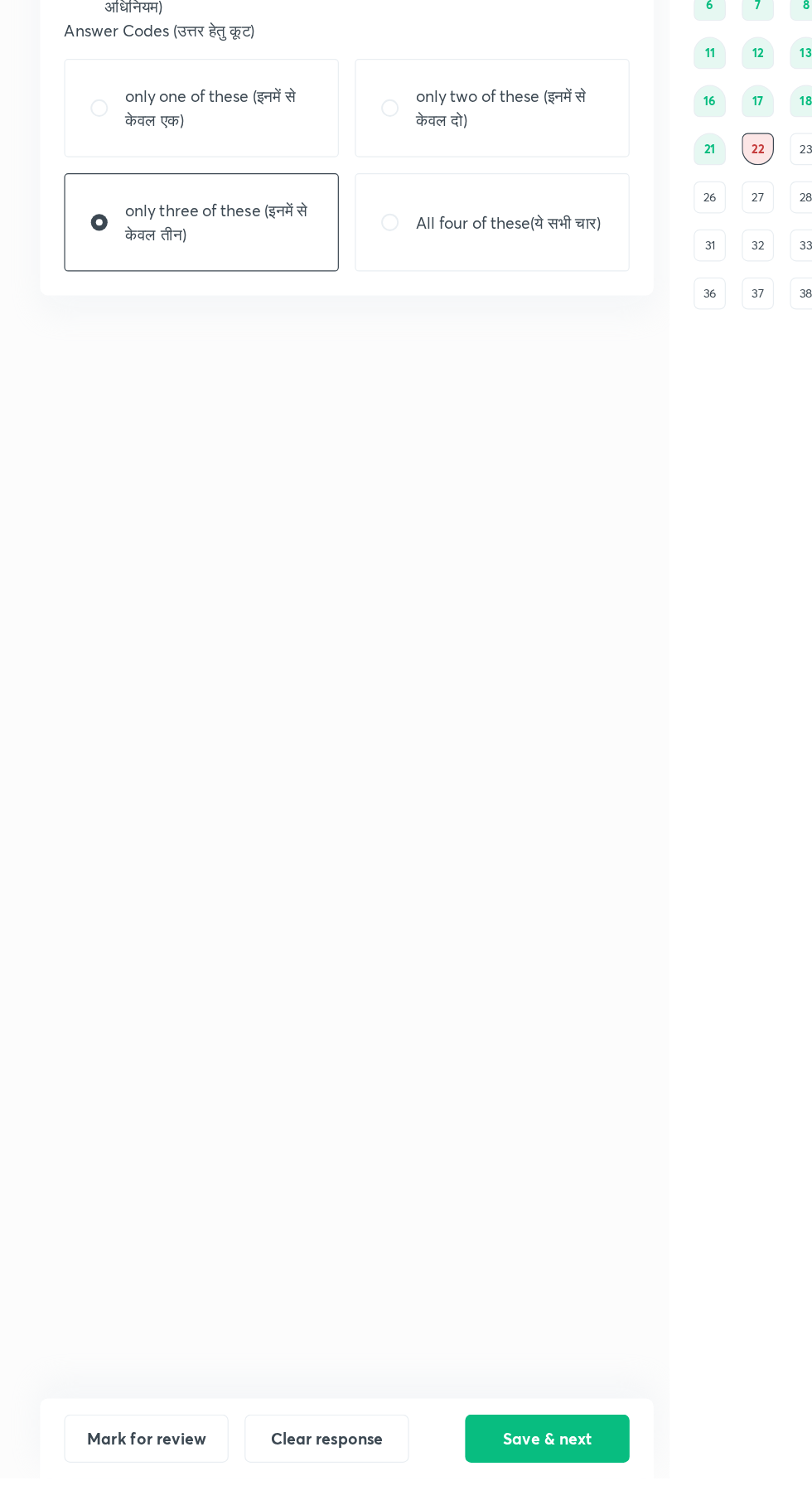
click at [456, 1492] on button "Save & next" at bounding box center [452, 1472] width 135 height 40
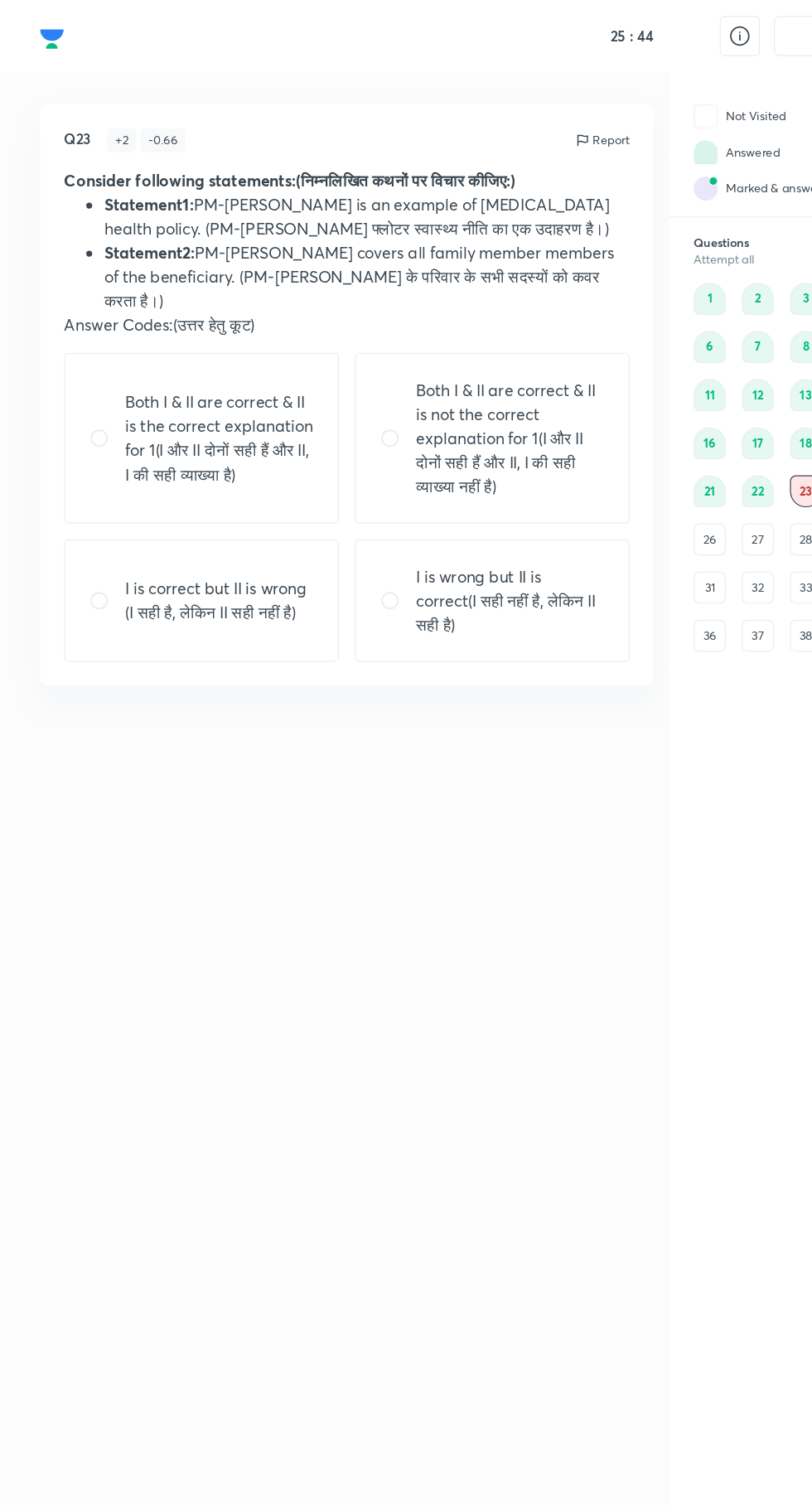
click at [163, 352] on p "Both I & II are correct & II is the correct explanation for 1(I और II दोनों सही…" at bounding box center [181, 362] width 155 height 80
radio input "true"
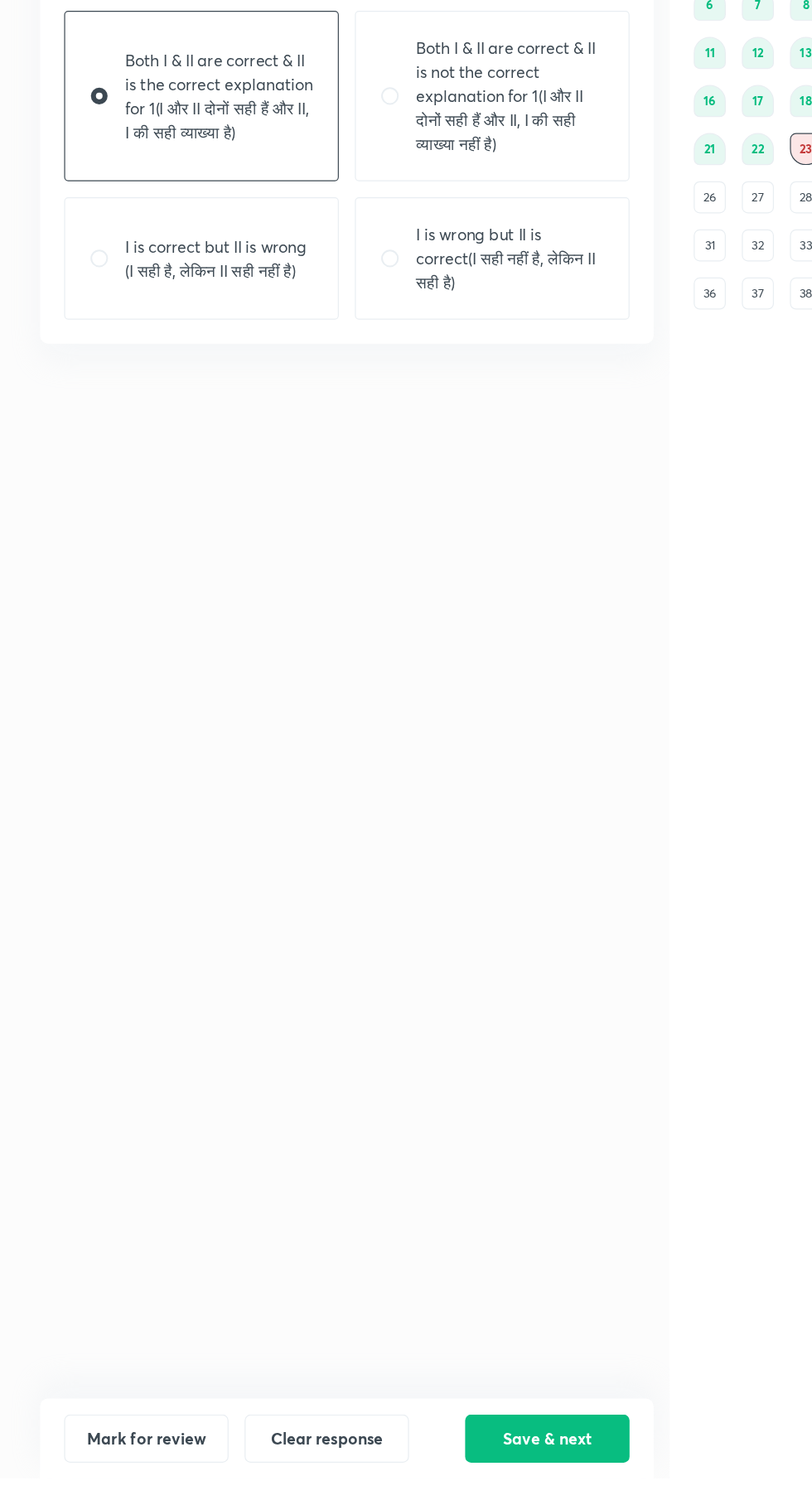
click at [459, 1492] on button "Save & next" at bounding box center [452, 1472] width 135 height 40
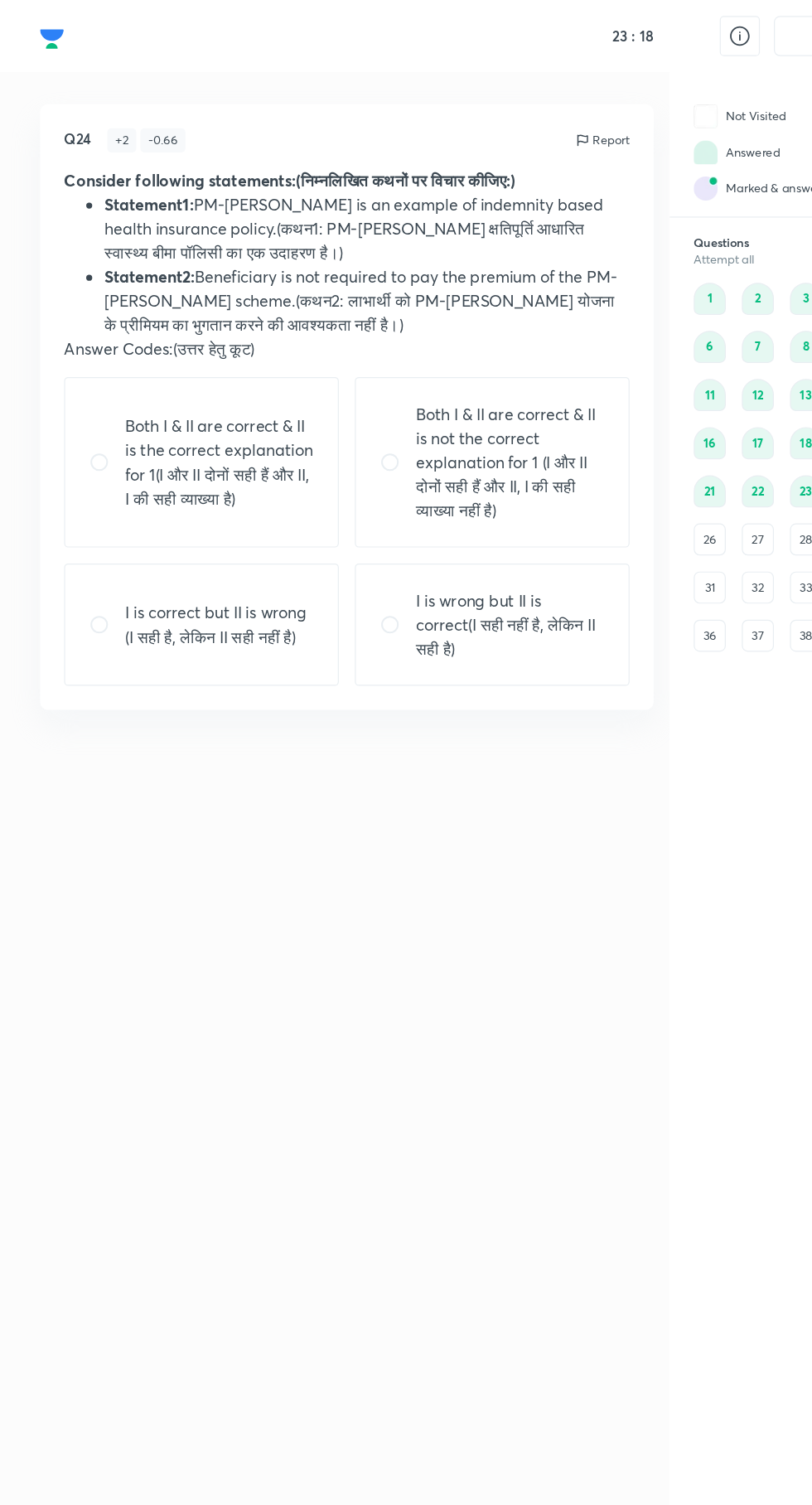
click at [444, 516] on p "I is wrong but II is correct(I सही नहीं है, लेकिन II सही है)" at bounding box center [421, 516] width 155 height 60
radio input "true"
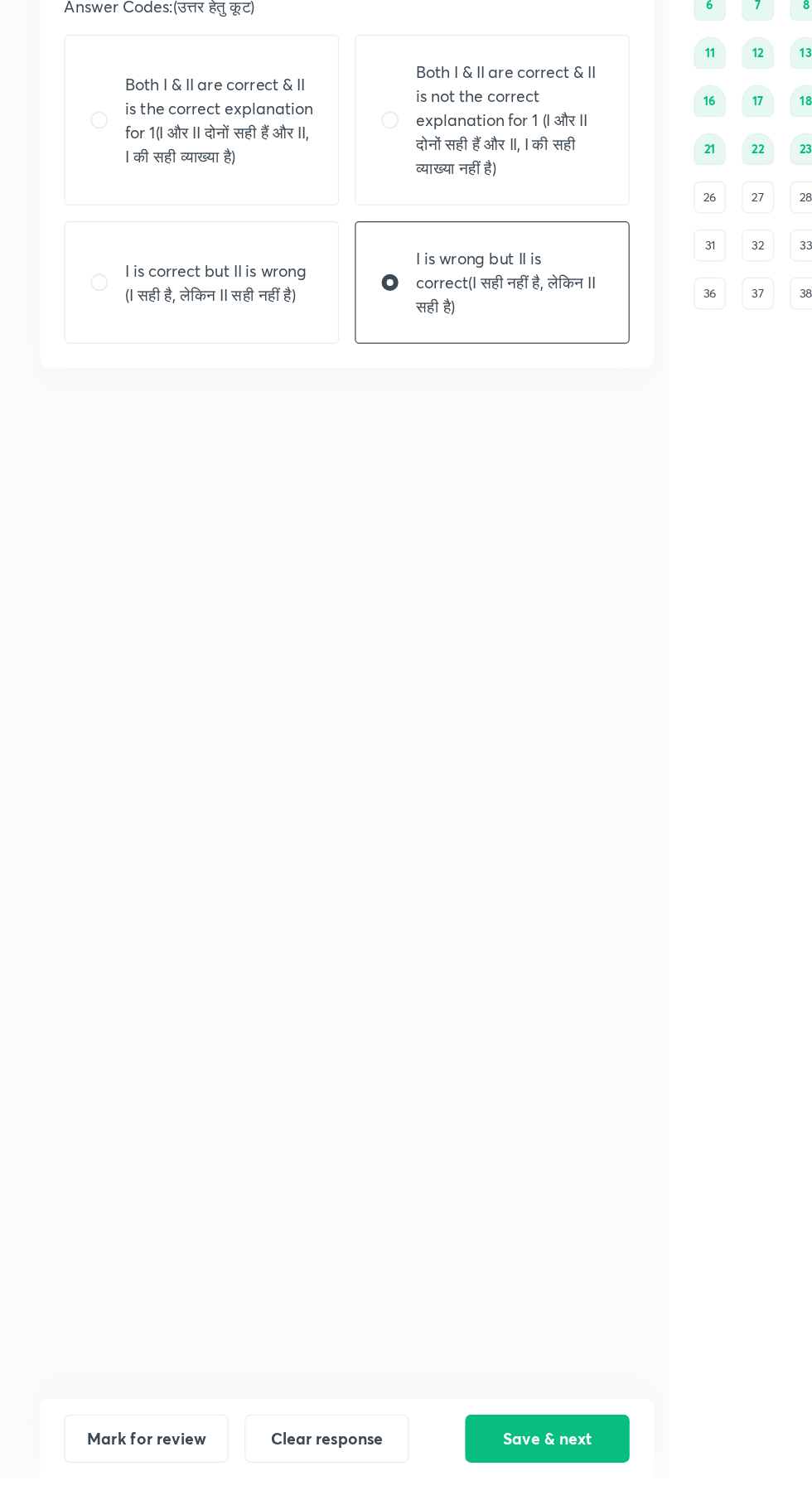
click at [447, 1492] on button "Save & next" at bounding box center [452, 1472] width 135 height 40
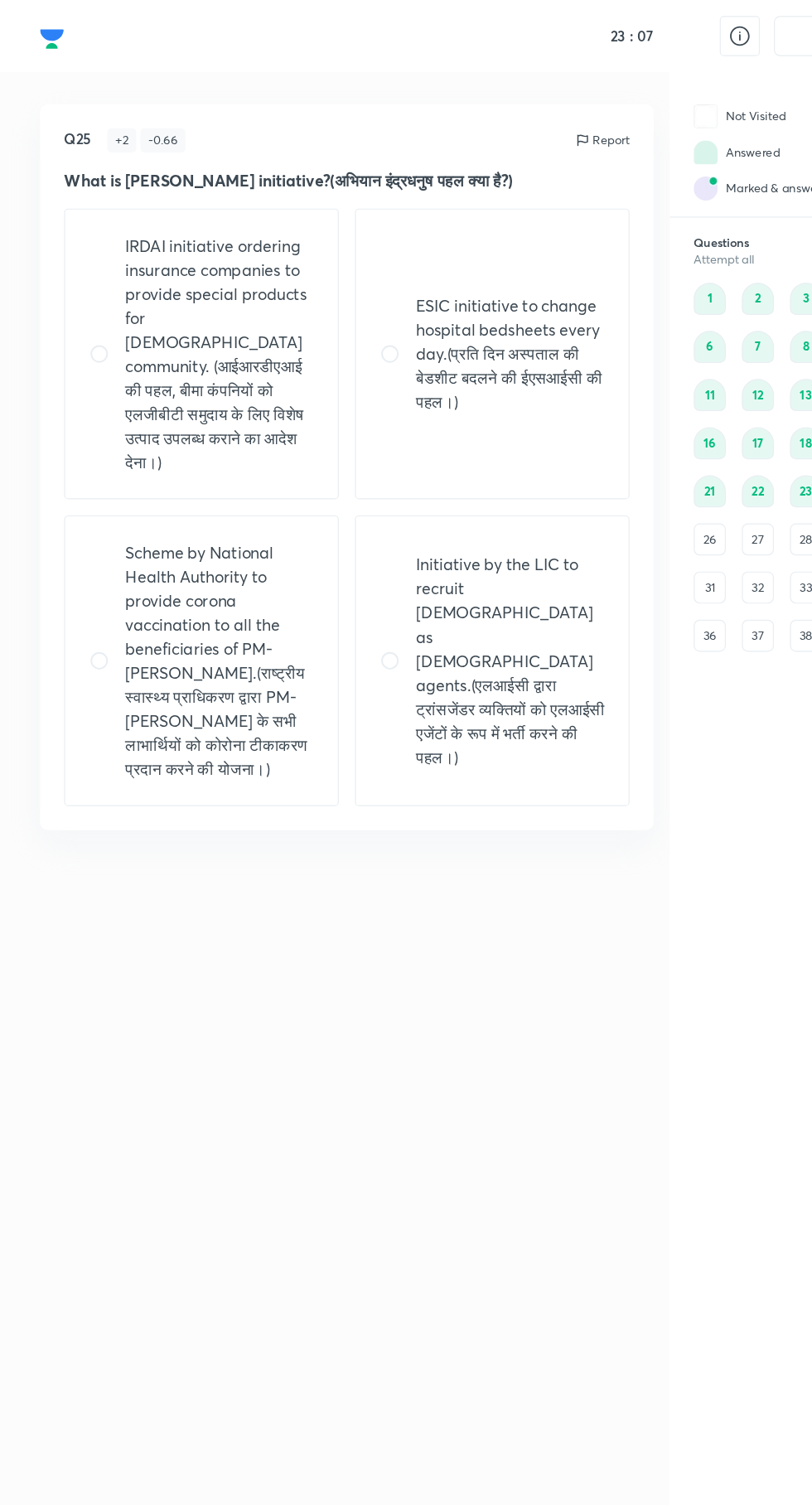
click at [469, 307] on p "ESIC initiative to change hospital bedsheets every day.(प्रति दिन अस्पताल की बे…" at bounding box center [421, 292] width 155 height 99
radio input "true"
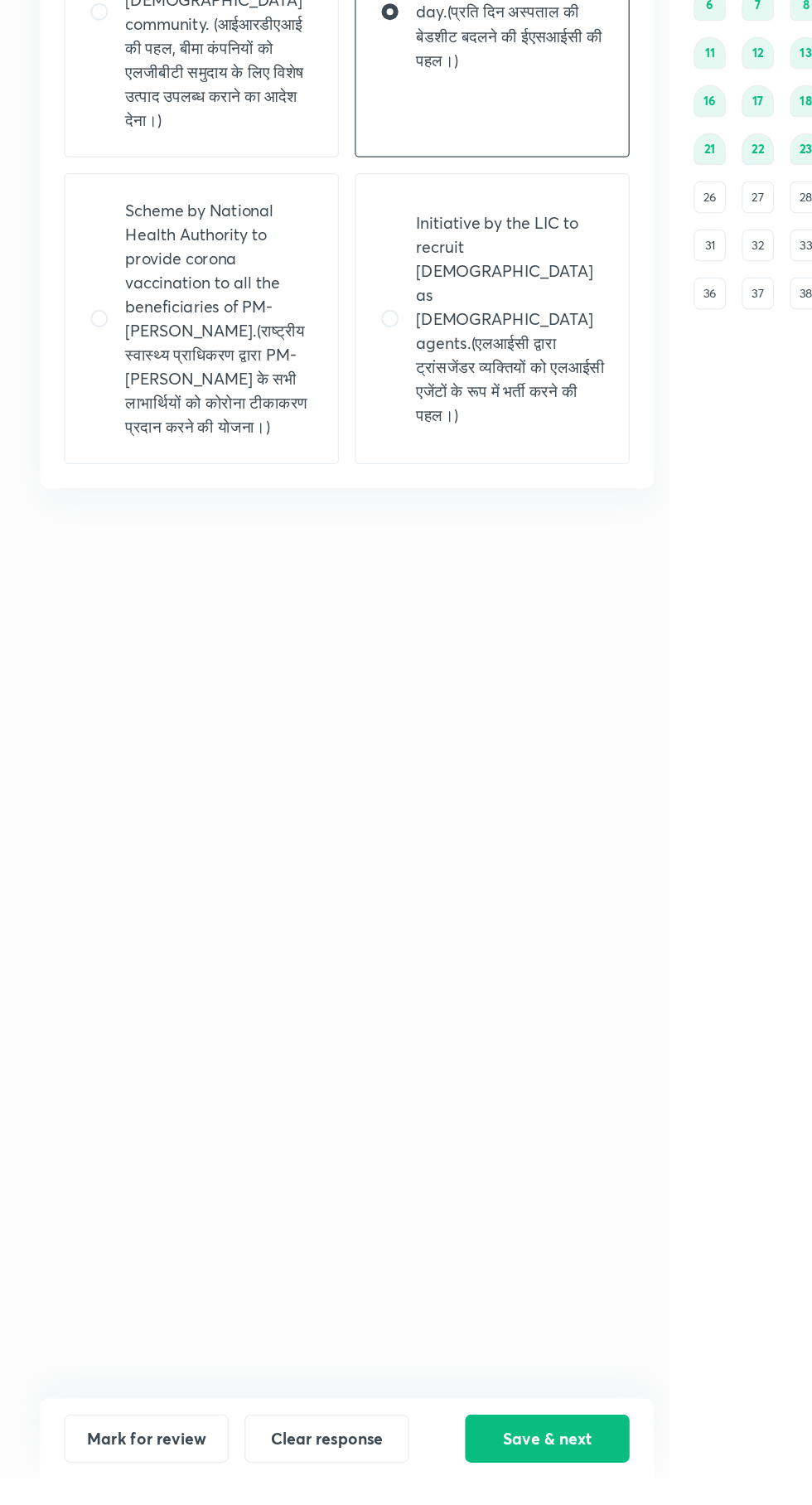
click at [434, 1492] on button "Save & next" at bounding box center [452, 1472] width 135 height 40
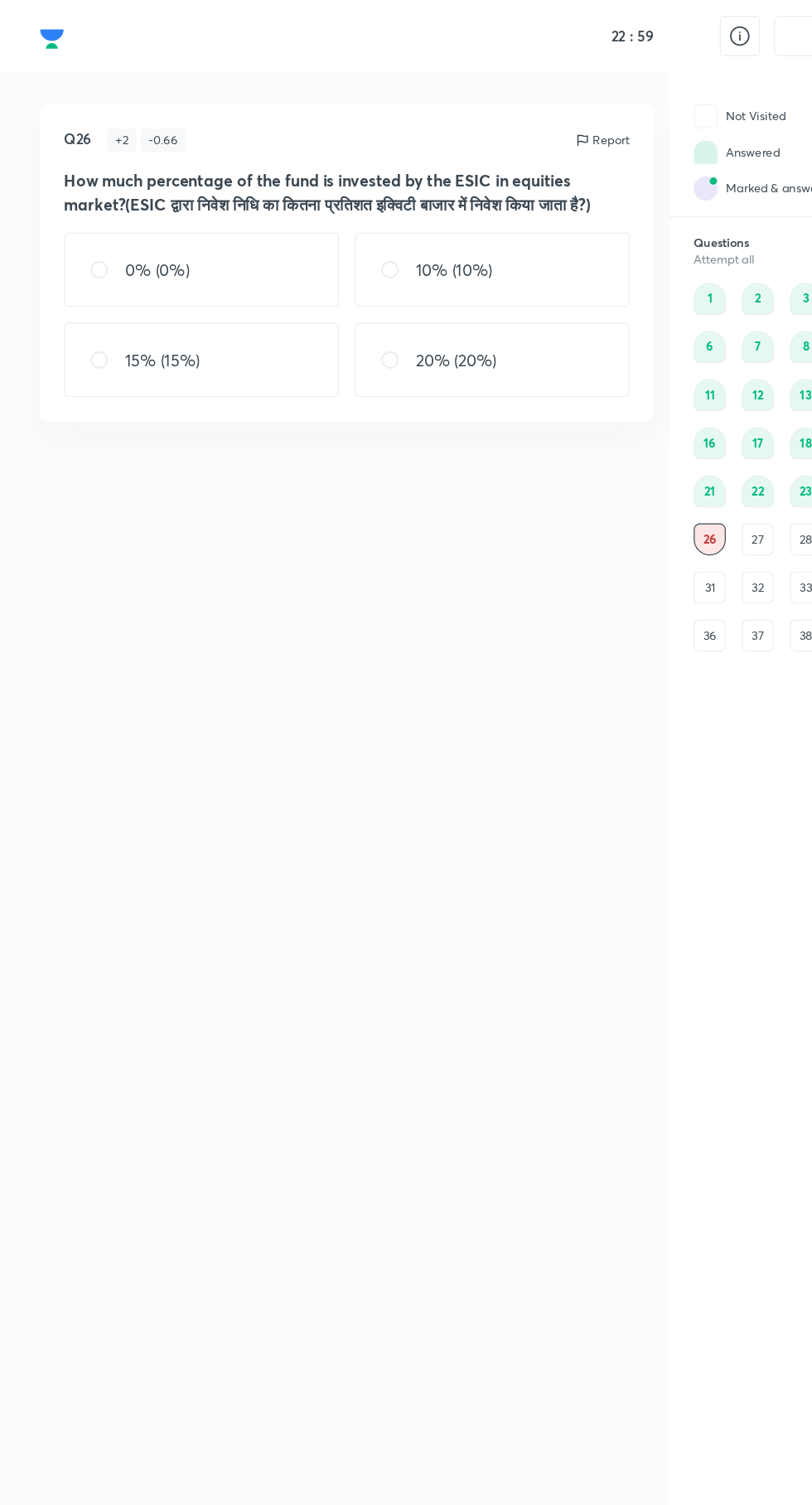
click at [221, 314] on div "15% (15%)" at bounding box center [166, 297] width 227 height 62
radio input "true"
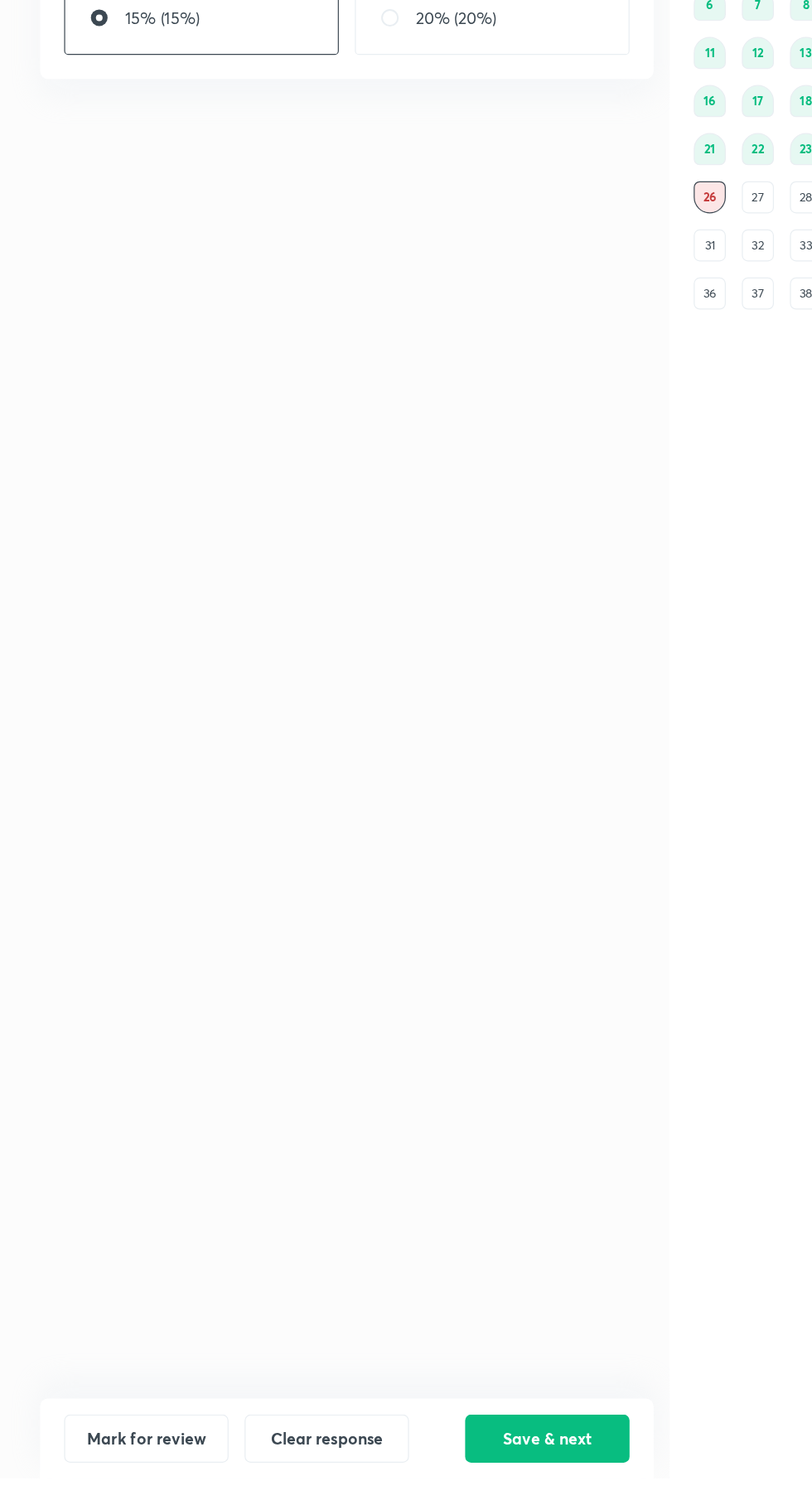
click at [456, 1492] on button "Save & next" at bounding box center [452, 1472] width 135 height 40
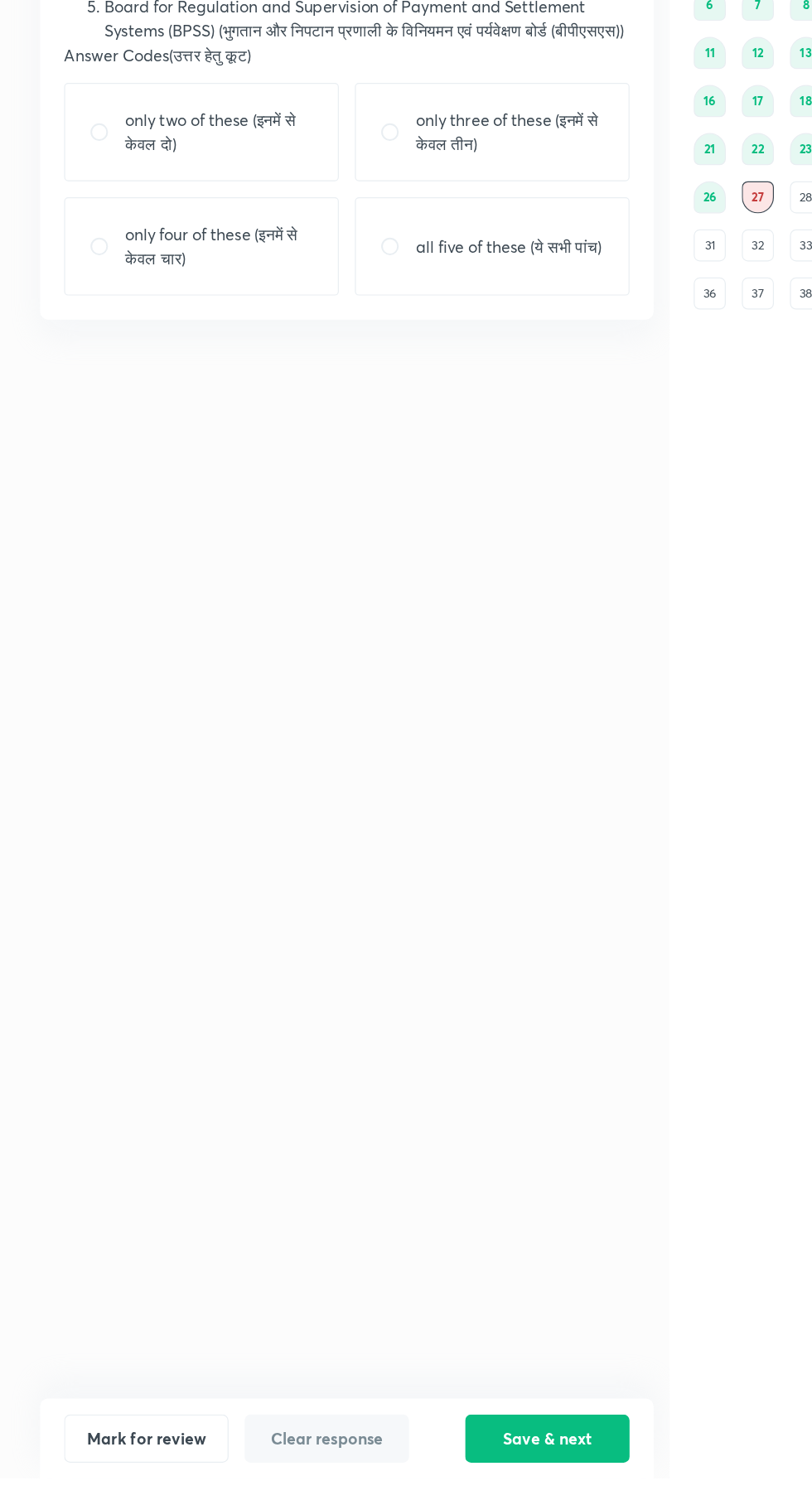
click at [443, 1492] on button "Save & next" at bounding box center [452, 1472] width 135 height 40
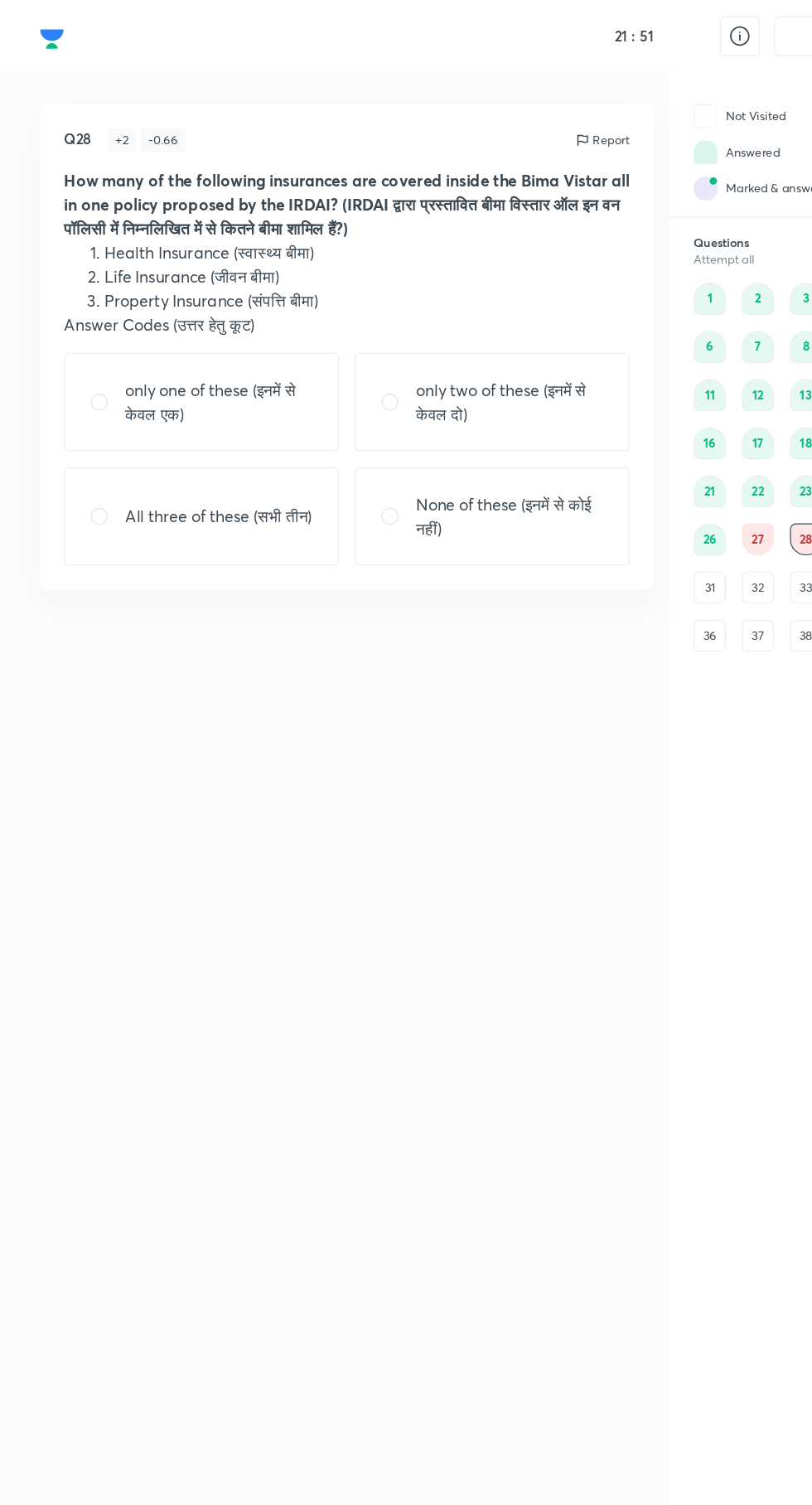
click at [213, 432] on p "All three of these (सभी तीन)" at bounding box center [180, 427] width 154 height 20
radio input "true"
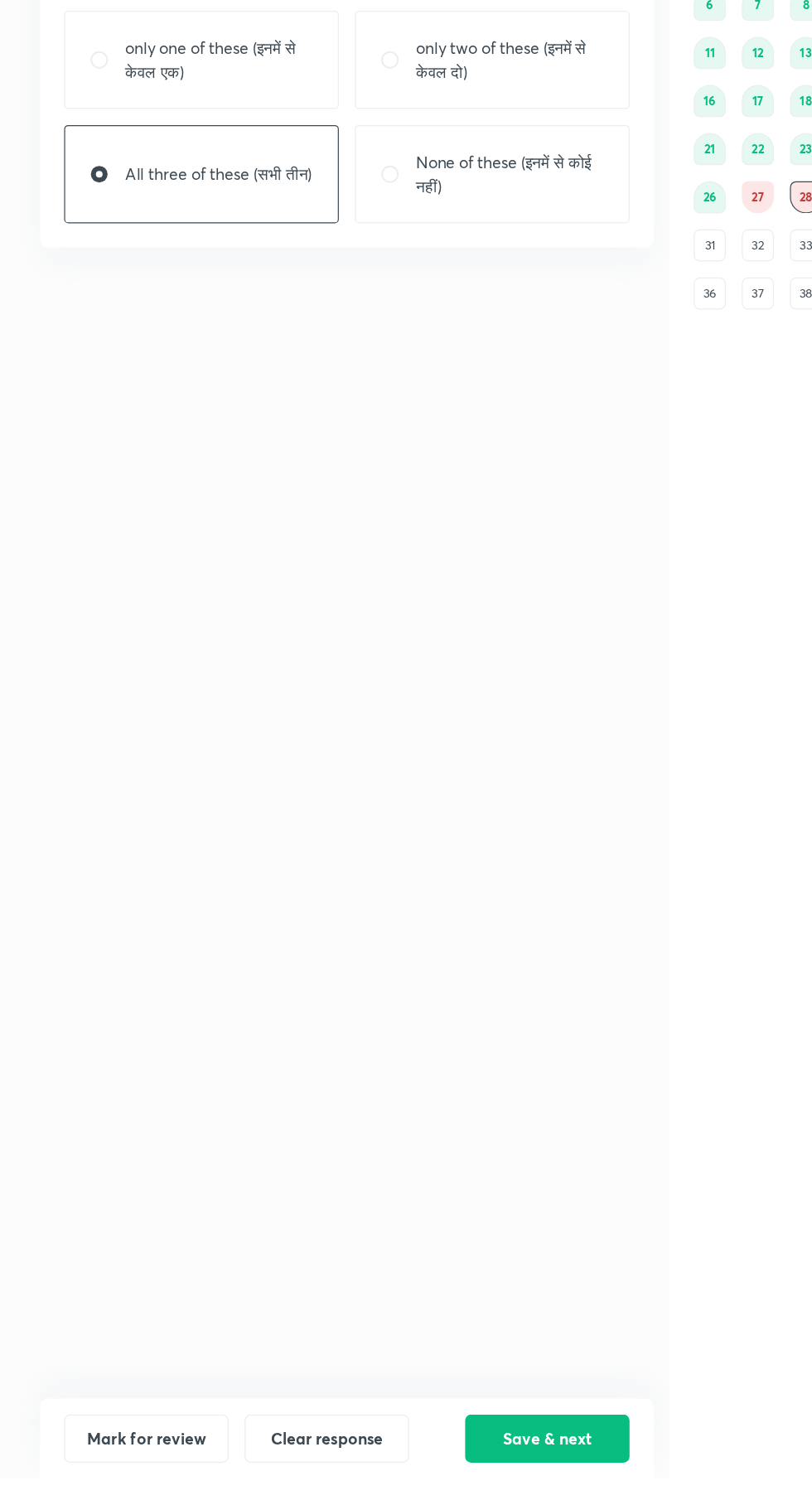
click at [438, 1492] on button "Save & next" at bounding box center [452, 1472] width 135 height 40
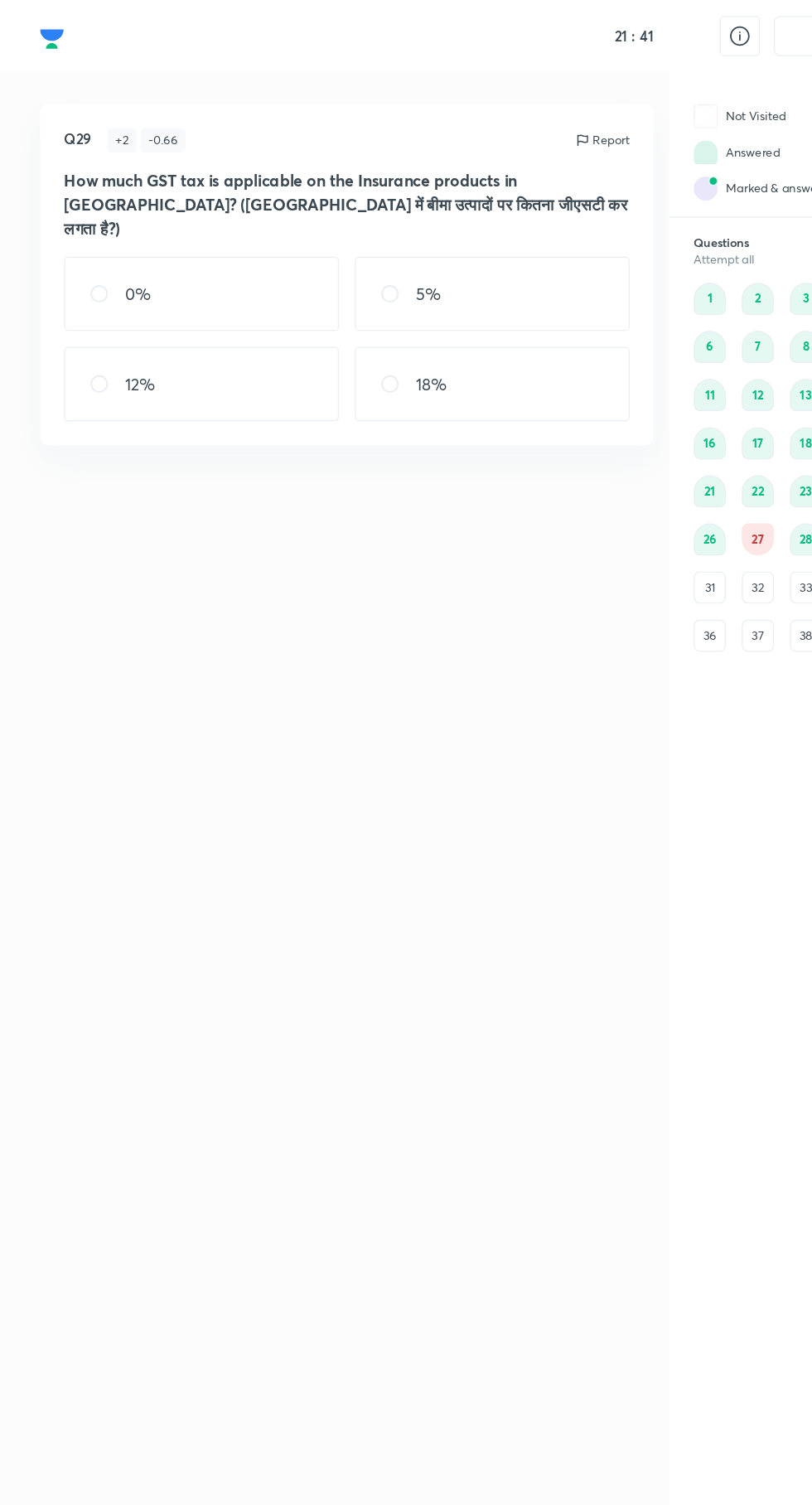
click at [467, 306] on div "18%" at bounding box center [406, 317] width 227 height 62
radio input "true"
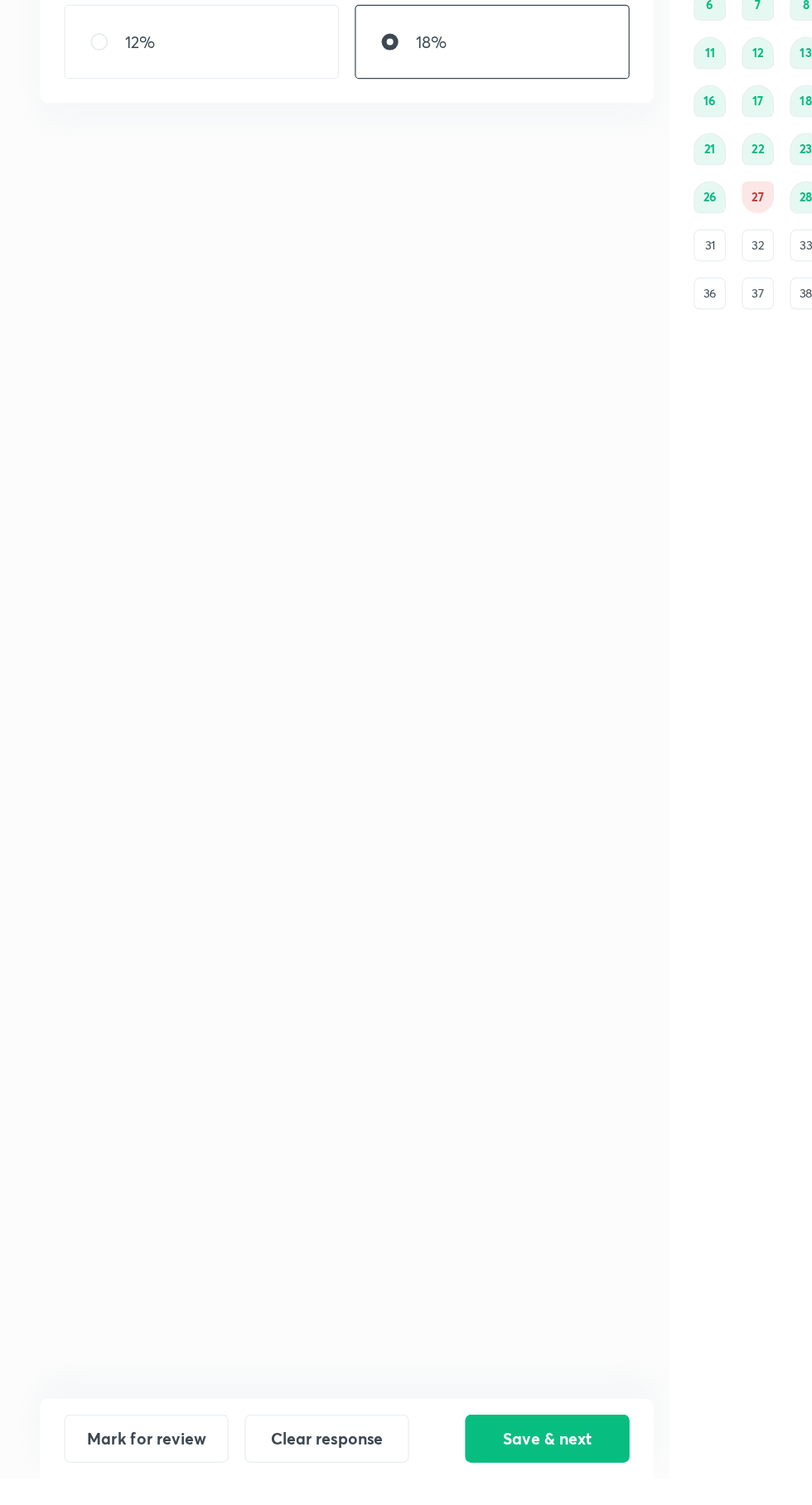
click at [457, 1492] on button "Save & next" at bounding box center [452, 1472] width 135 height 40
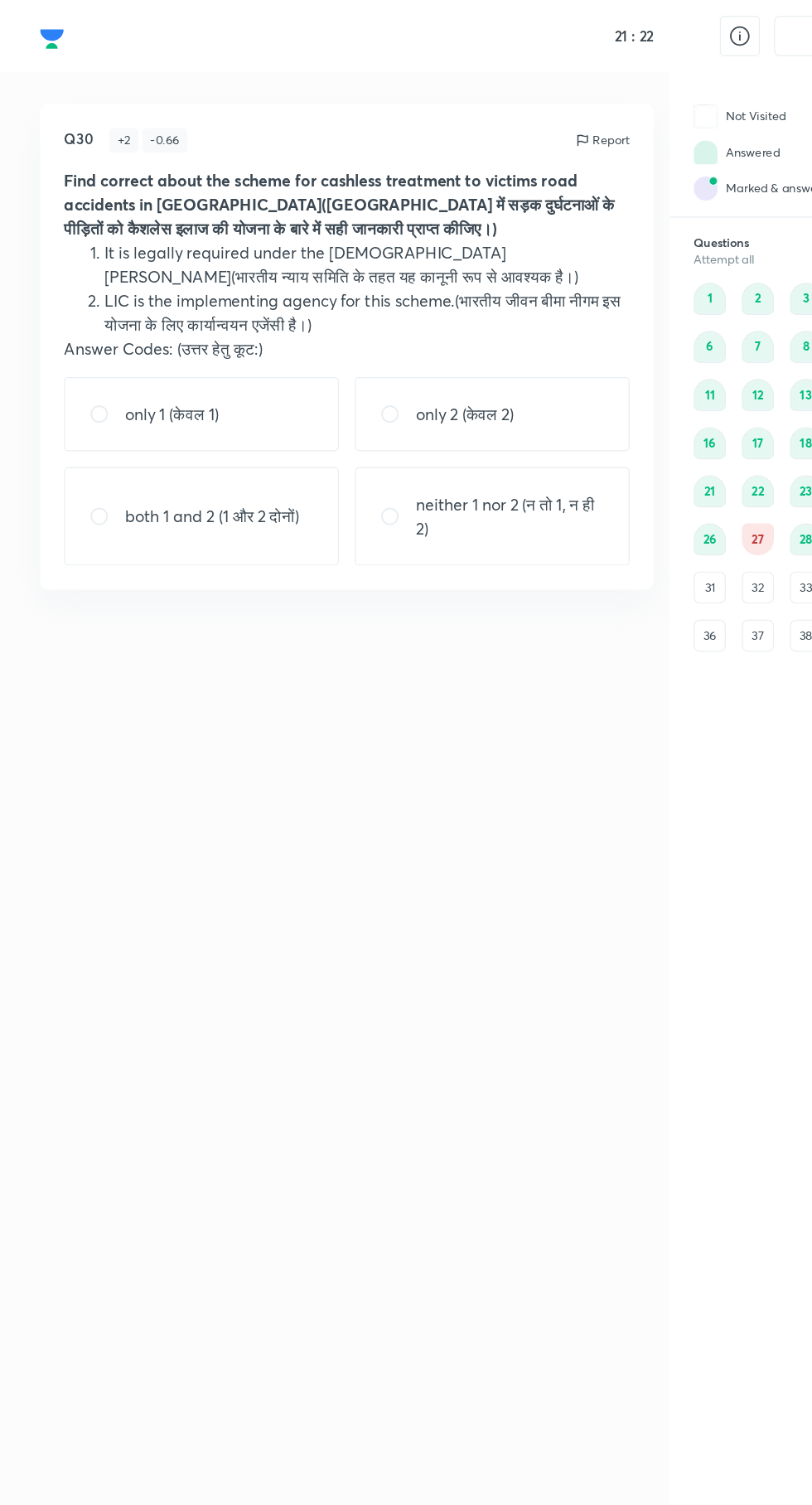
click at [479, 457] on div "neither 1 nor 2 (न तो 1, न ही 2)" at bounding box center [406, 426] width 227 height 81
radio input "true"
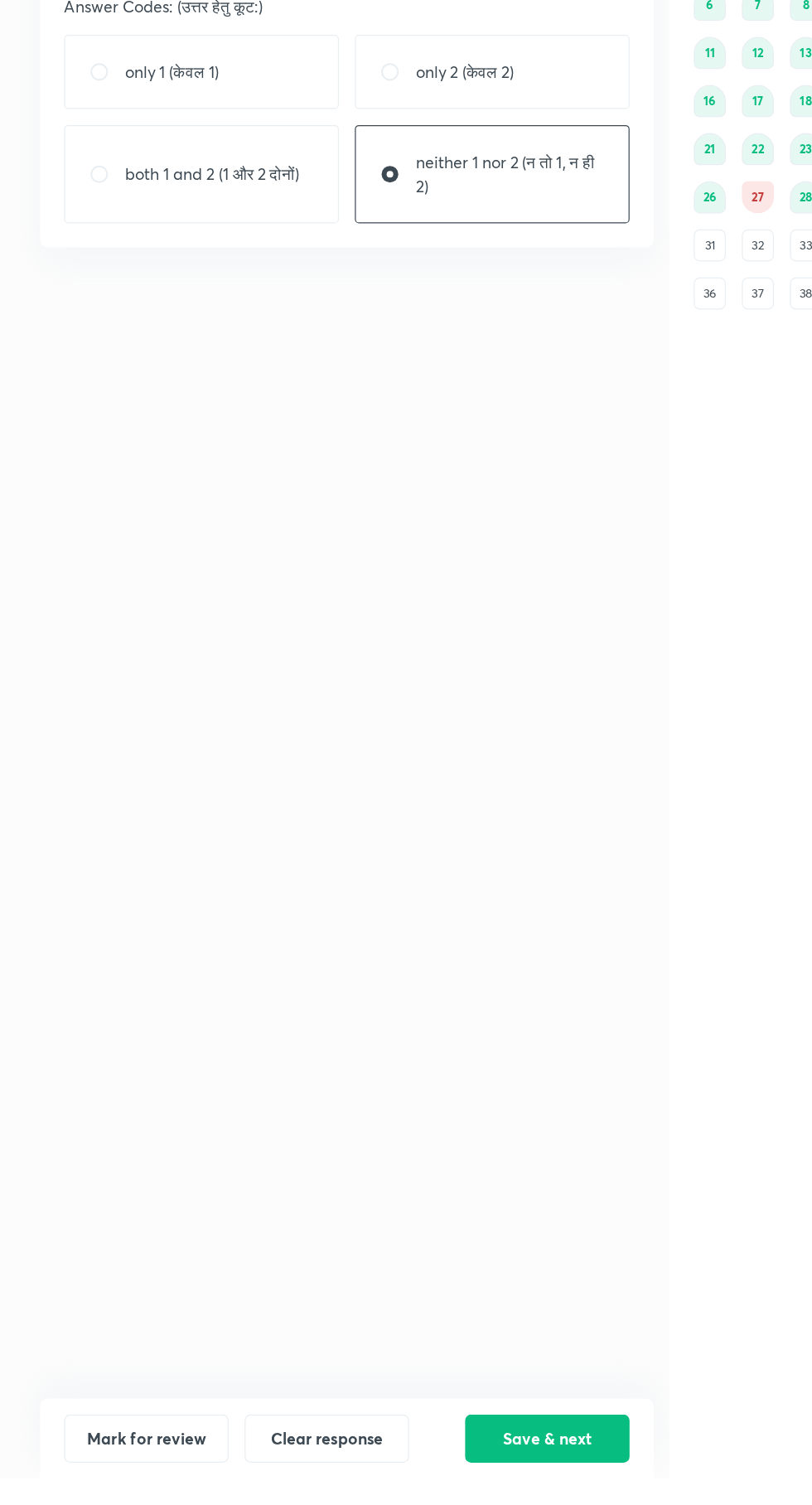
click at [439, 1492] on button "Save & next" at bounding box center [452, 1472] width 135 height 40
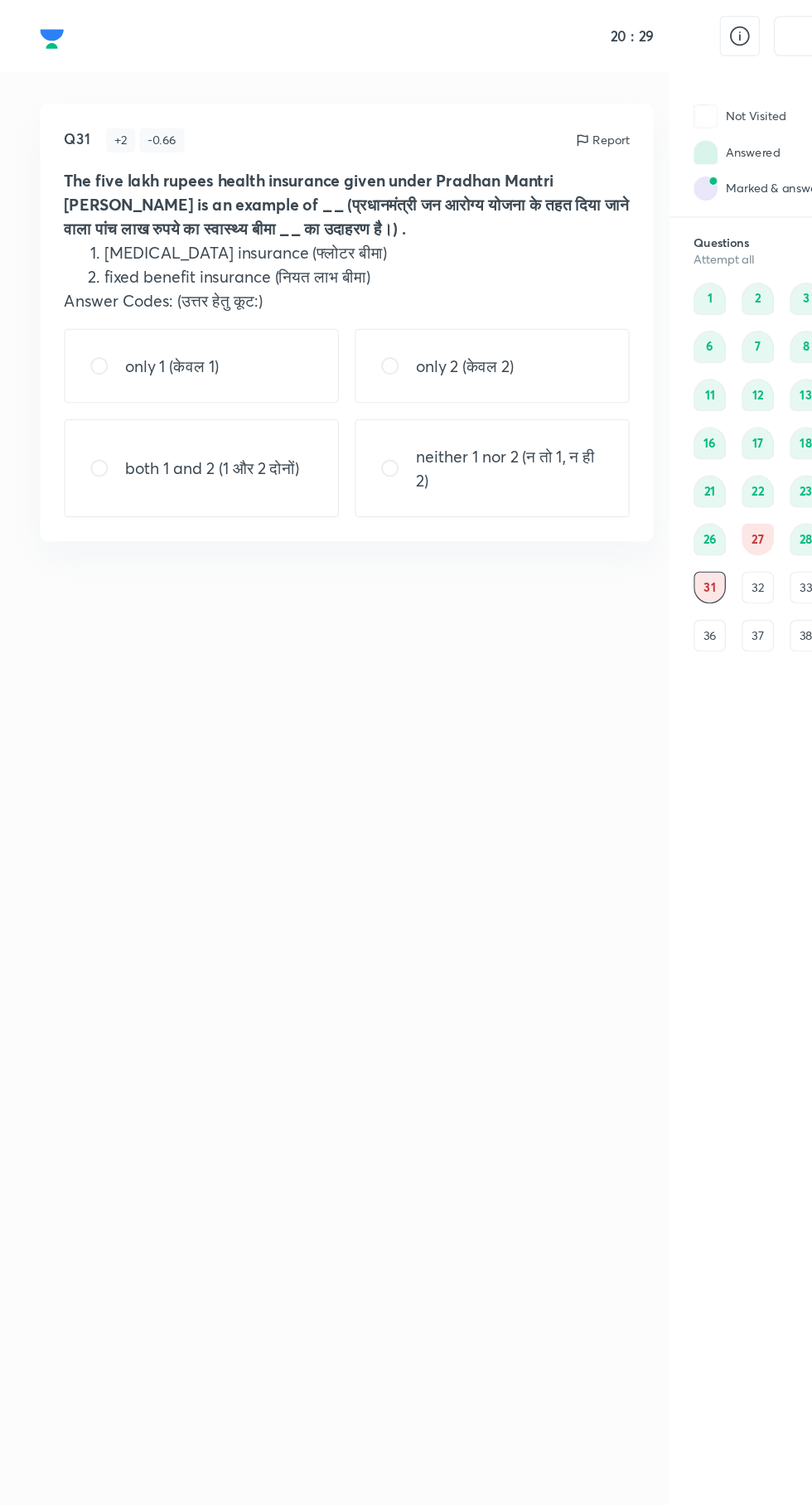
click at [216, 400] on div "both 1 and 2 (1 और 2 दोनों)" at bounding box center [166, 387] width 227 height 81
radio input "true"
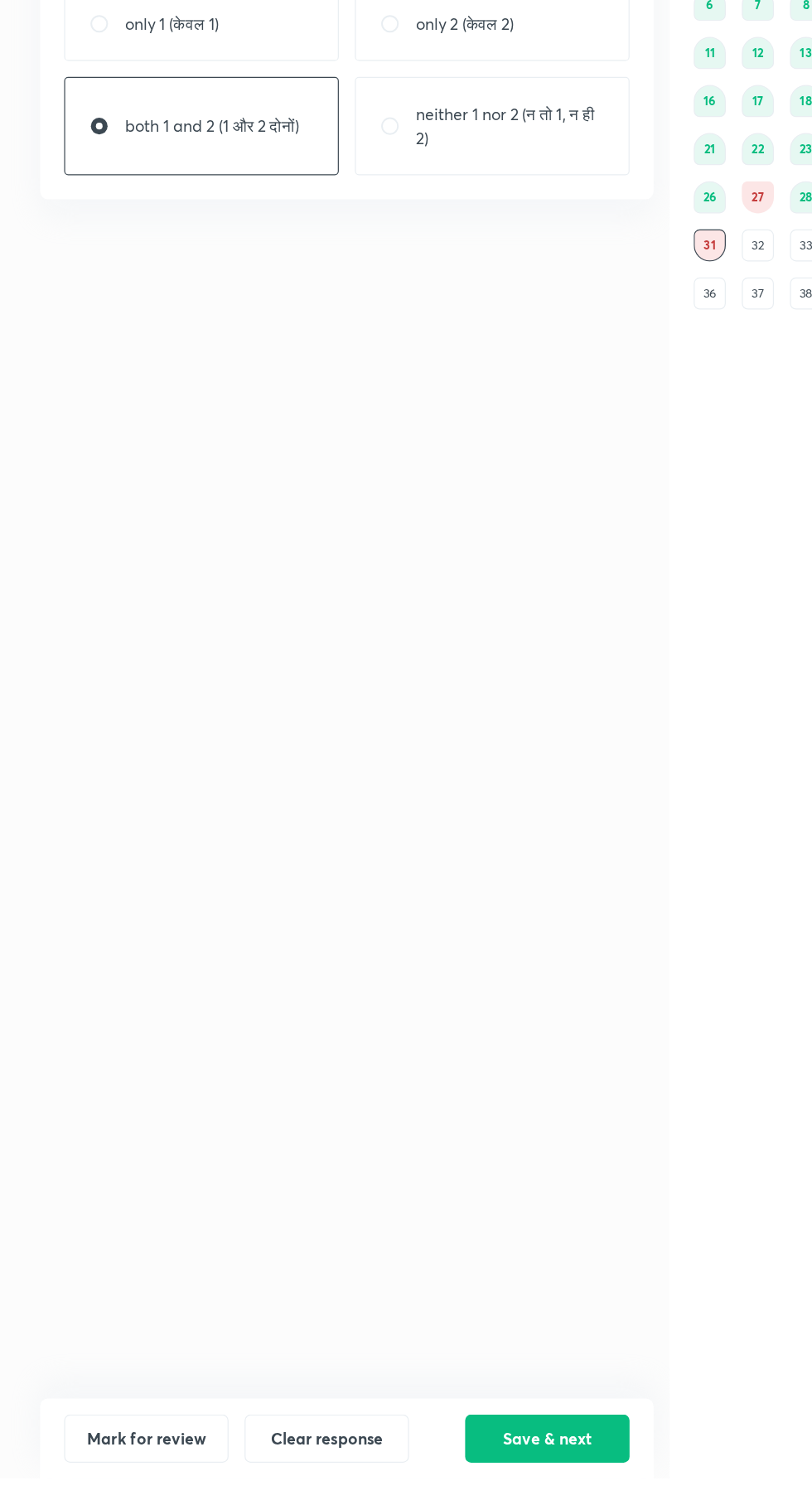
click at [463, 1492] on button "Save & next" at bounding box center [452, 1472] width 135 height 40
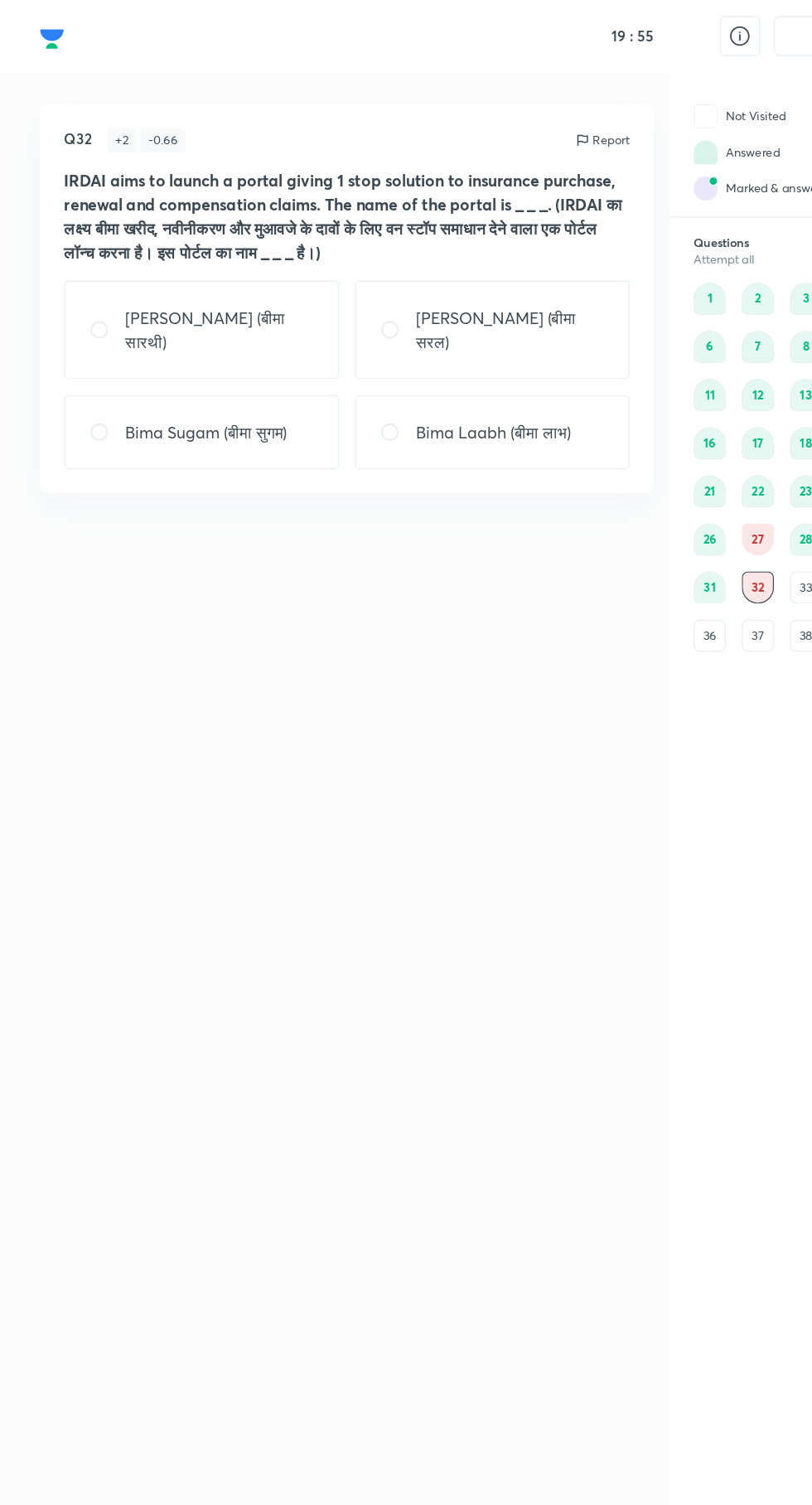
click at [172, 348] on p "Bima Sugam (बीमा सुगम)" at bounding box center [170, 357] width 134 height 20
radio input "true"
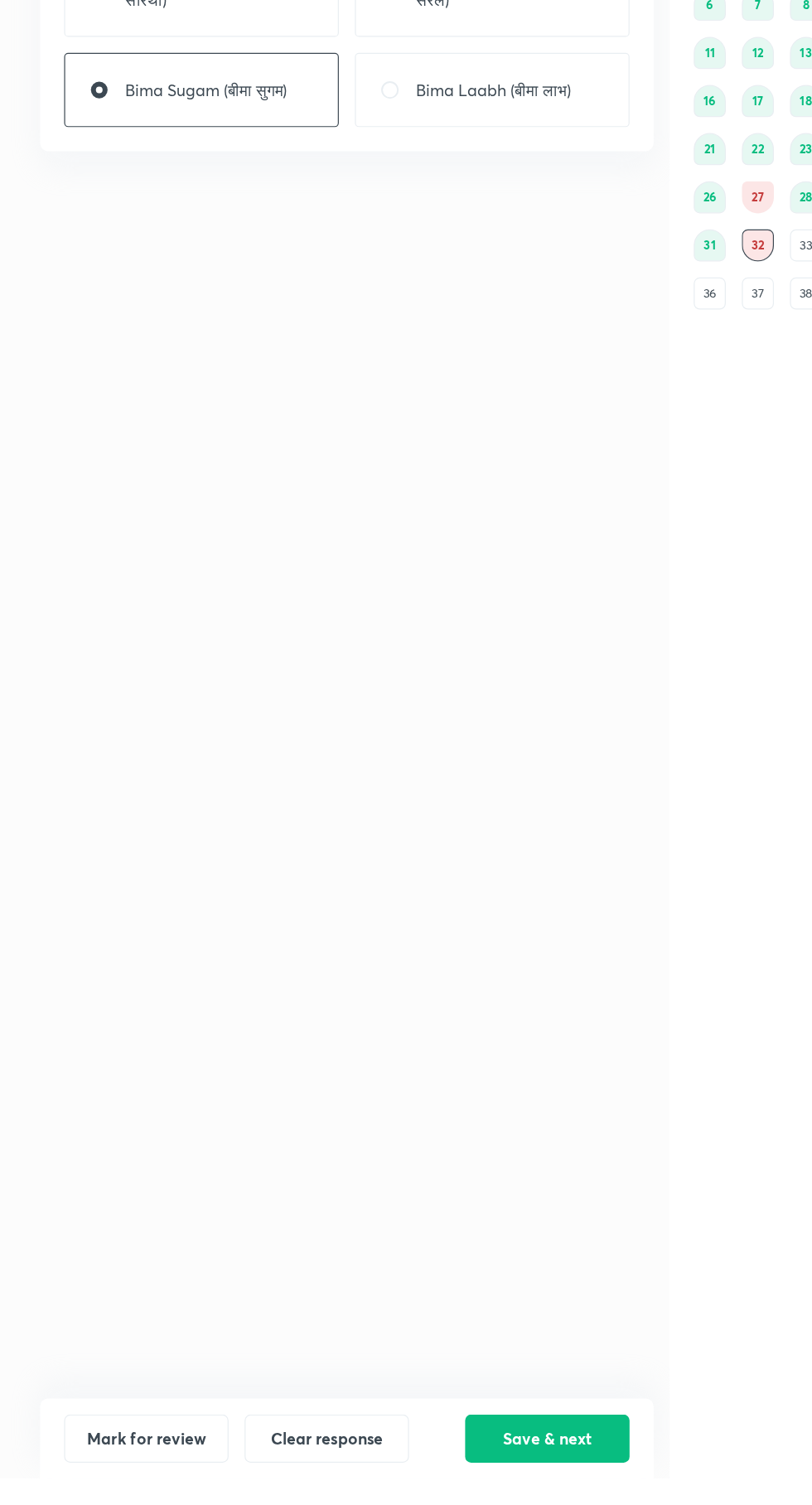
click at [466, 1492] on button "Save & next" at bounding box center [452, 1472] width 135 height 40
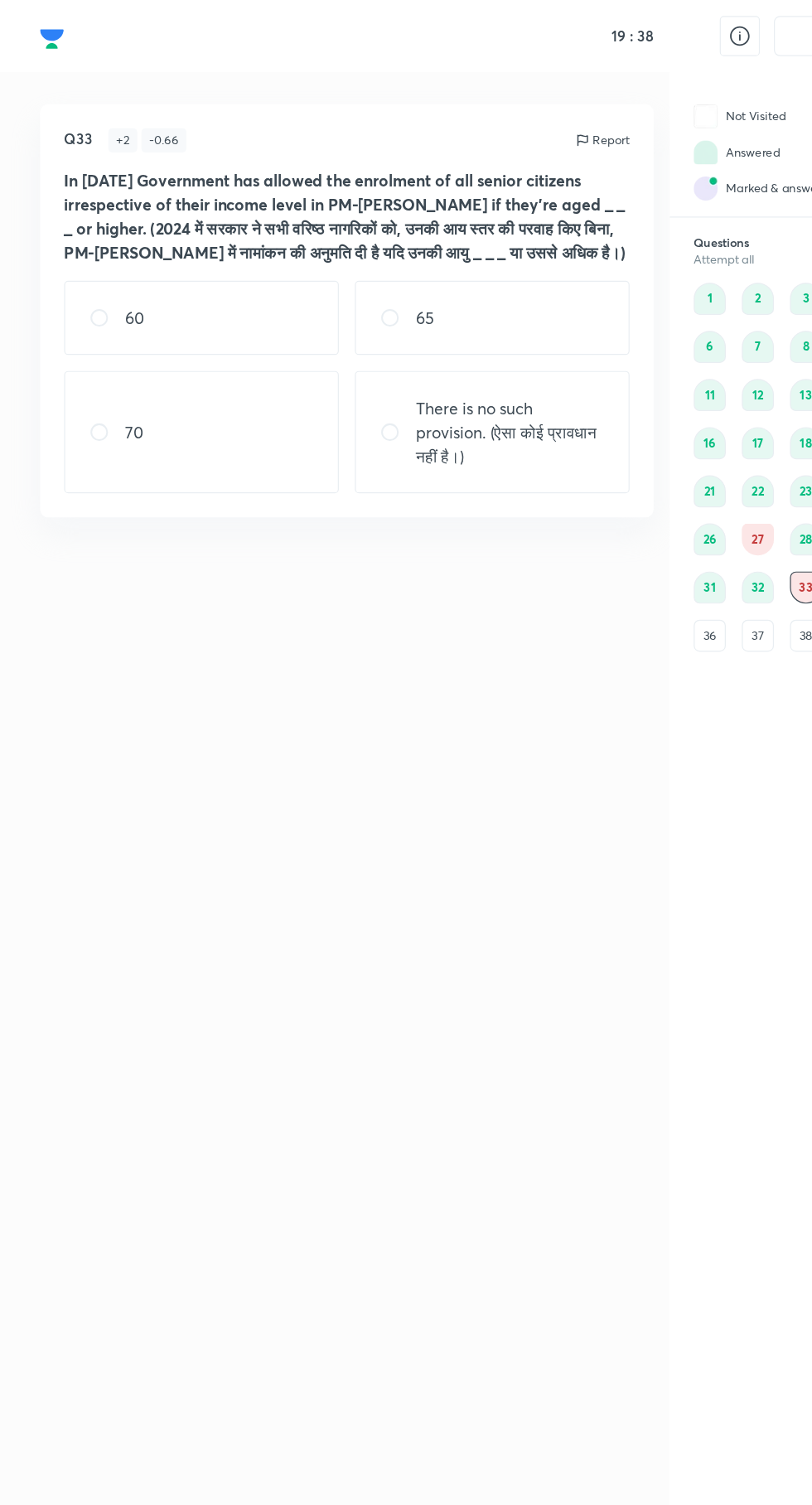
click at [201, 333] on div "70" at bounding box center [166, 357] width 227 height 101
radio input "true"
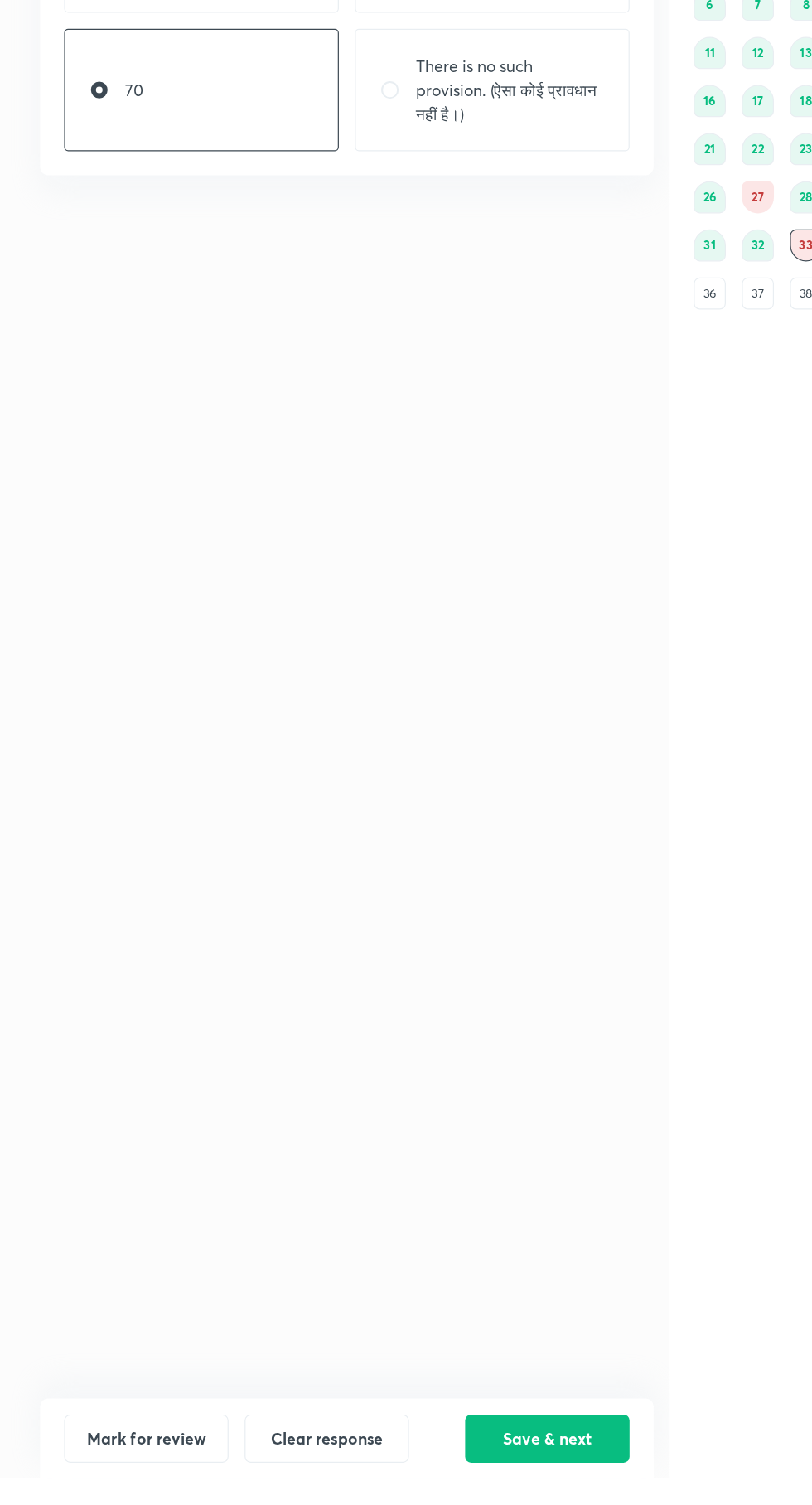
click at [472, 1492] on button "Save & next" at bounding box center [452, 1472] width 135 height 40
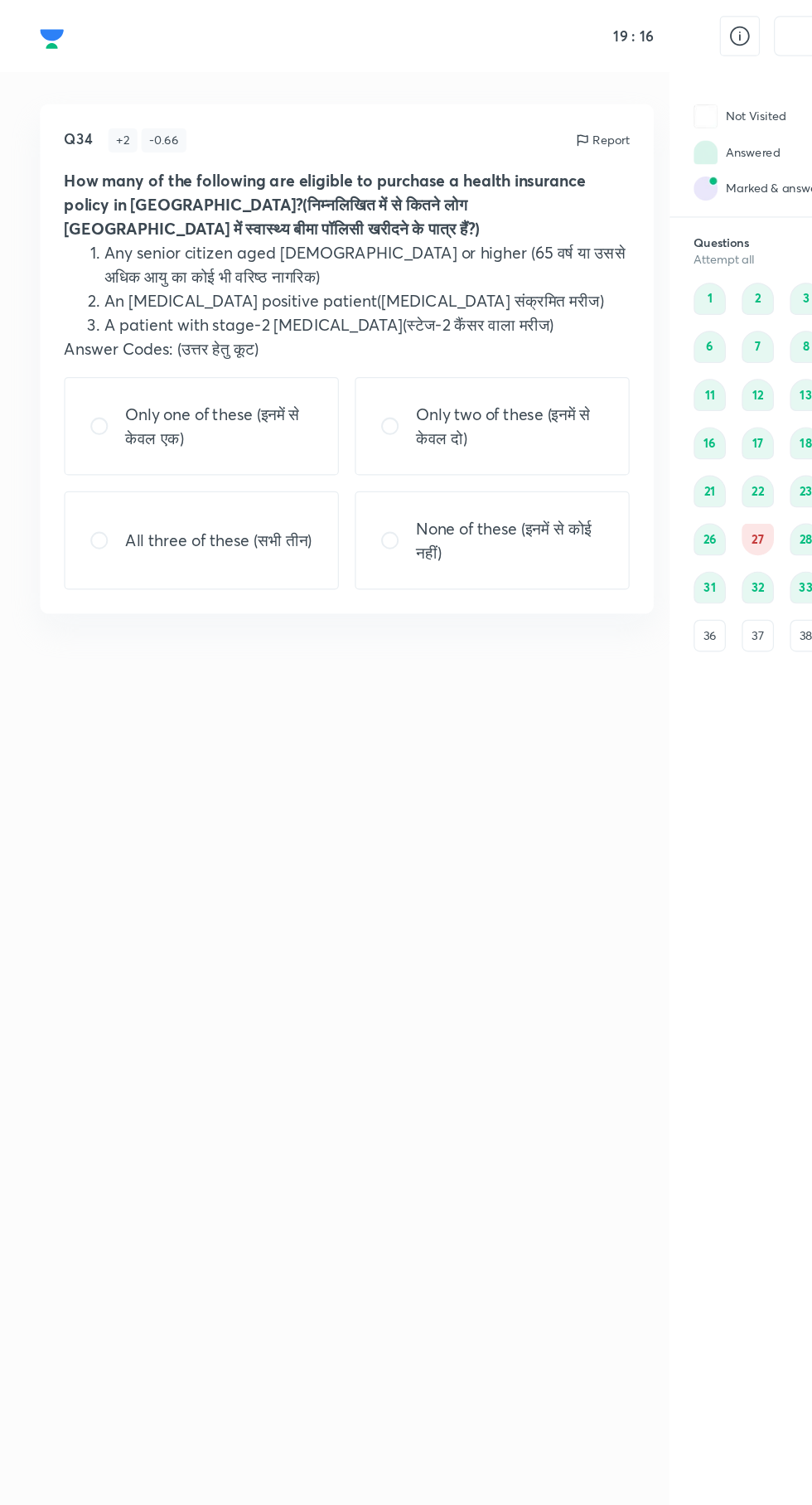
click at [233, 456] on p "All three of these (सभी तीन)" at bounding box center [180, 447] width 154 height 20
radio input "true"
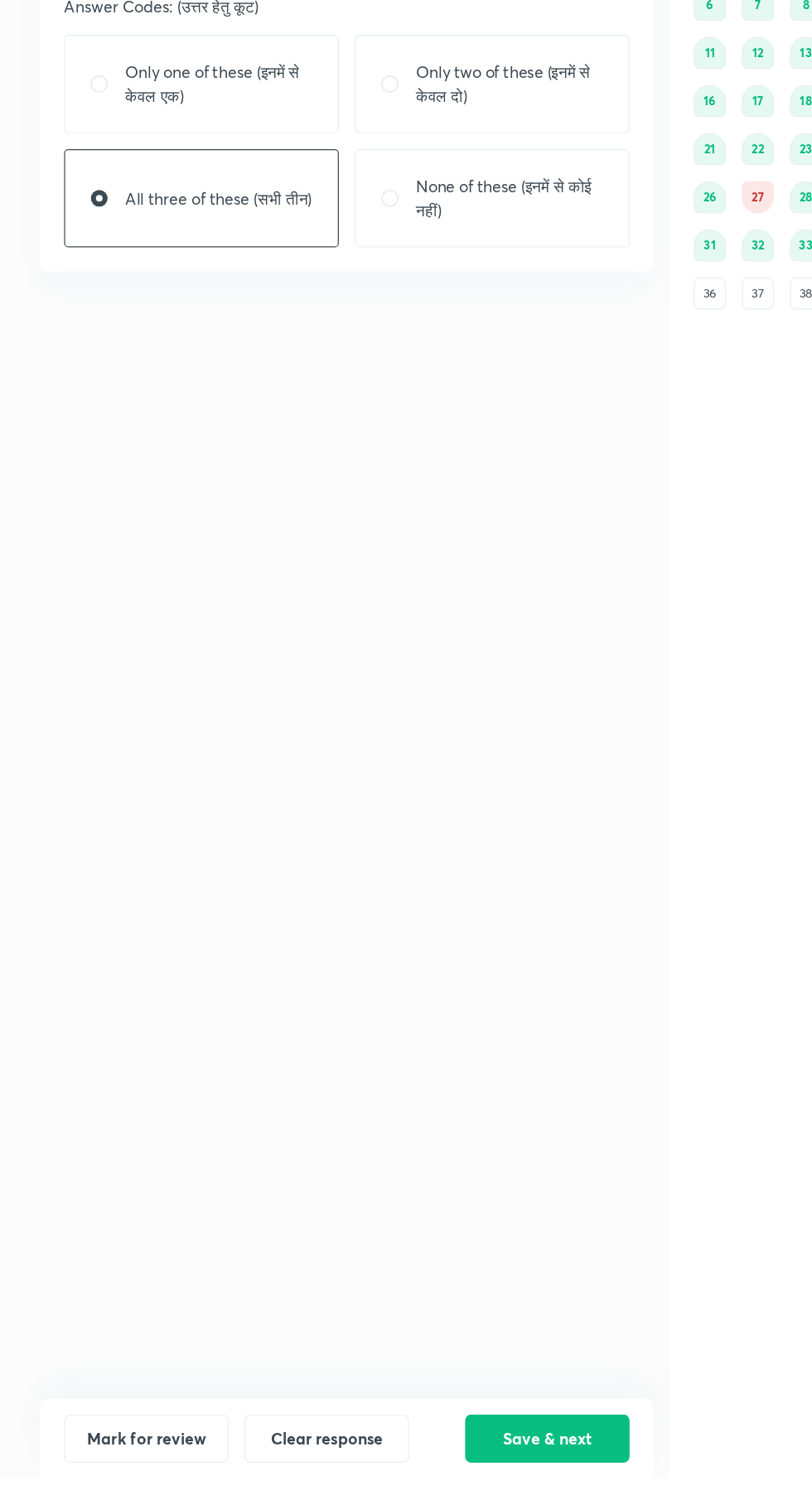
click at [466, 1492] on button "Save & next" at bounding box center [452, 1472] width 135 height 40
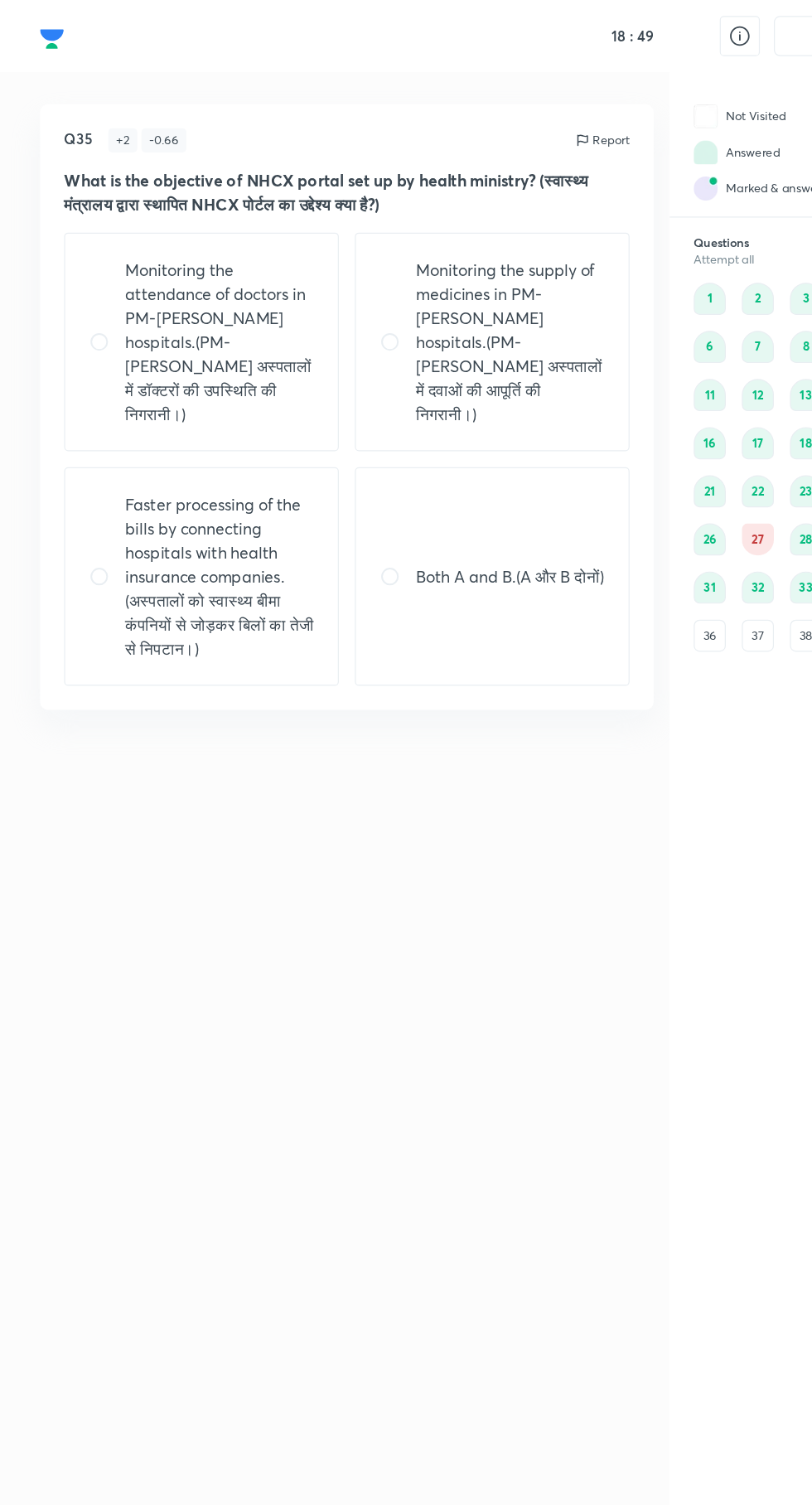
click at [162, 428] on p "Faster processing of the bills by connecting hospitals with health insurance co…" at bounding box center [181, 476] width 155 height 139
radio input "true"
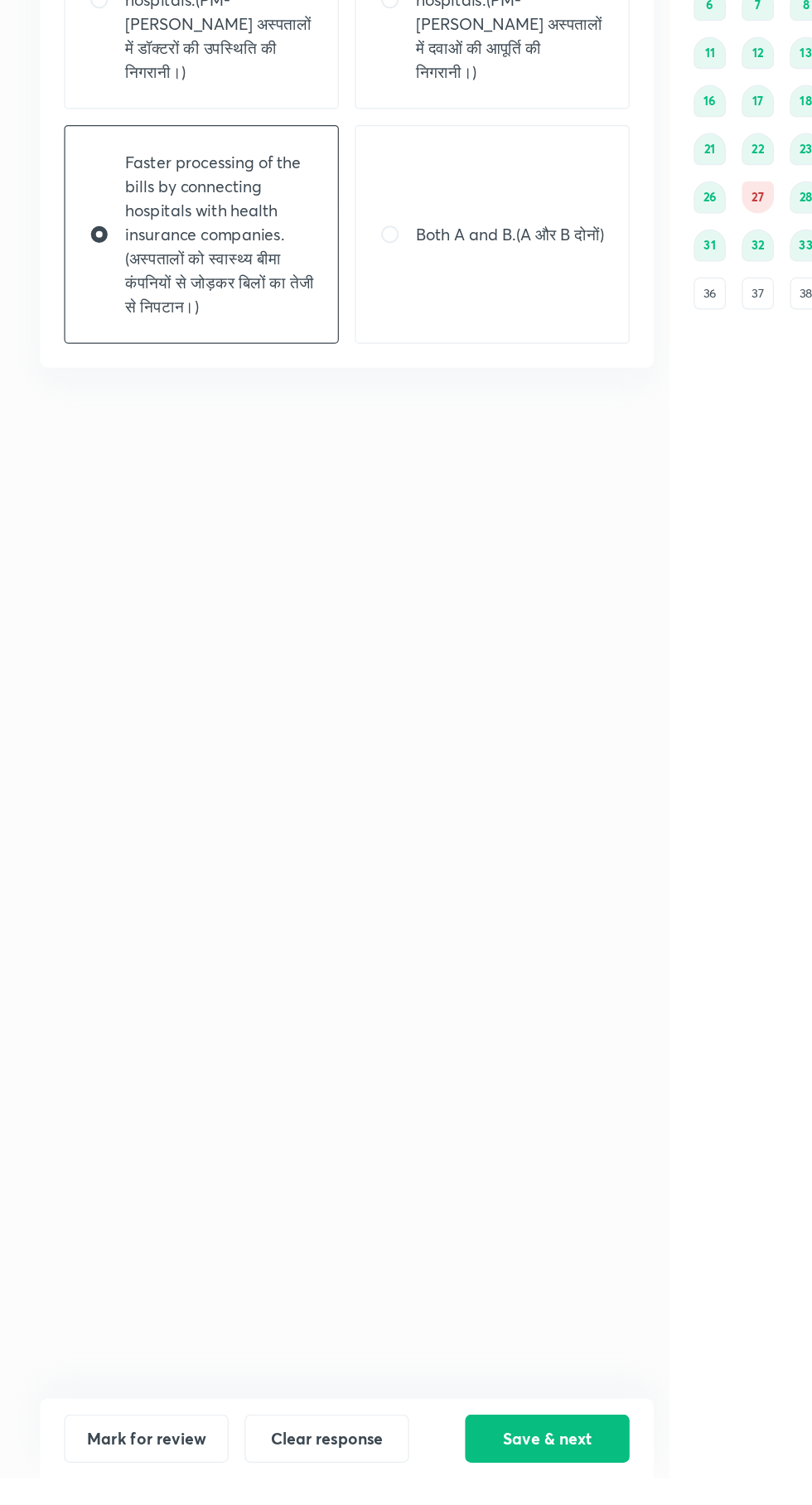
click at [476, 1492] on button "Save & next" at bounding box center [452, 1472] width 135 height 40
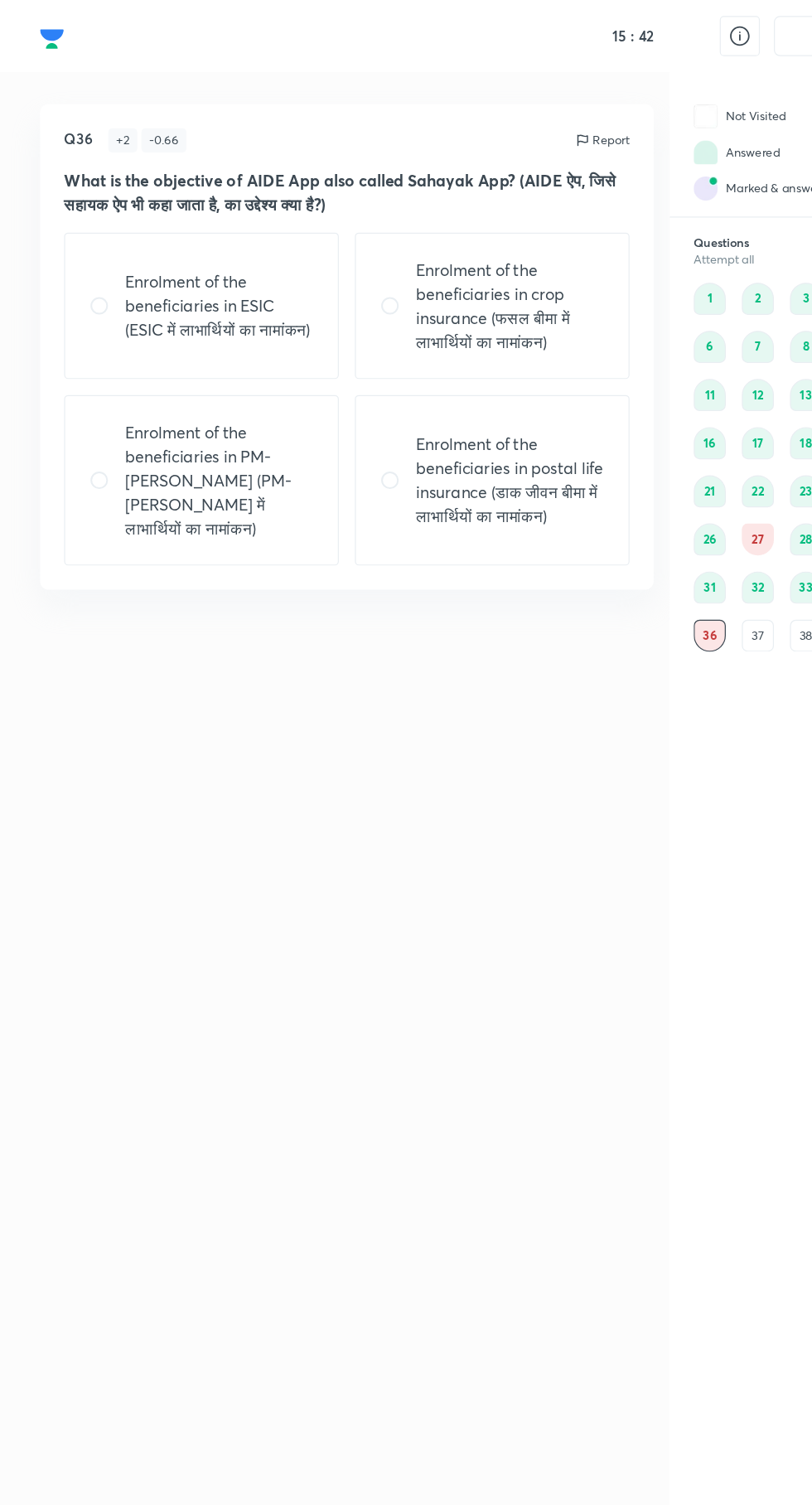
click at [403, 280] on p "Enrolment of the beneficiaries in crop insurance (फसल बीमा में लाभार्थियों का न…" at bounding box center [421, 253] width 155 height 80
radio input "true"
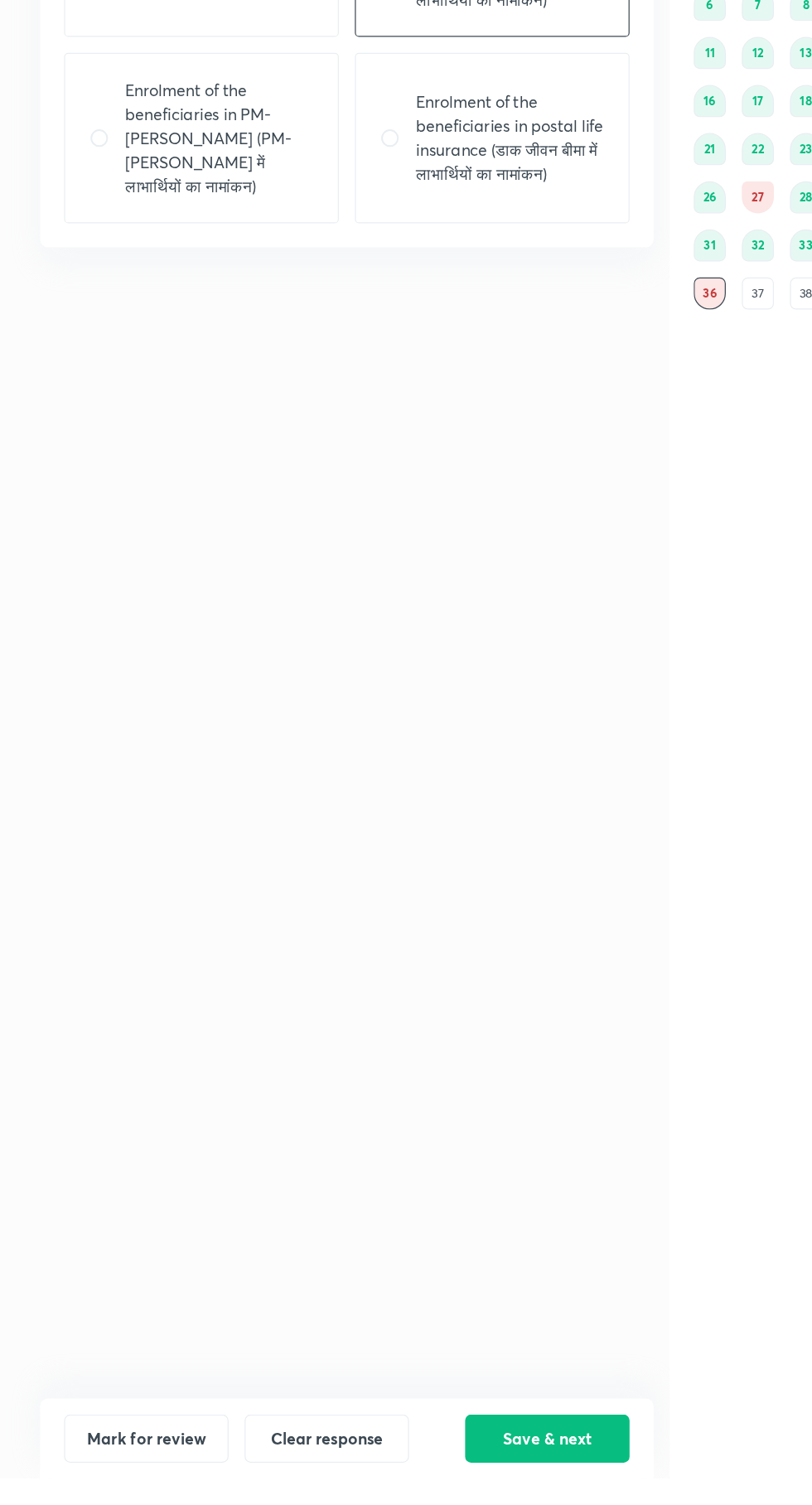
click at [444, 1492] on button "Save & next" at bounding box center [452, 1472] width 135 height 40
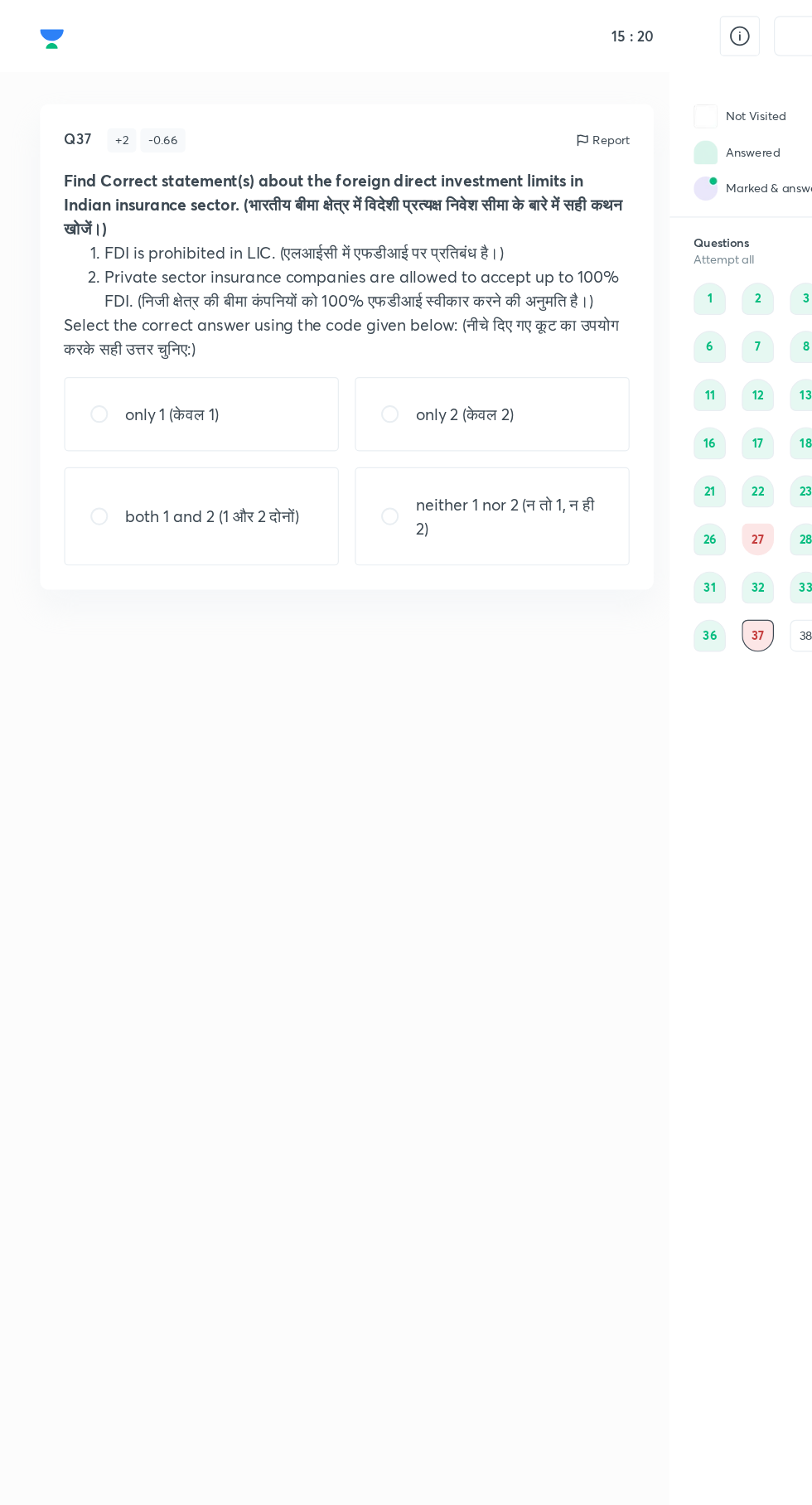
click at [424, 342] on p "only 2 (केवल 2)" at bounding box center [384, 341] width 81 height 20
radio input "true"
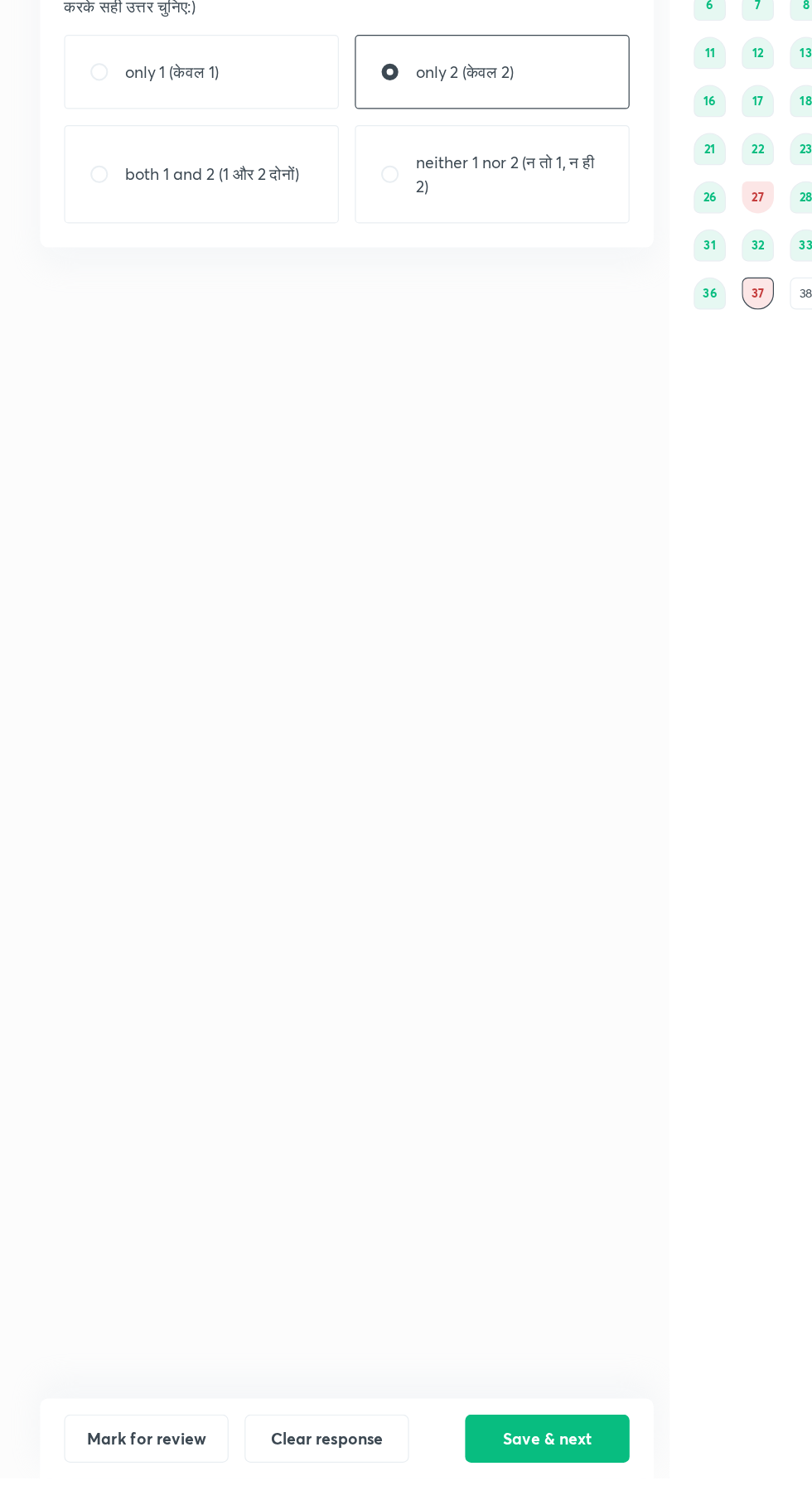
click at [449, 1492] on button "Save & next" at bounding box center [452, 1472] width 135 height 40
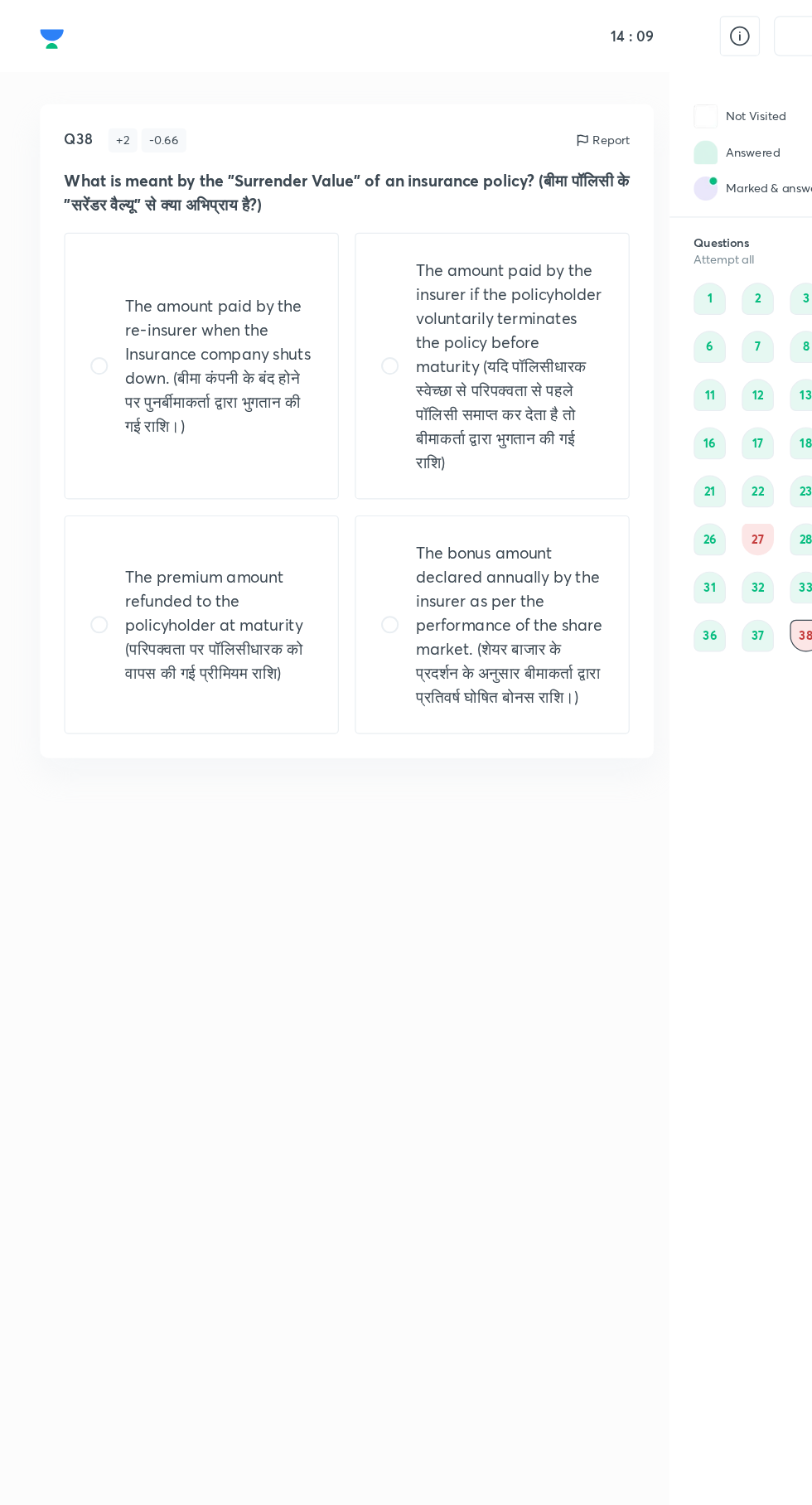
click at [431, 284] on p "The amount paid by the insurer if the policyholder voluntarily terminates the p…" at bounding box center [421, 302] width 155 height 179
radio input "true"
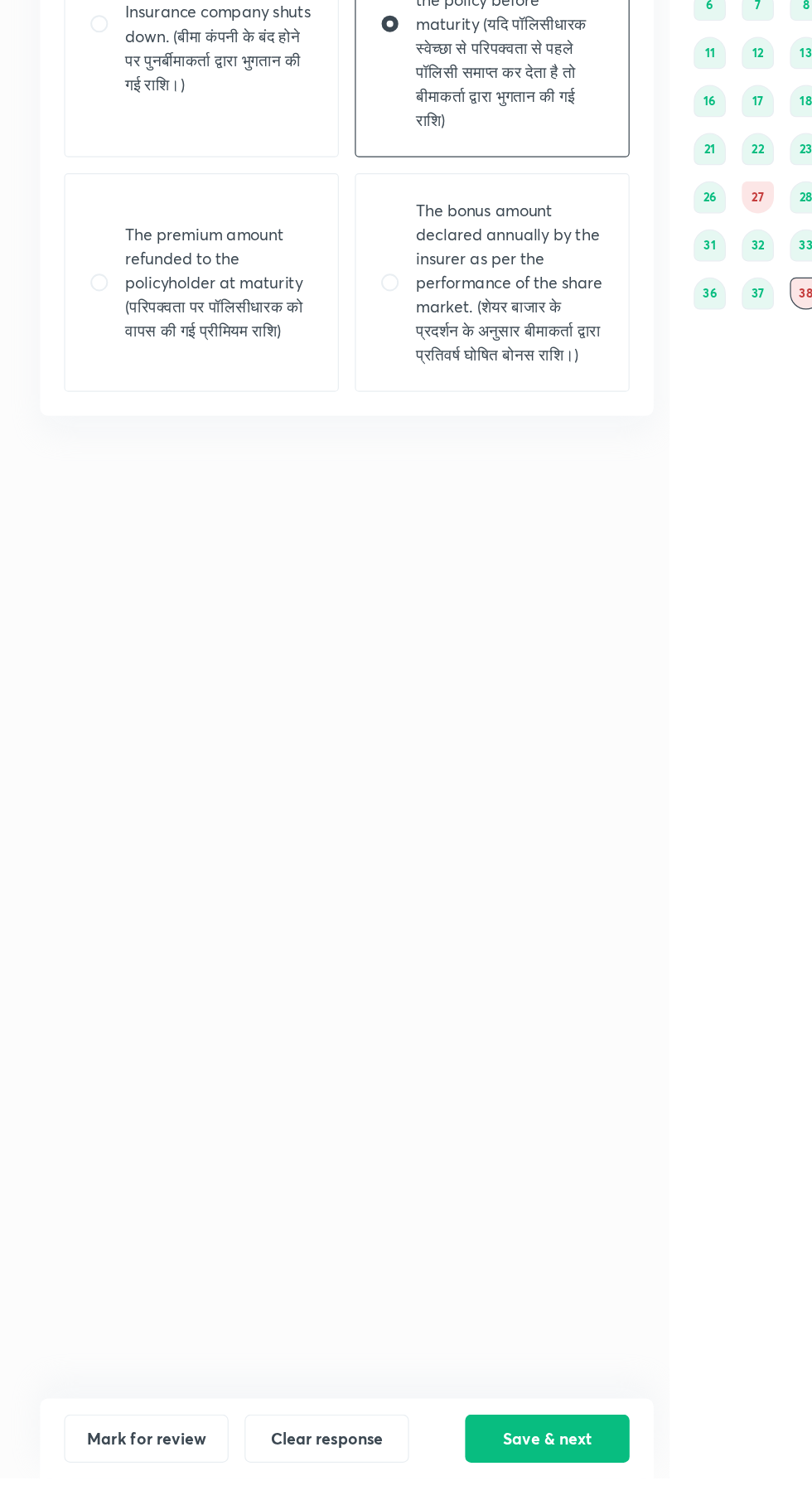
click at [460, 1492] on button "Save & next" at bounding box center [452, 1472] width 135 height 40
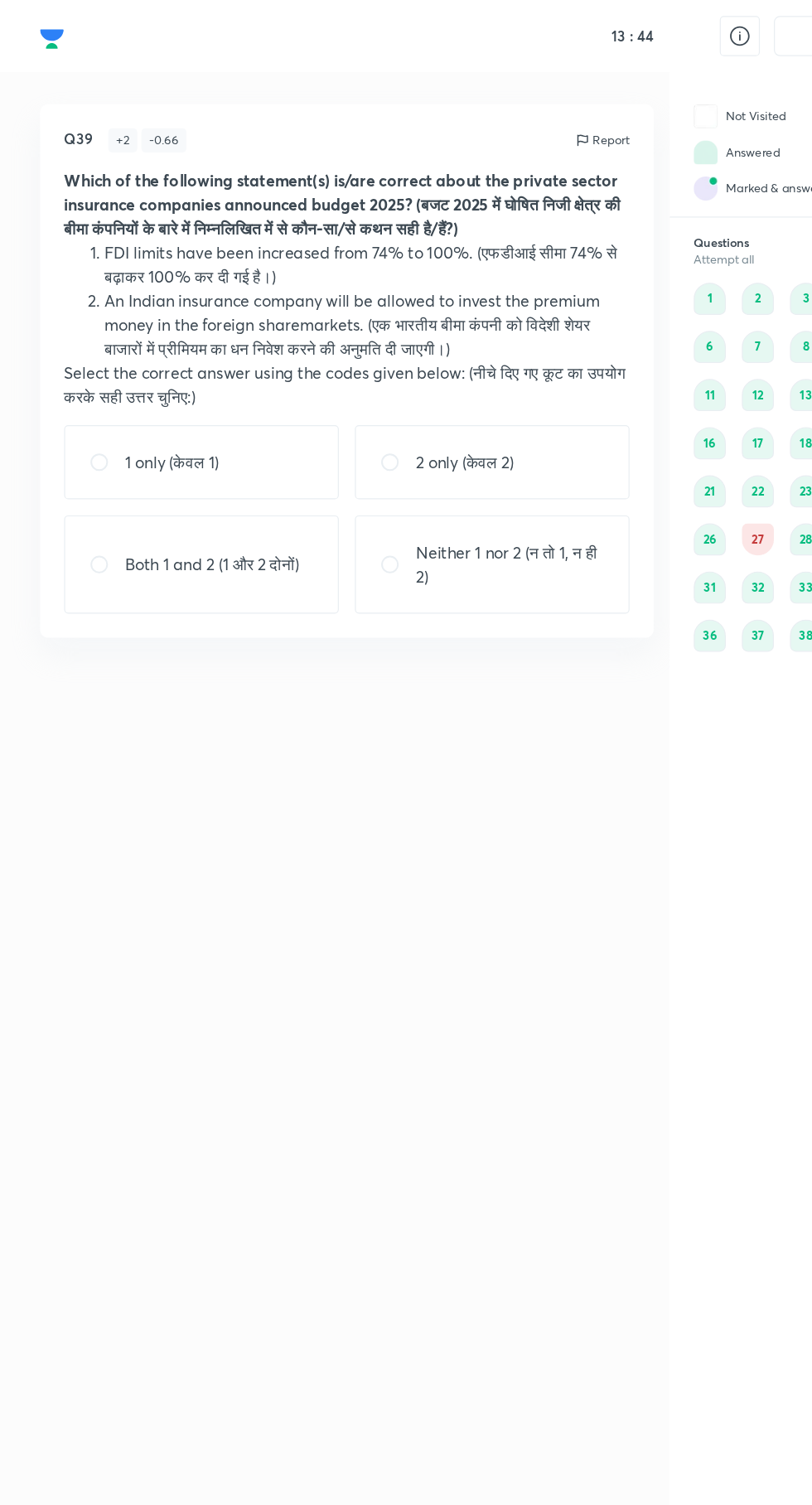
click at [179, 375] on p "1 only (केवल 1)" at bounding box center [142, 381] width 77 height 20
radio input "true"
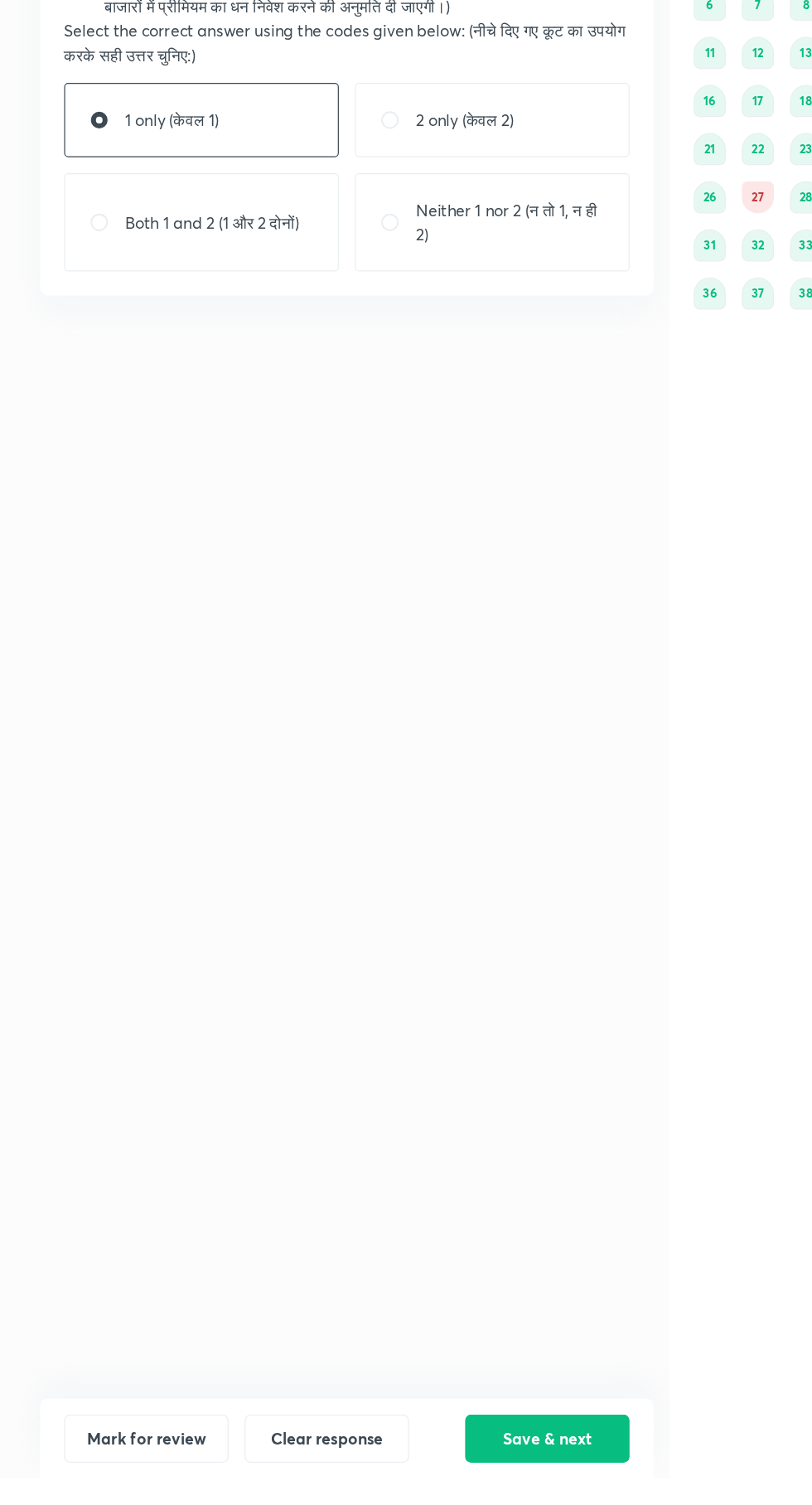
click at [461, 1492] on button "Save & next" at bounding box center [452, 1472] width 135 height 40
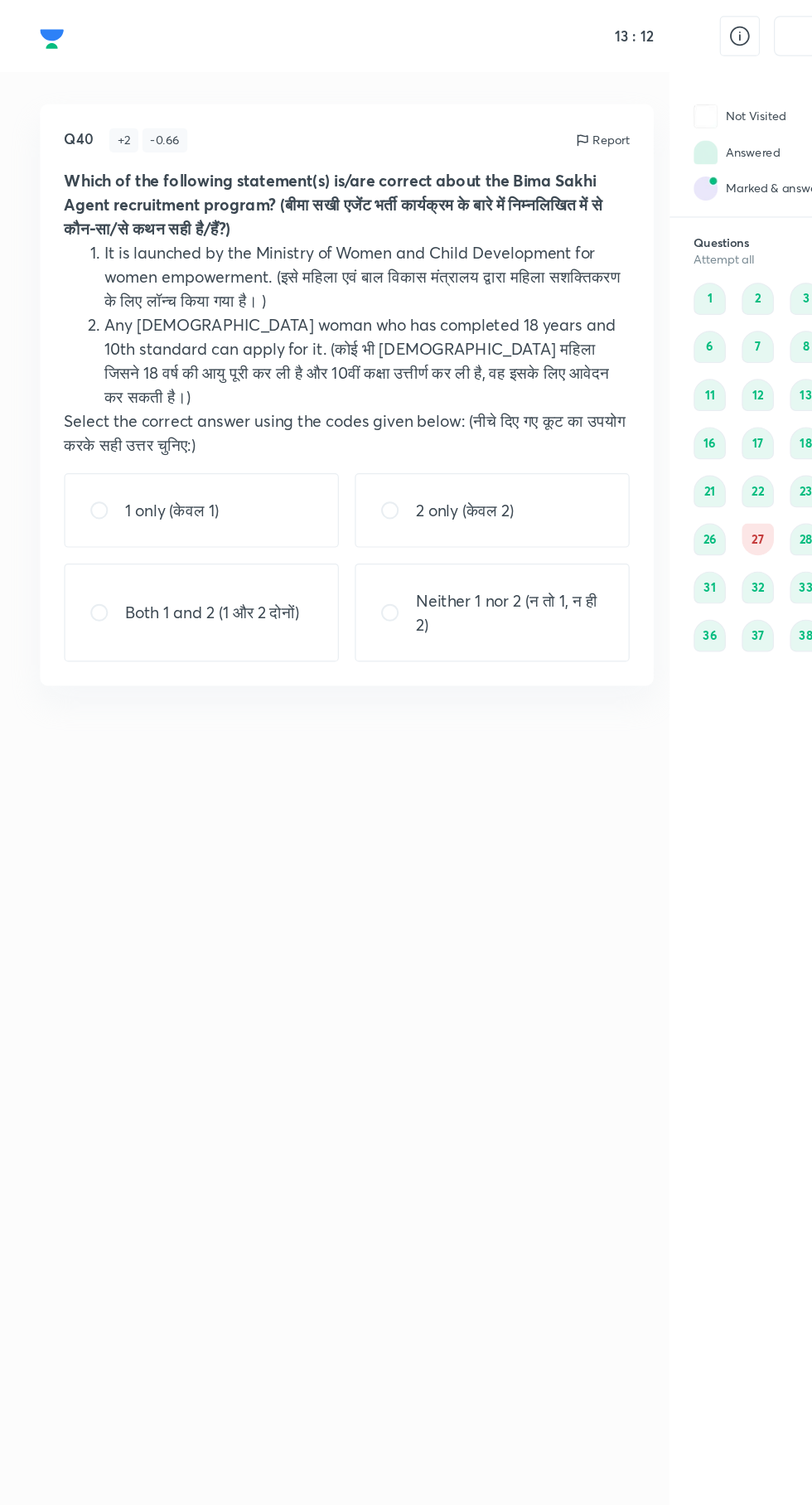
click at [428, 403] on div "2 only (केवल 2)" at bounding box center [406, 421] width 227 height 62
radio input "true"
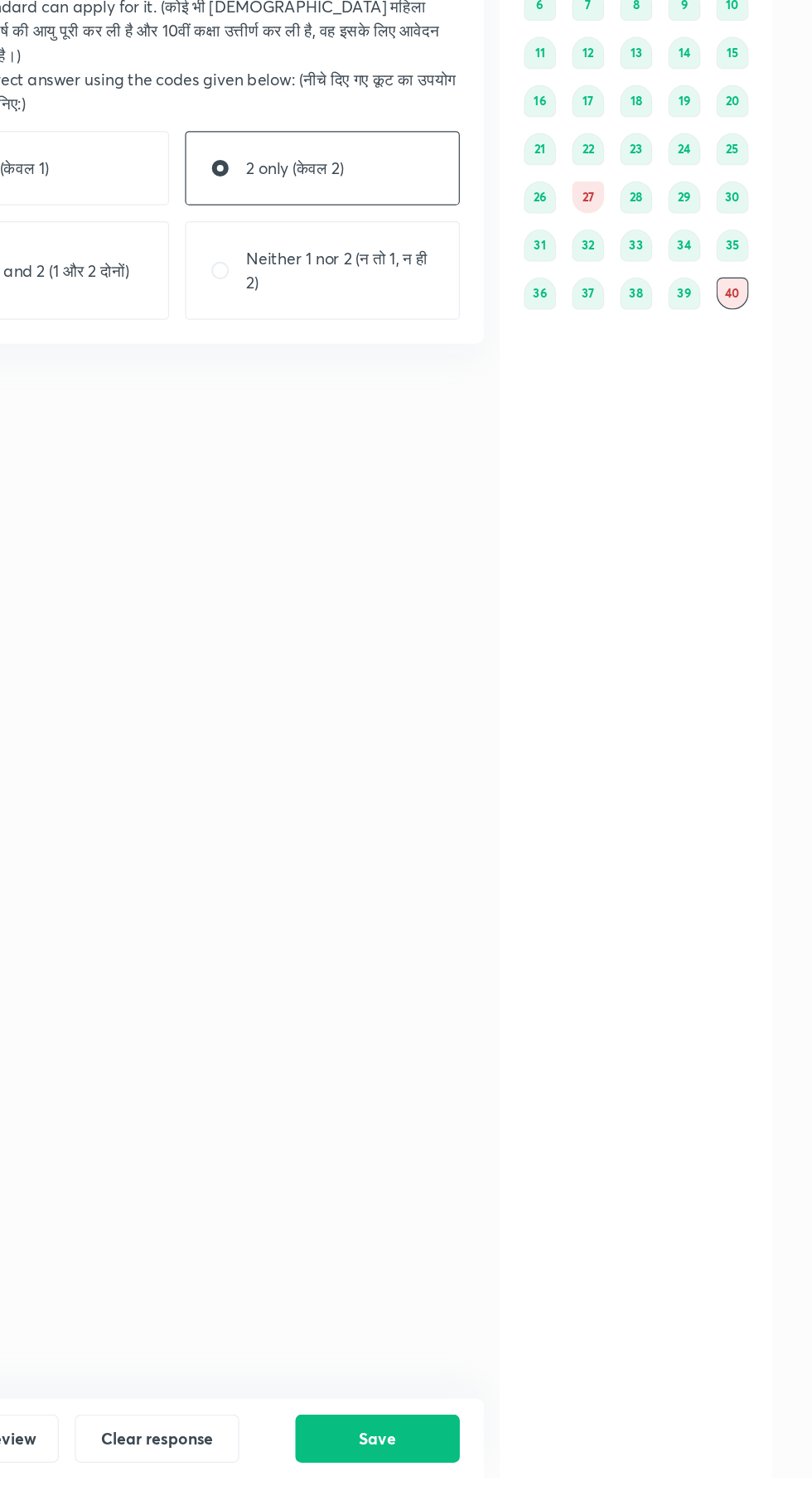
click at [453, 1492] on button "Save" at bounding box center [452, 1472] width 135 height 40
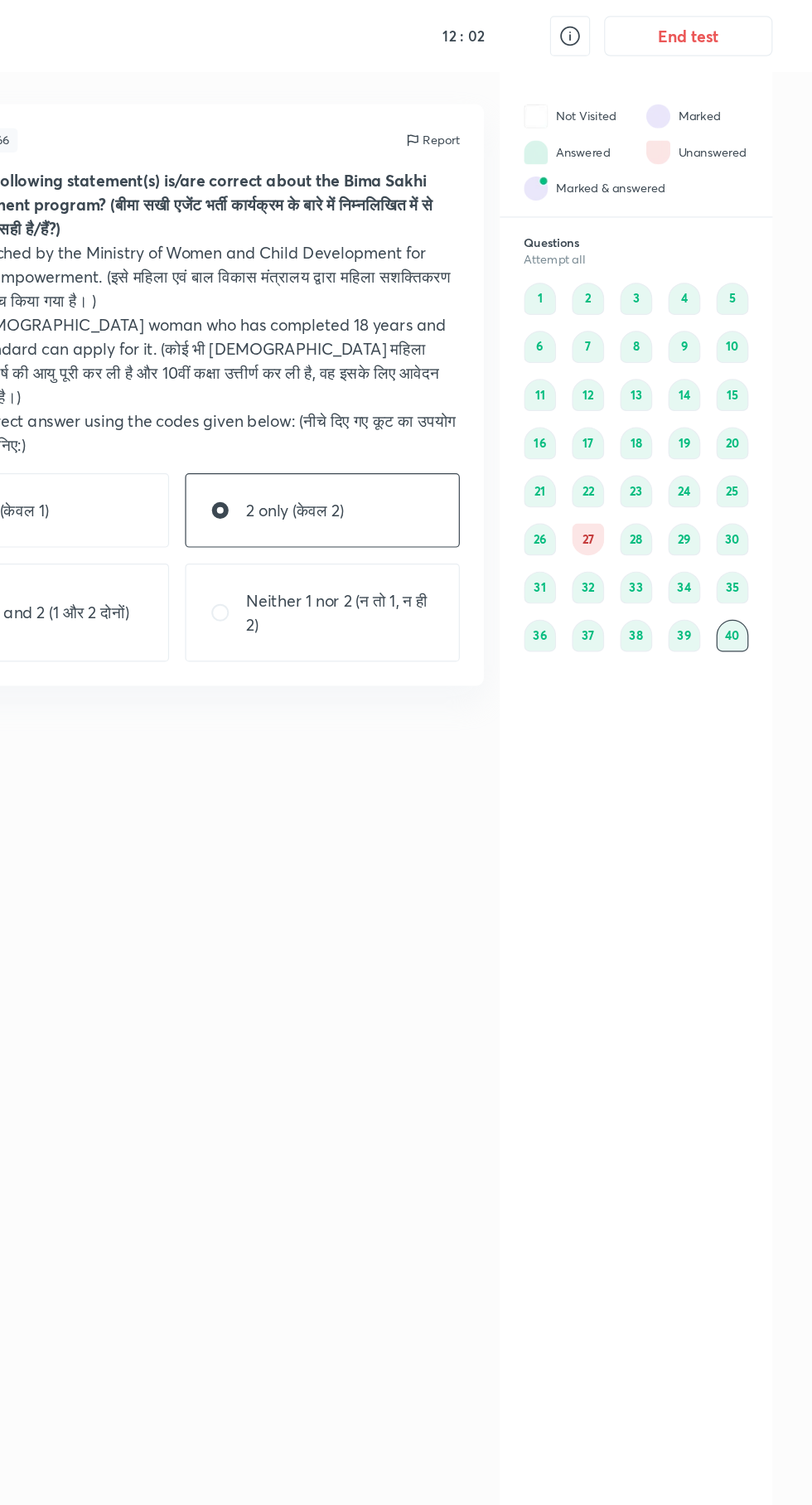
click at [714, 28] on button "End test" at bounding box center [709, 30] width 139 height 33
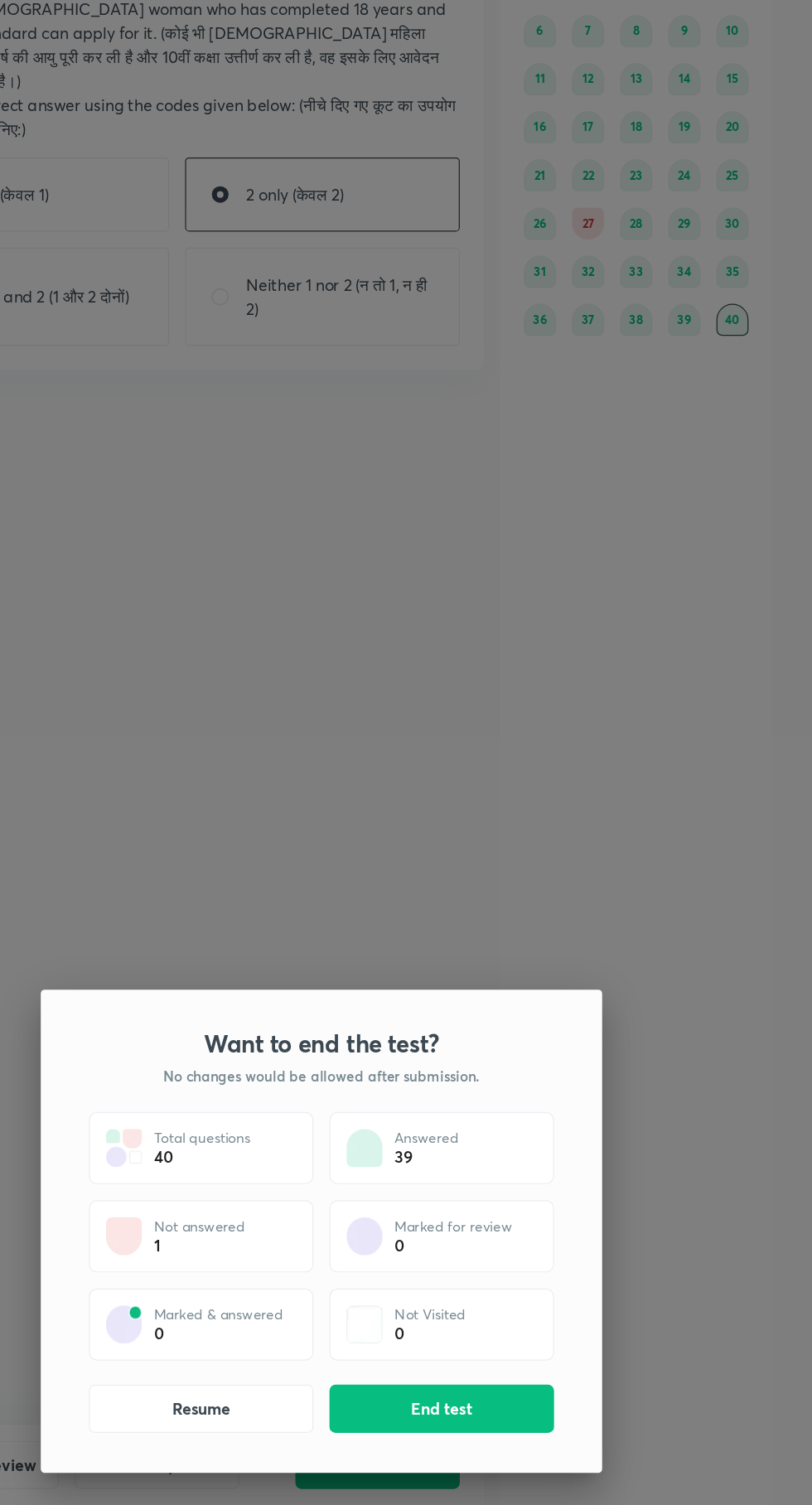
click at [512, 1425] on button "End test" at bounding box center [505, 1426] width 186 height 40
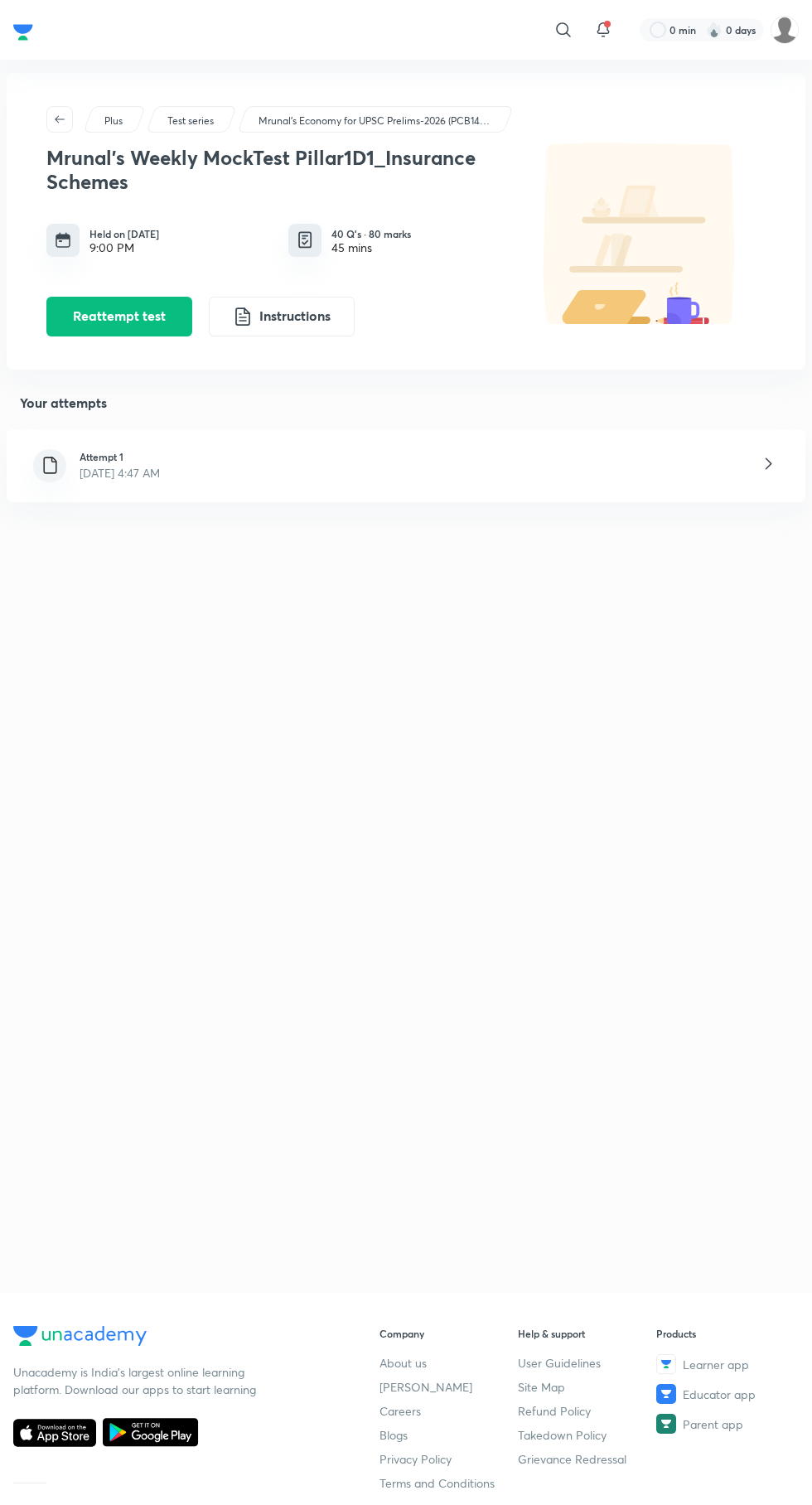
scroll to position [23, 0]
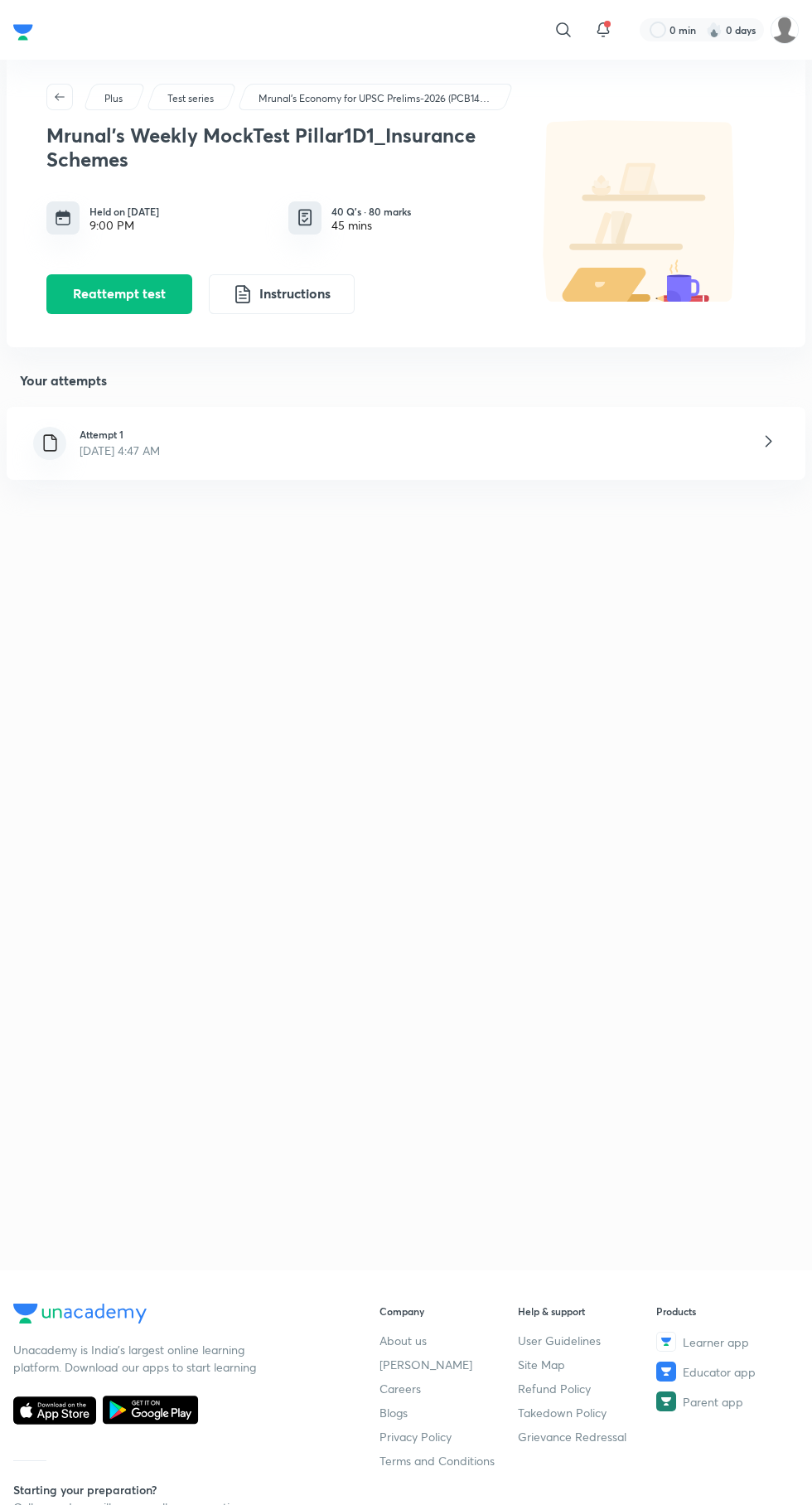
click at [761, 439] on icon at bounding box center [769, 441] width 21 height 21
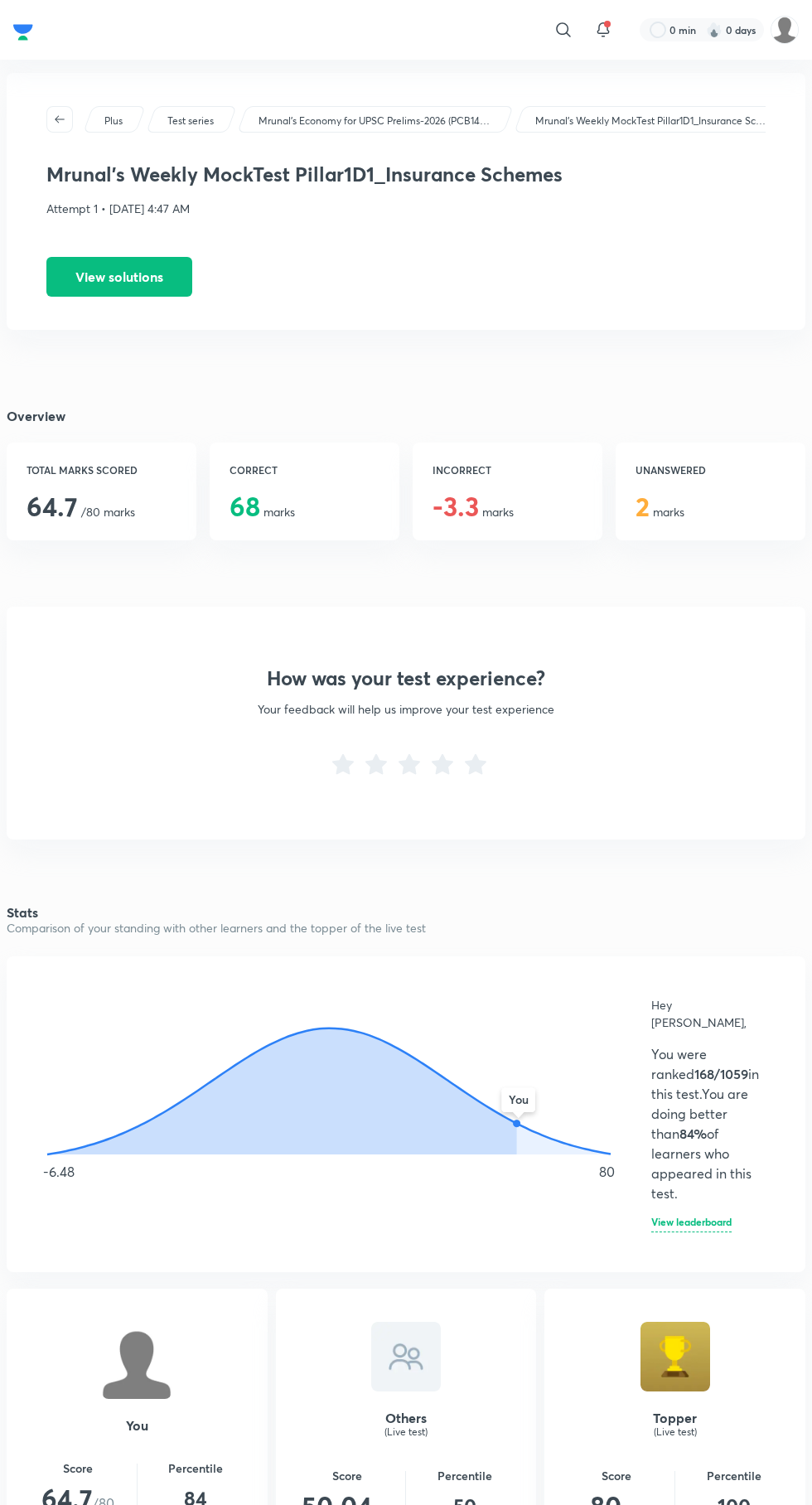
click at [130, 282] on button "View solutions" at bounding box center [119, 277] width 146 height 40
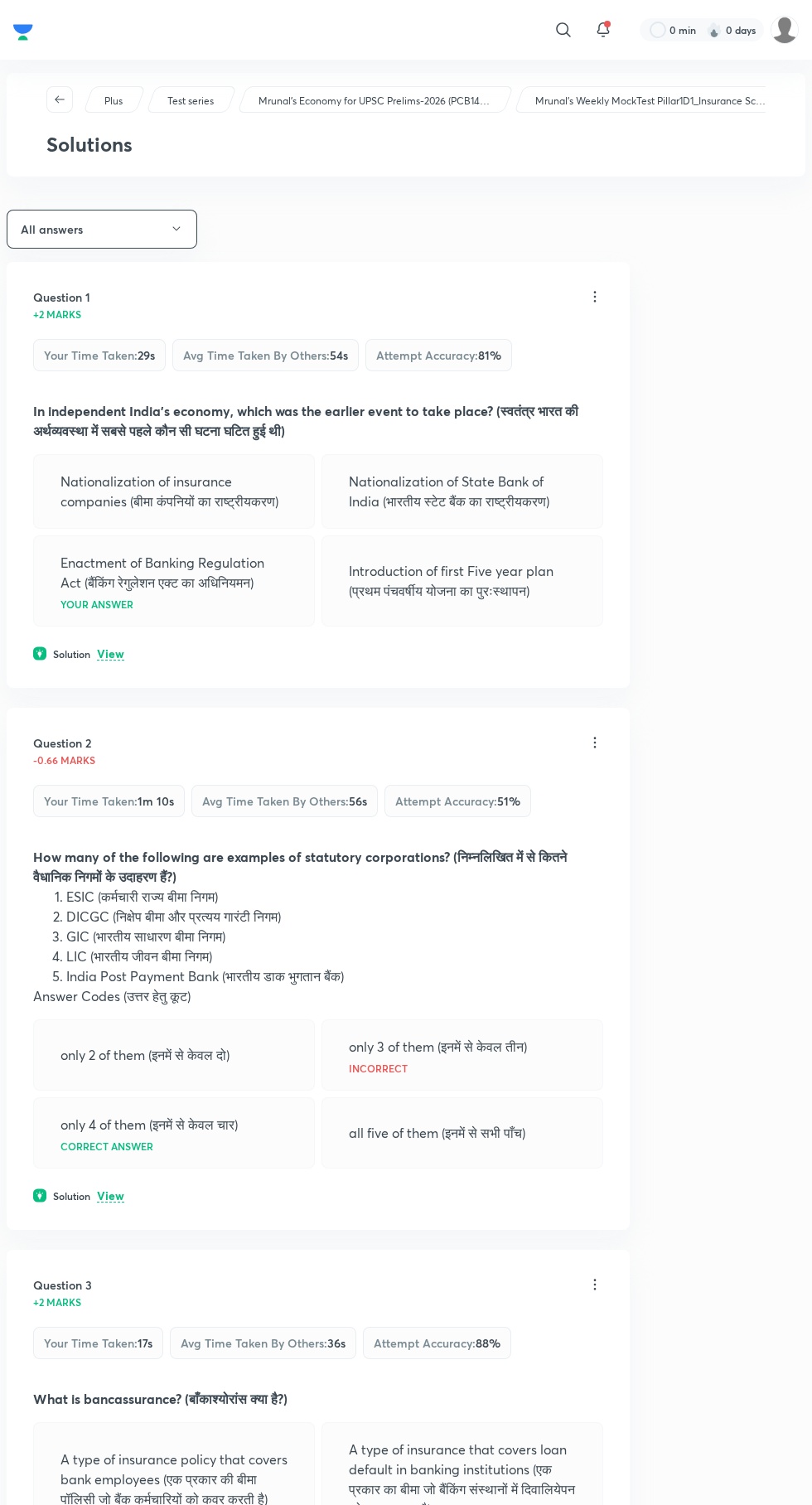
click at [175, 229] on icon "button" at bounding box center [175, 229] width 8 height 4
click at [175, 229] on div at bounding box center [406, 752] width 812 height 1505
click at [175, 229] on icon "button" at bounding box center [175, 229] width 8 height 4
click at [69, 344] on span "Incorrect answers" at bounding box center [109, 341] width 169 height 17
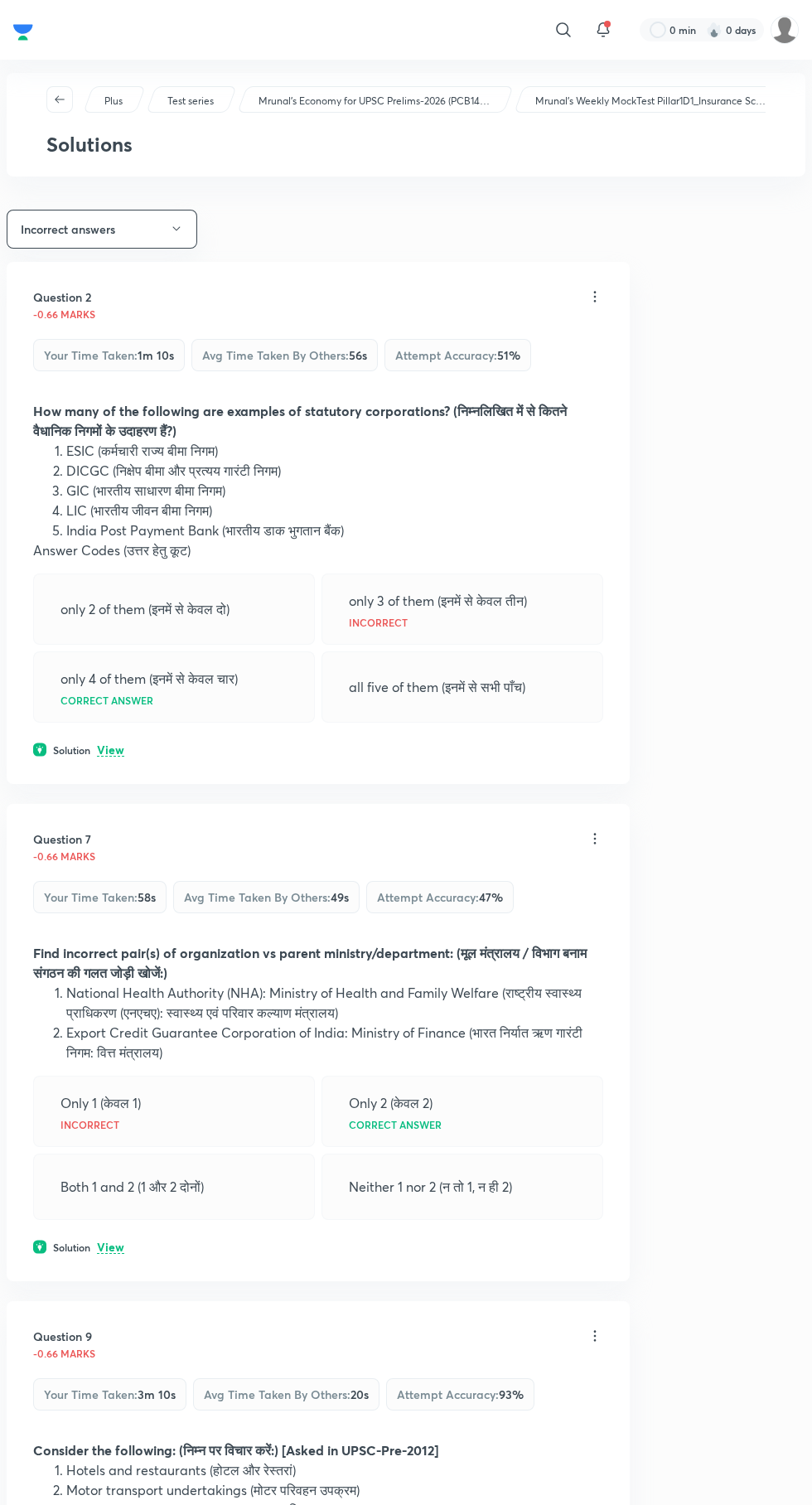
click at [109, 757] on p "View" at bounding box center [110, 750] width 27 height 12
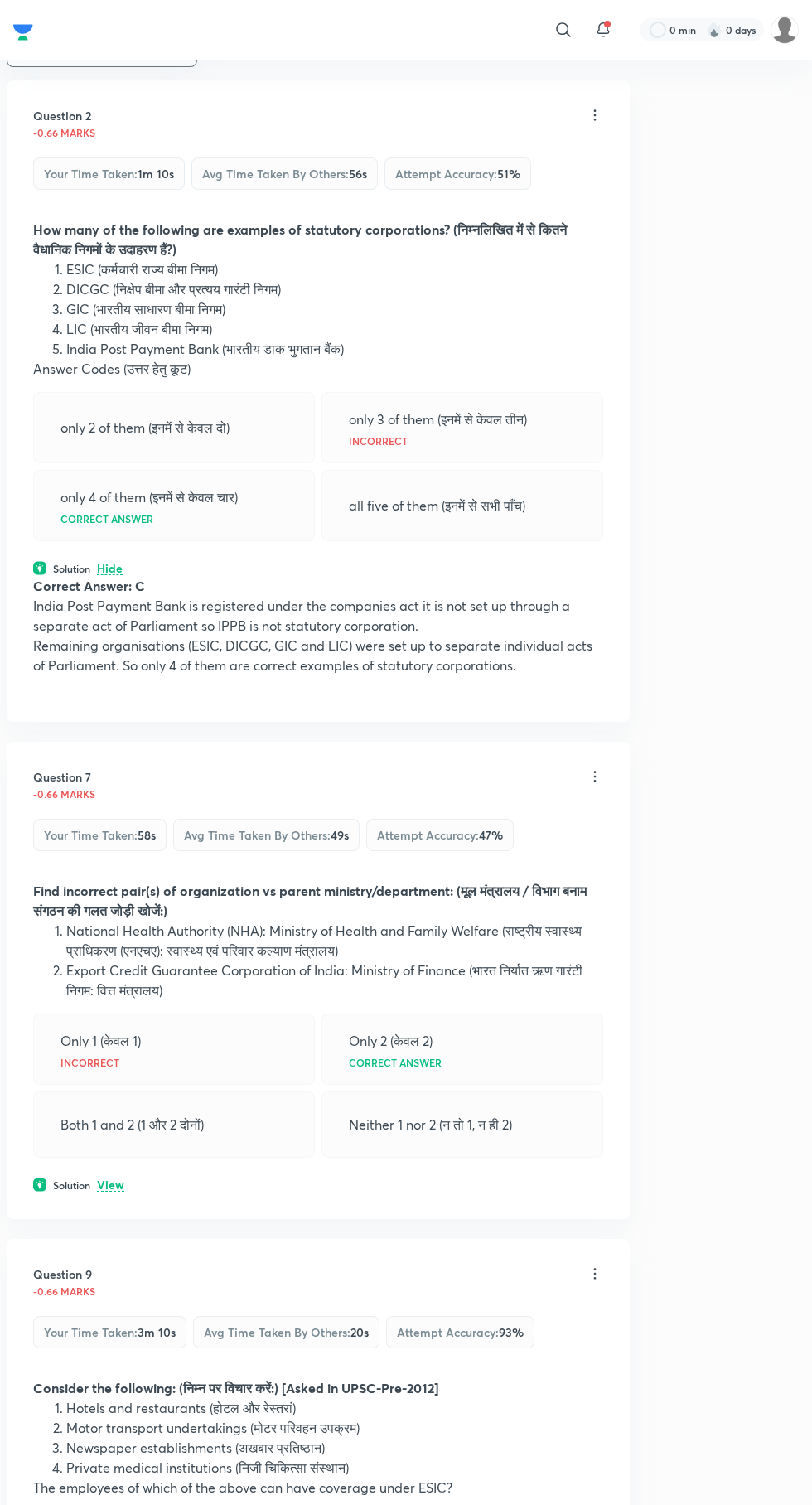
scroll to position [270, 0]
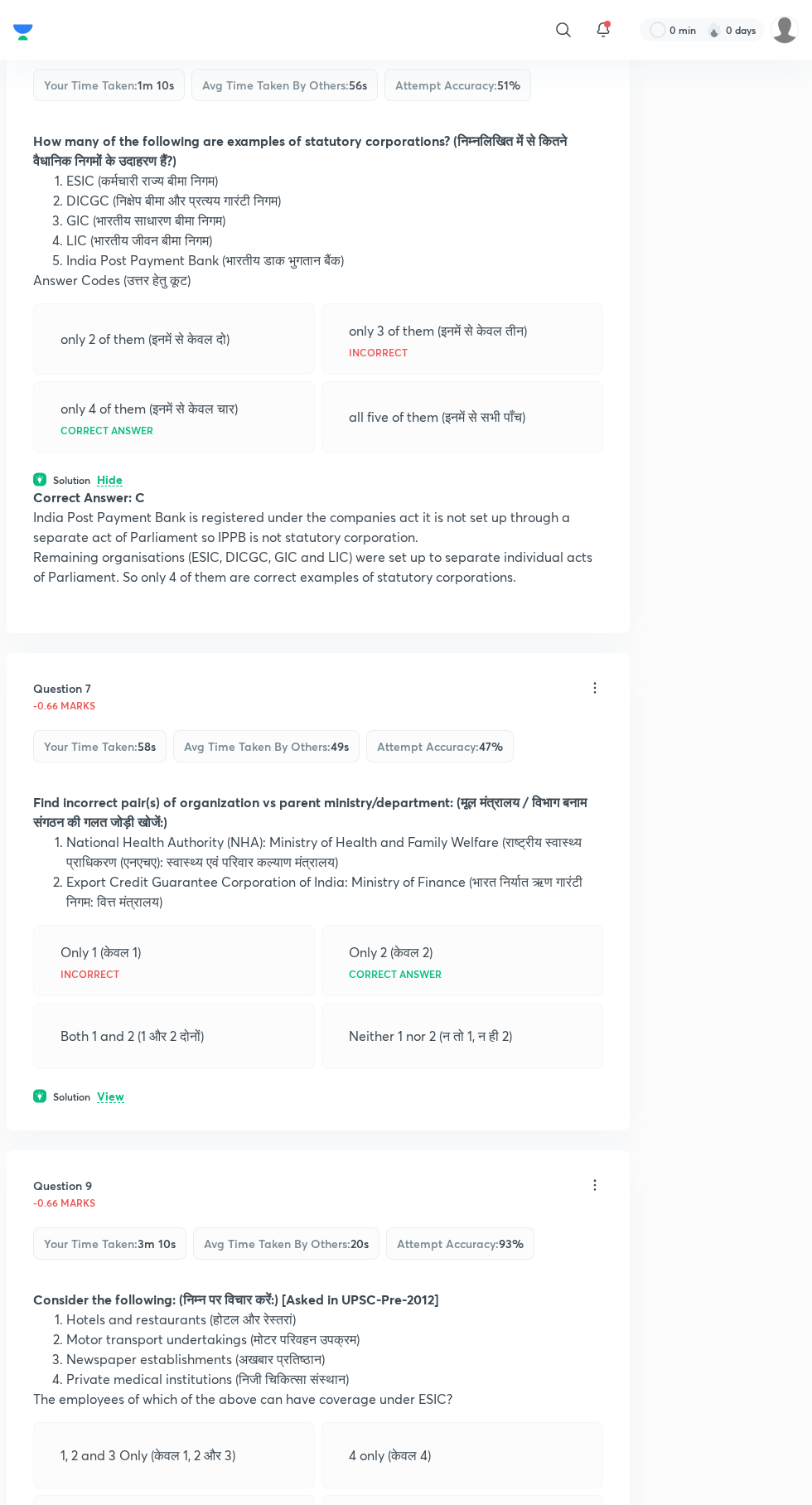
click at [116, 1098] on p "View" at bounding box center [110, 1097] width 27 height 12
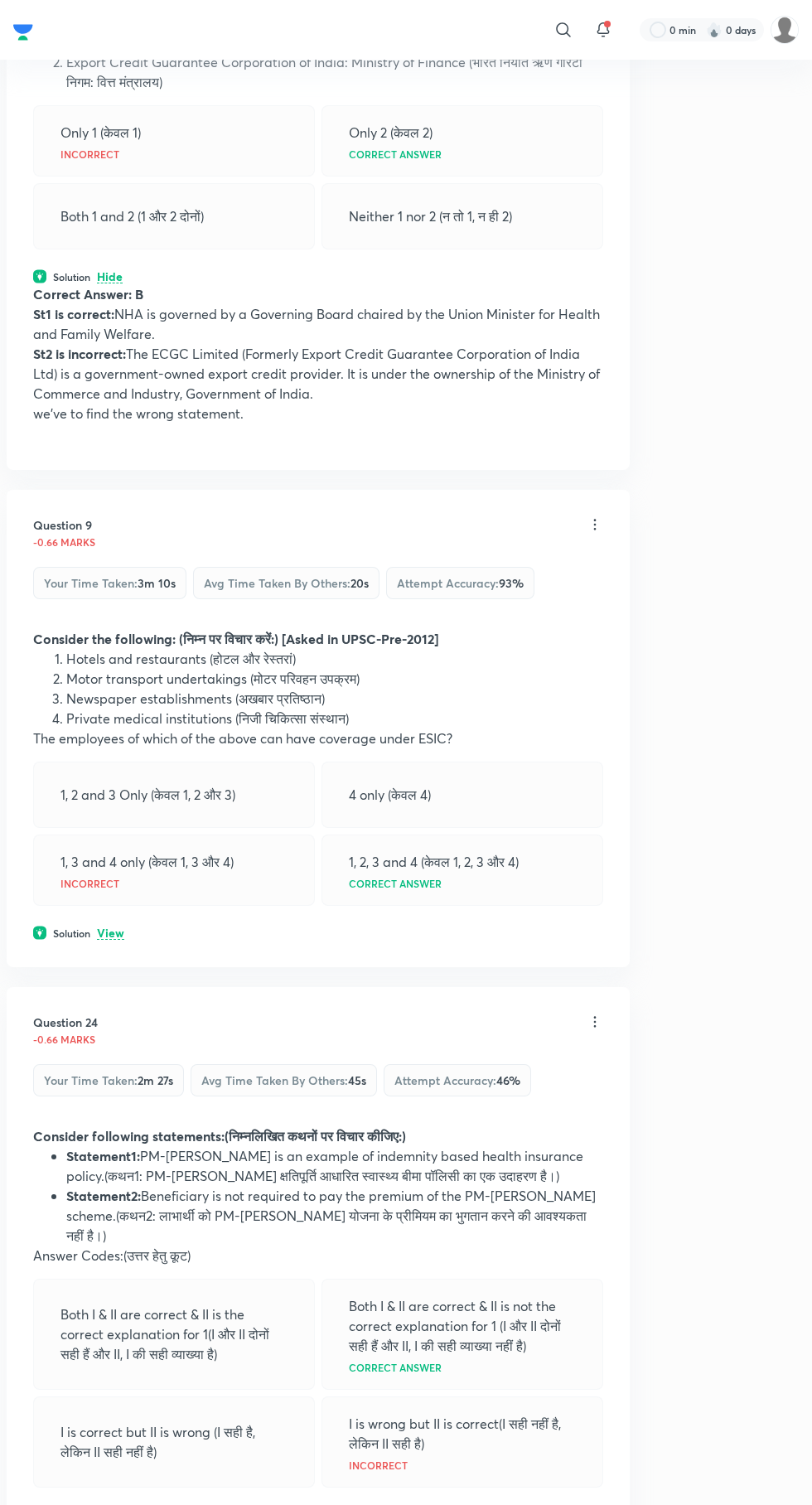
scroll to position [1124, 0]
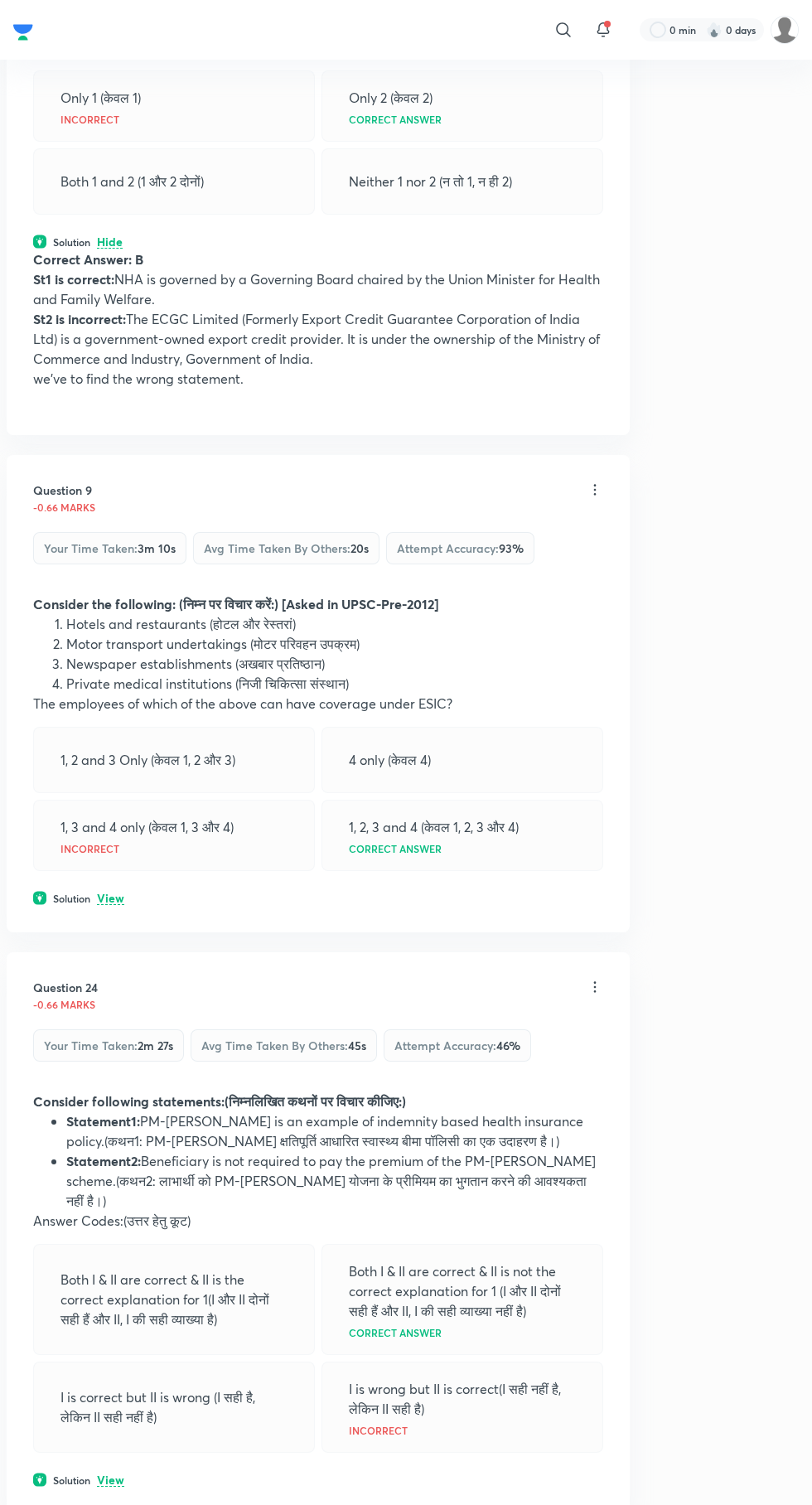
click at [111, 904] on p "View" at bounding box center [110, 898] width 27 height 12
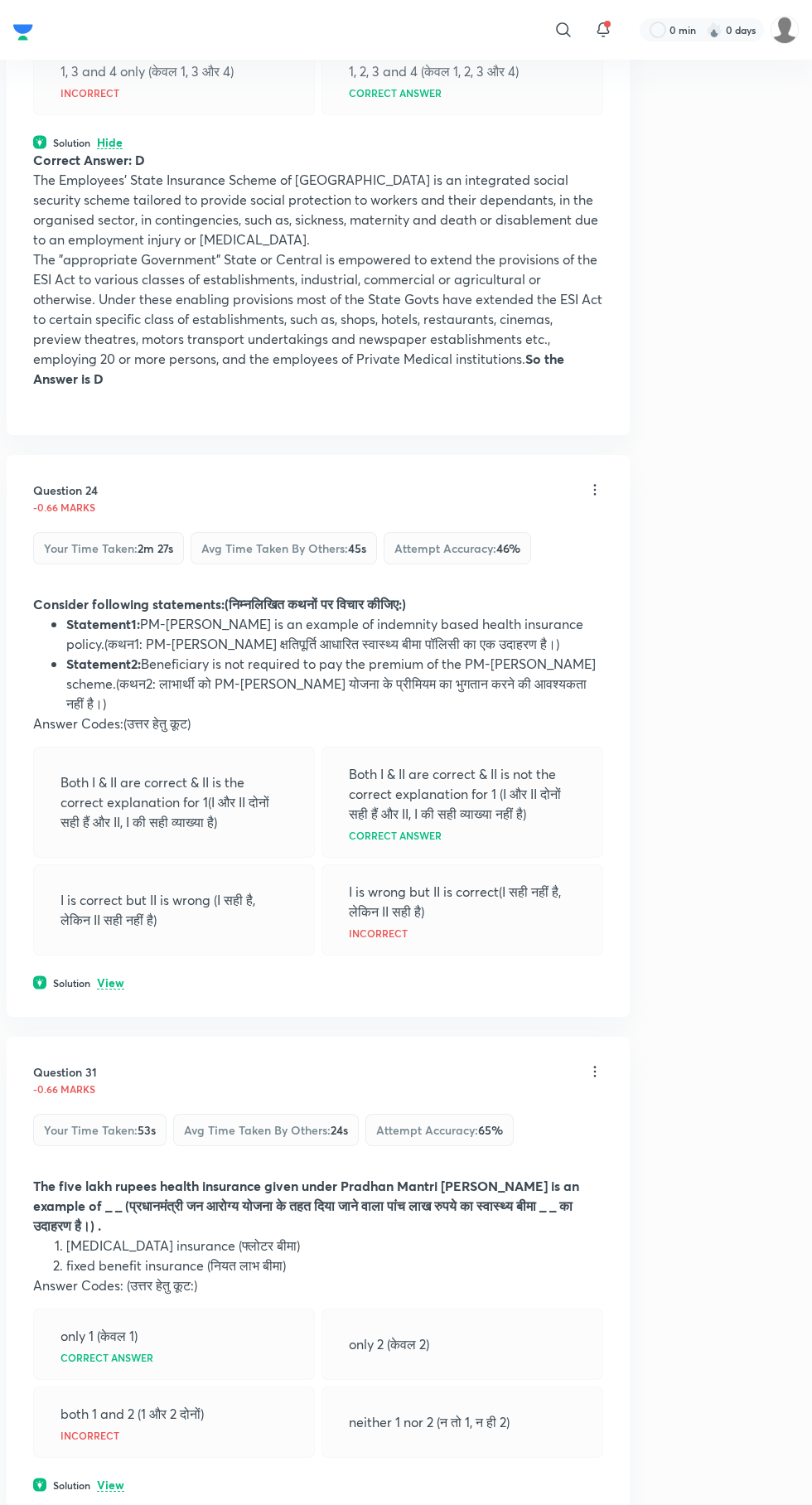
scroll to position [1885, 0]
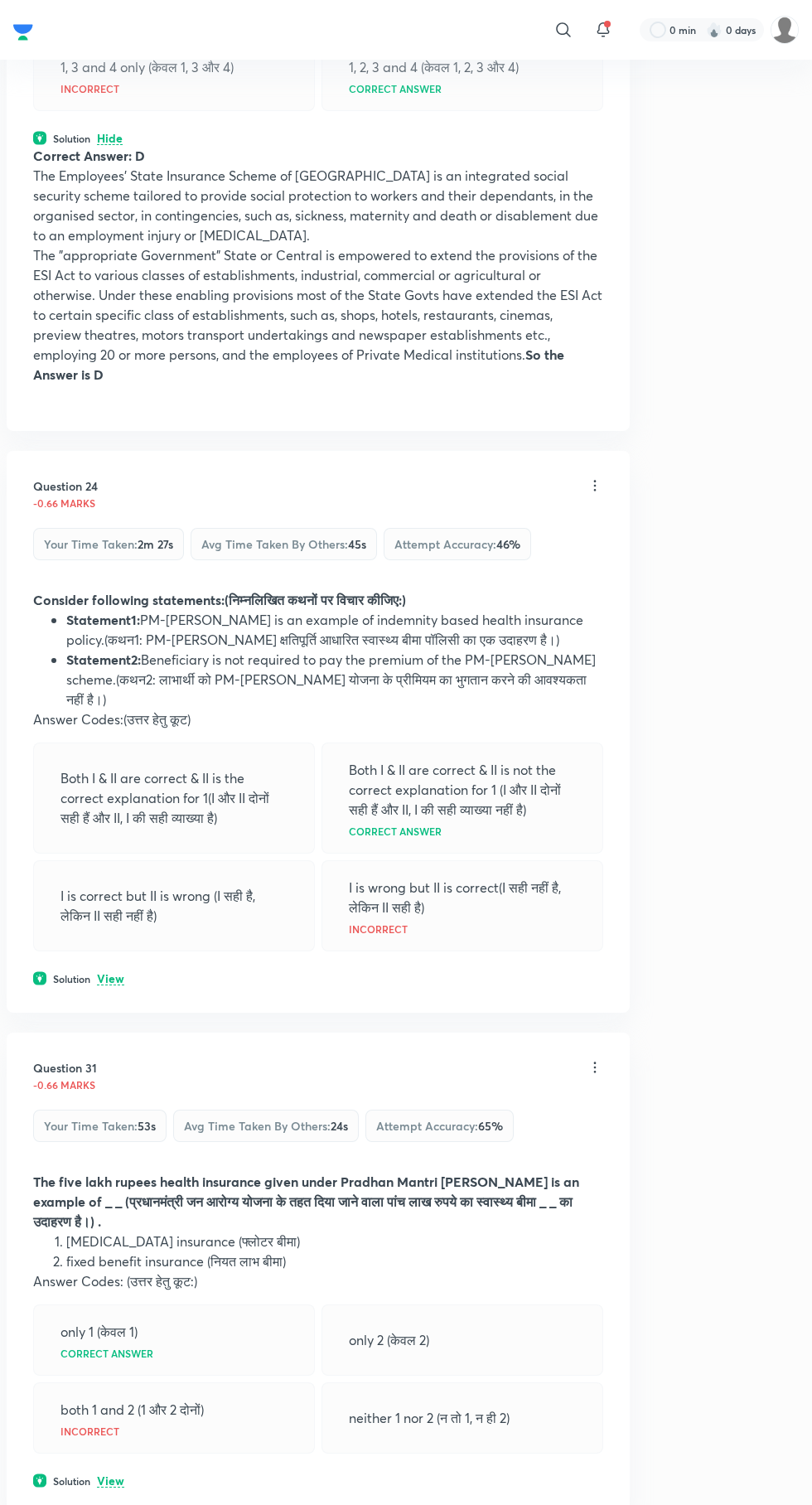
click at [100, 973] on p "View" at bounding box center [110, 979] width 27 height 12
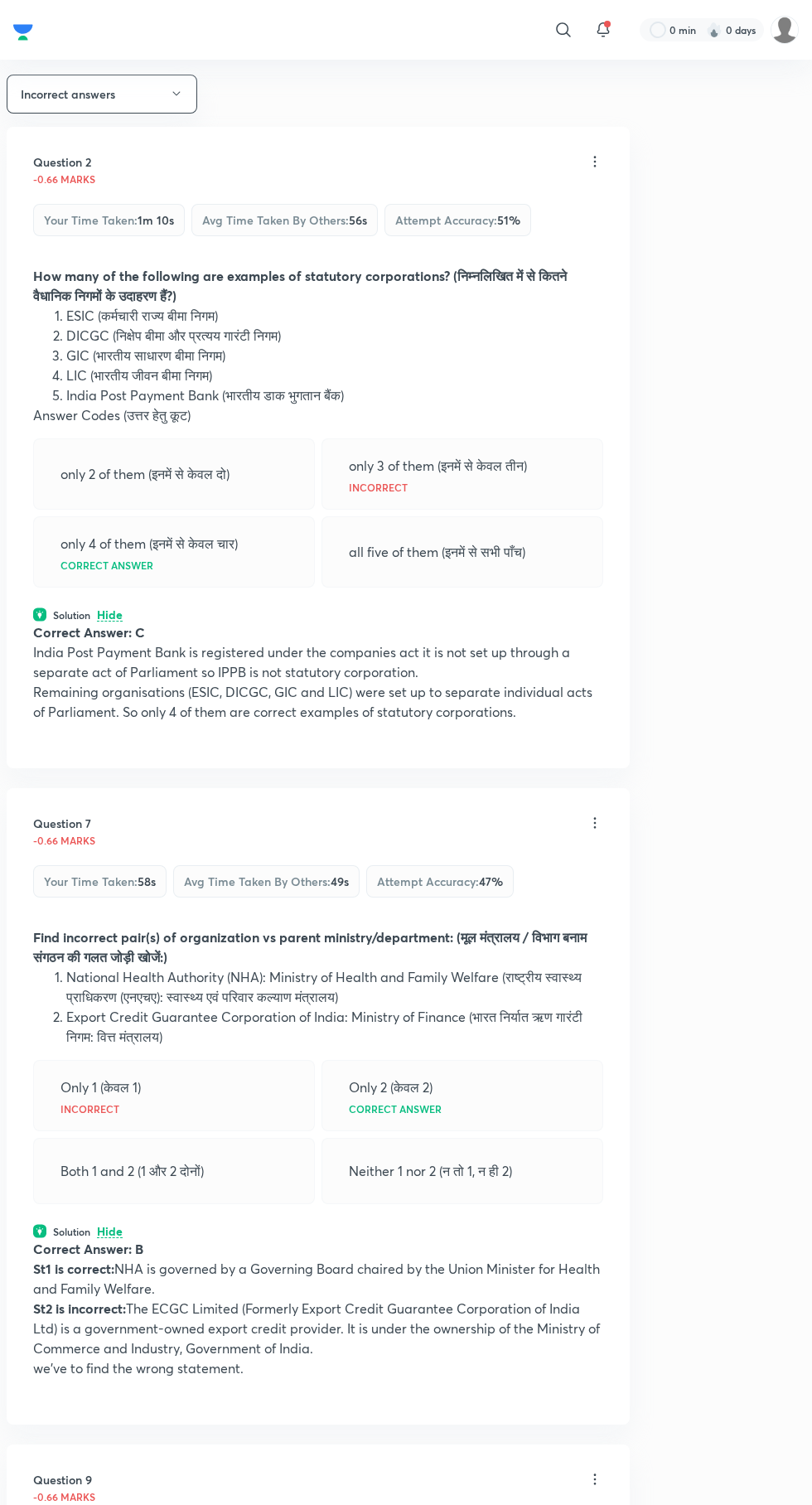
scroll to position [0, 0]
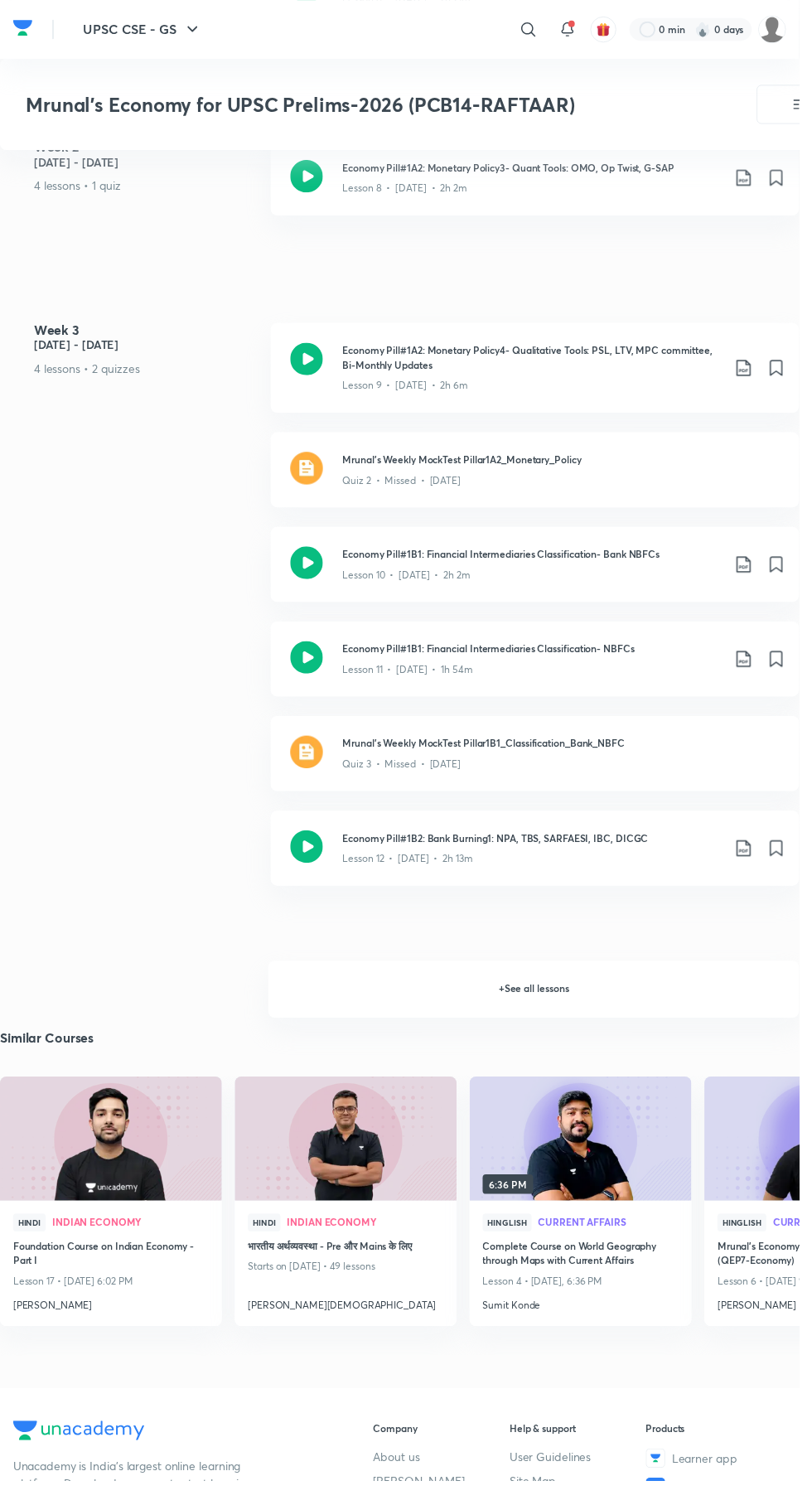
scroll to position [1760, 0]
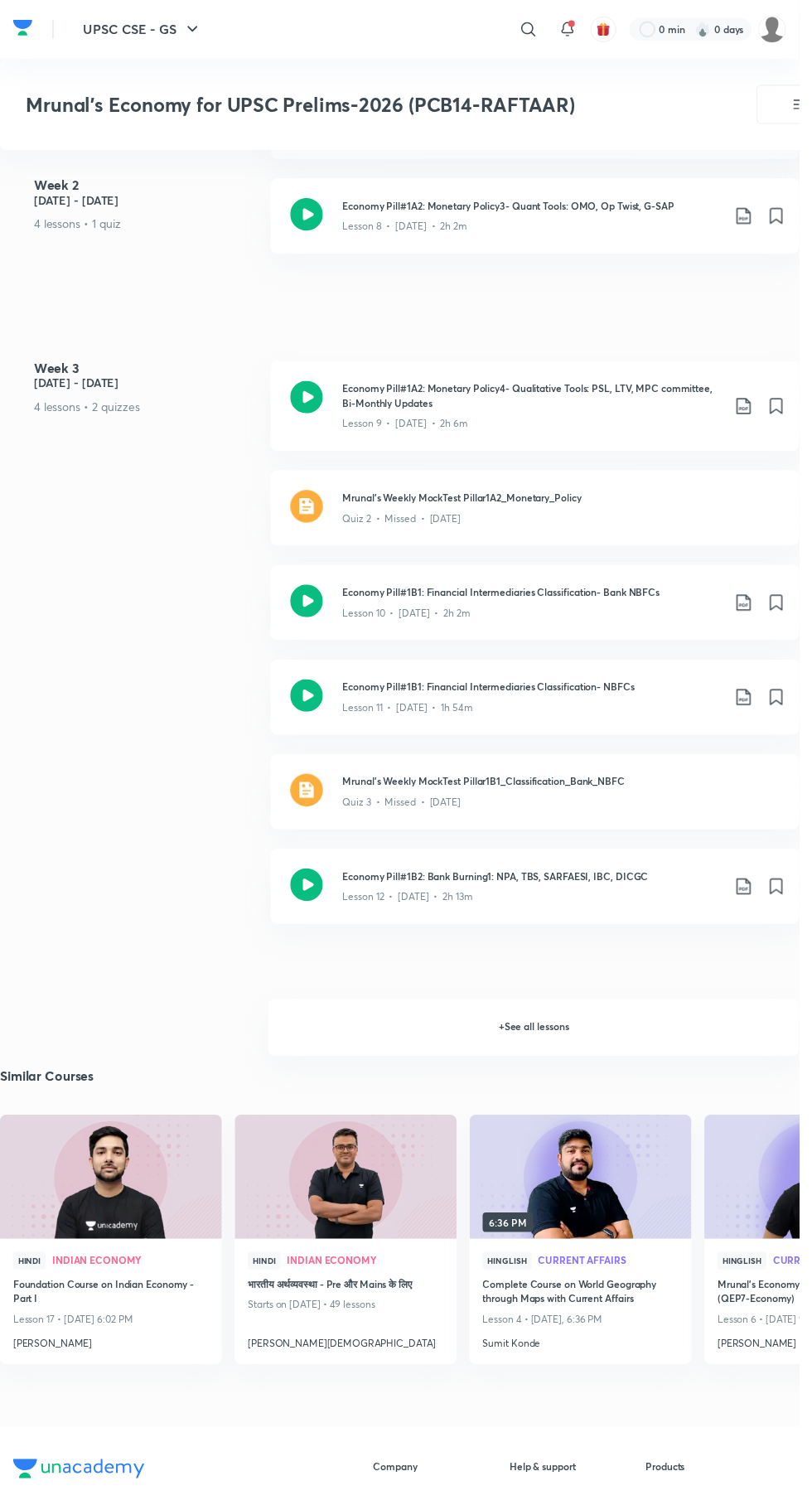
click at [559, 1041] on h6 "+ See all lessons" at bounding box center [542, 1044] width 539 height 58
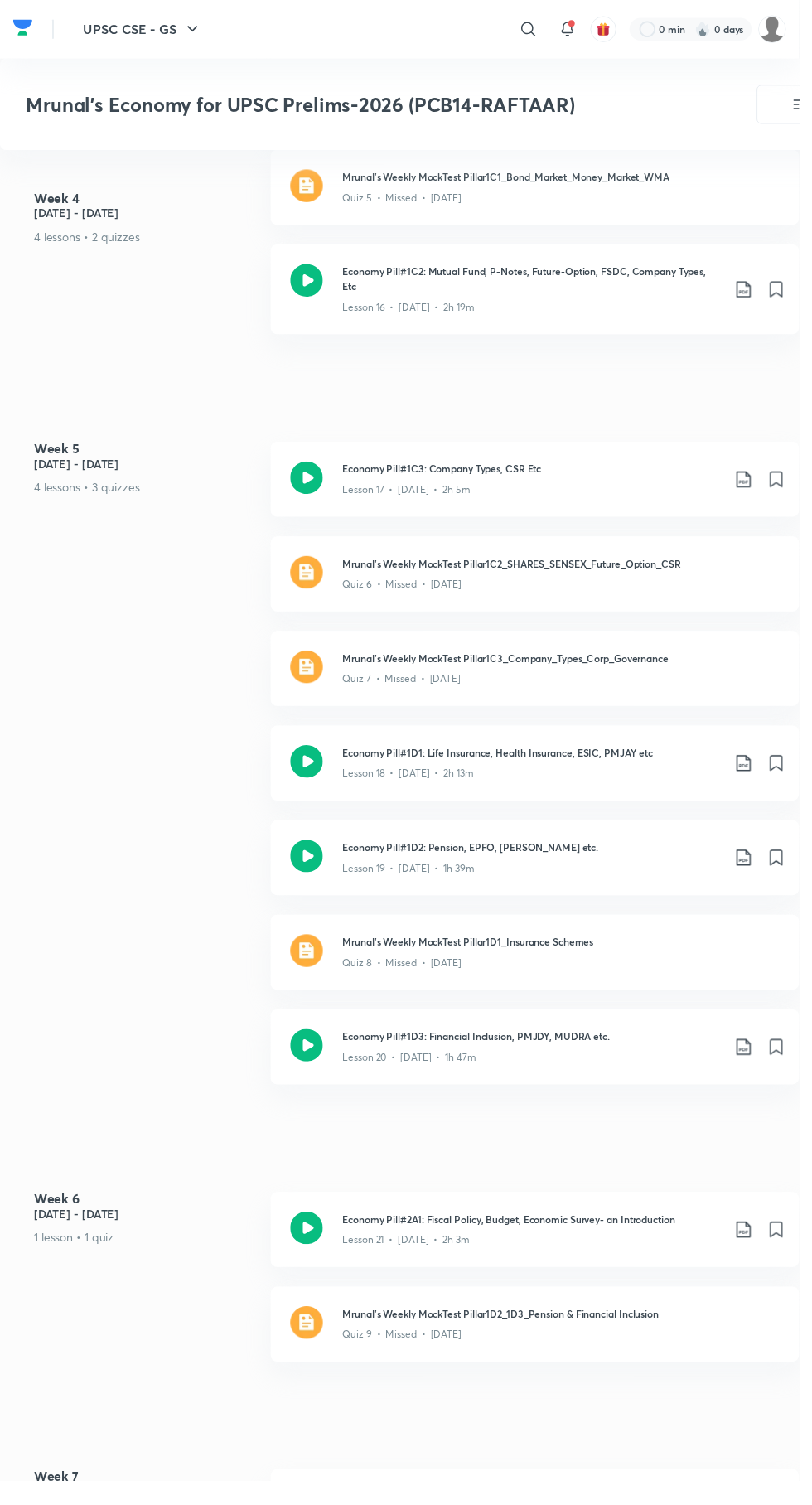
scroll to position [3080, 0]
